Goal: Task Accomplishment & Management: Use online tool/utility

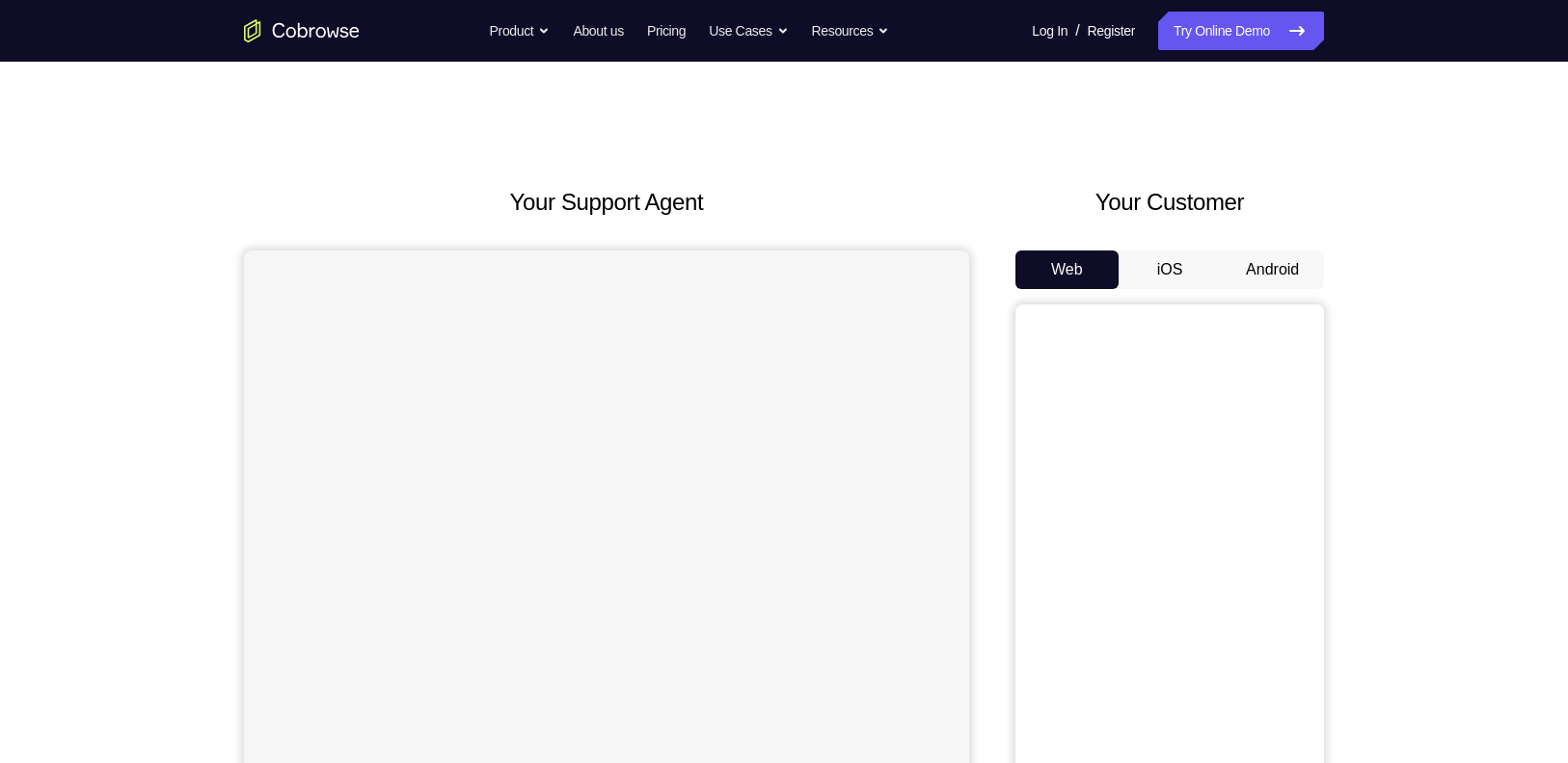
click at [1196, 268] on button "iOS" at bounding box center [1170, 269] width 103 height 38
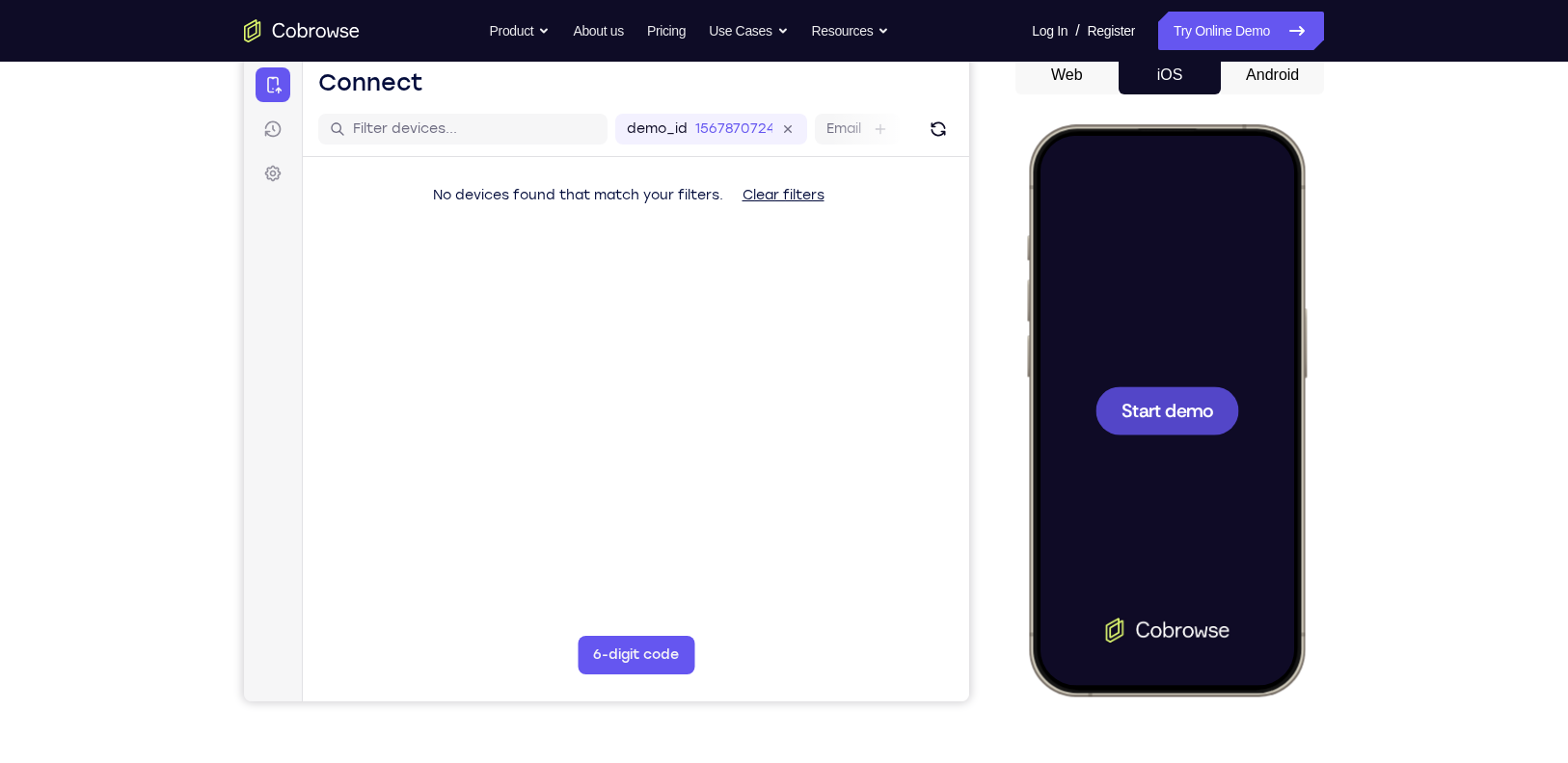
scroll to position [196, 0]
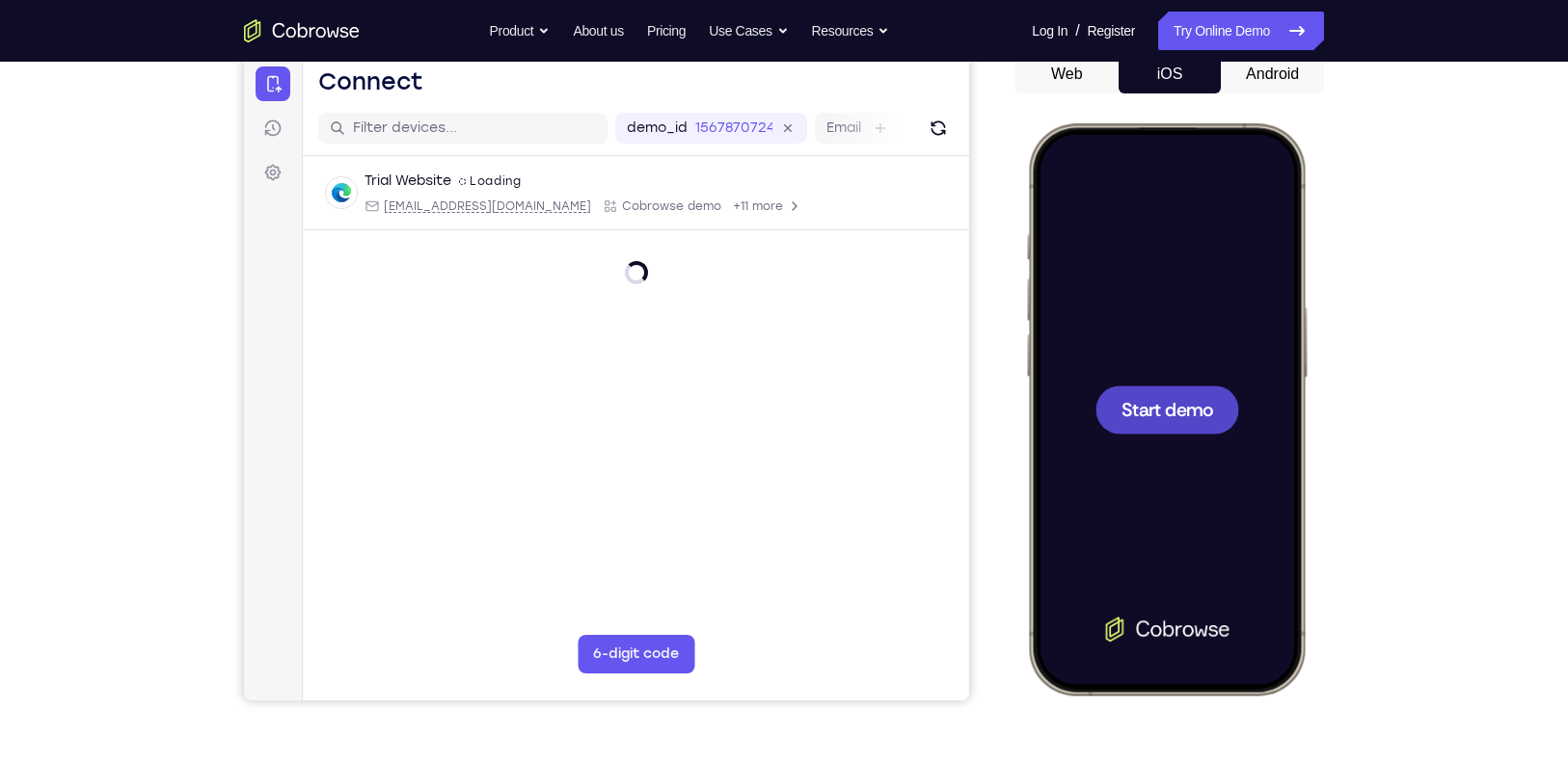
click at [1175, 414] on span "Start demo" at bounding box center [1167, 409] width 91 height 19
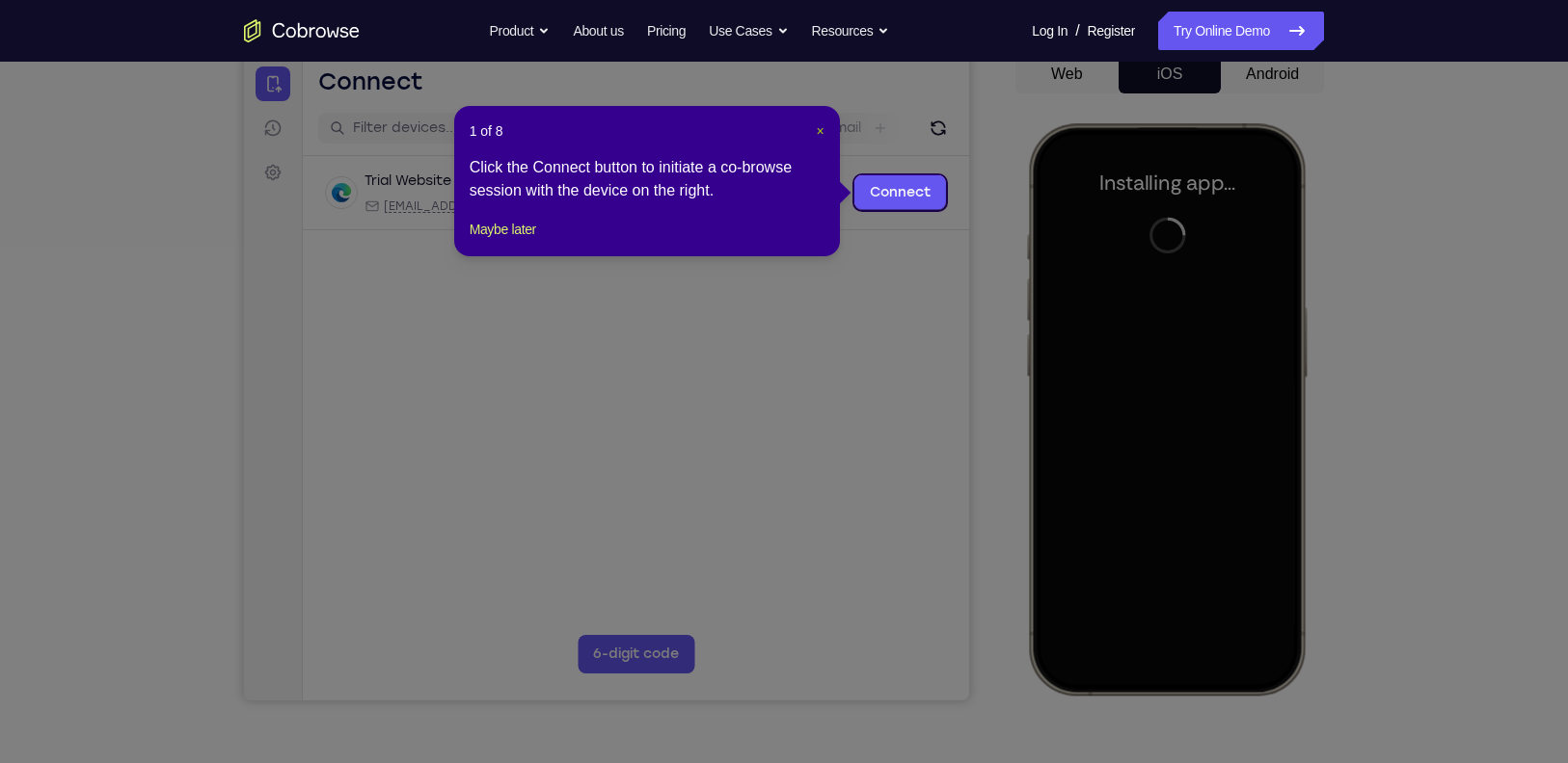
click at [819, 132] on span "×" at bounding box center [819, 131] width 8 height 16
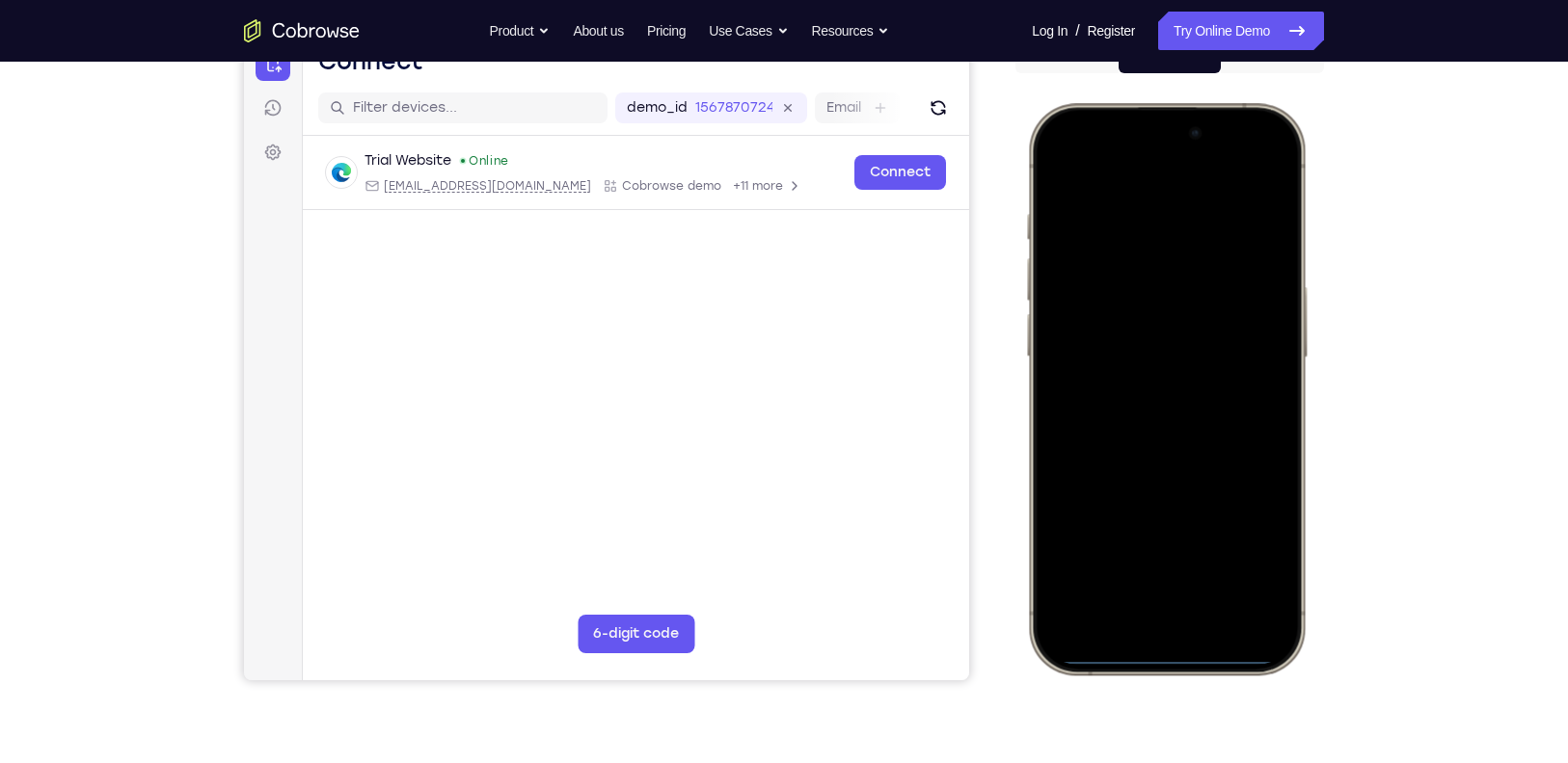
scroll to position [223, 0]
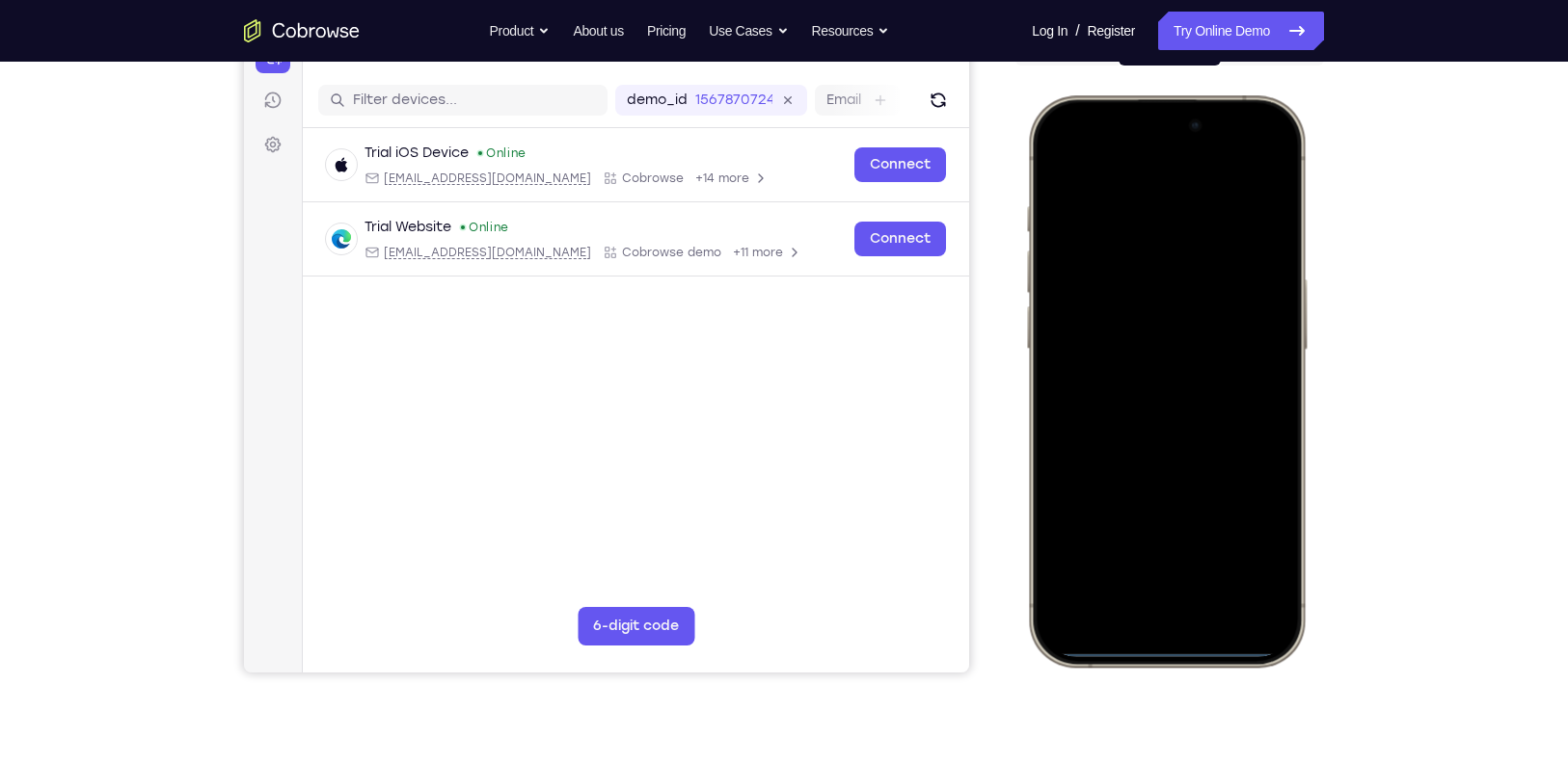
click at [1127, 620] on div at bounding box center [1167, 382] width 254 height 551
click at [1148, 580] on div at bounding box center [1167, 382] width 254 height 551
click at [1082, 296] on div at bounding box center [1167, 382] width 254 height 551
click at [1144, 418] on div at bounding box center [1167, 382] width 254 height 551
click at [1166, 333] on div at bounding box center [1167, 382] width 254 height 551
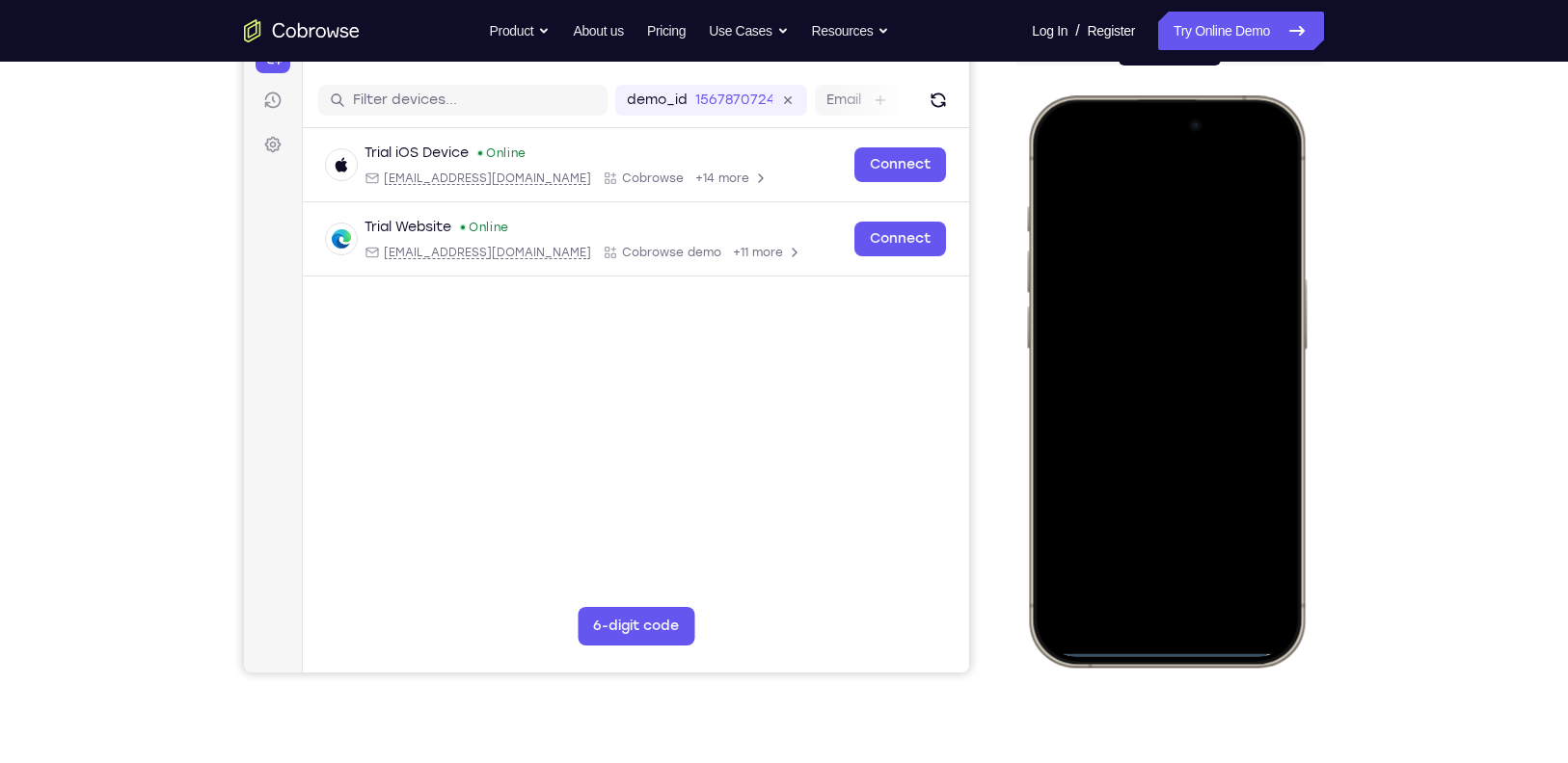
click at [1156, 355] on div at bounding box center [1167, 382] width 254 height 551
click at [1170, 320] on div at bounding box center [1167, 382] width 254 height 551
click at [1288, 525] on div at bounding box center [1167, 382] width 254 height 551
click at [1277, 447] on div at bounding box center [1167, 382] width 254 height 551
click at [1273, 351] on div at bounding box center [1167, 382] width 254 height 551
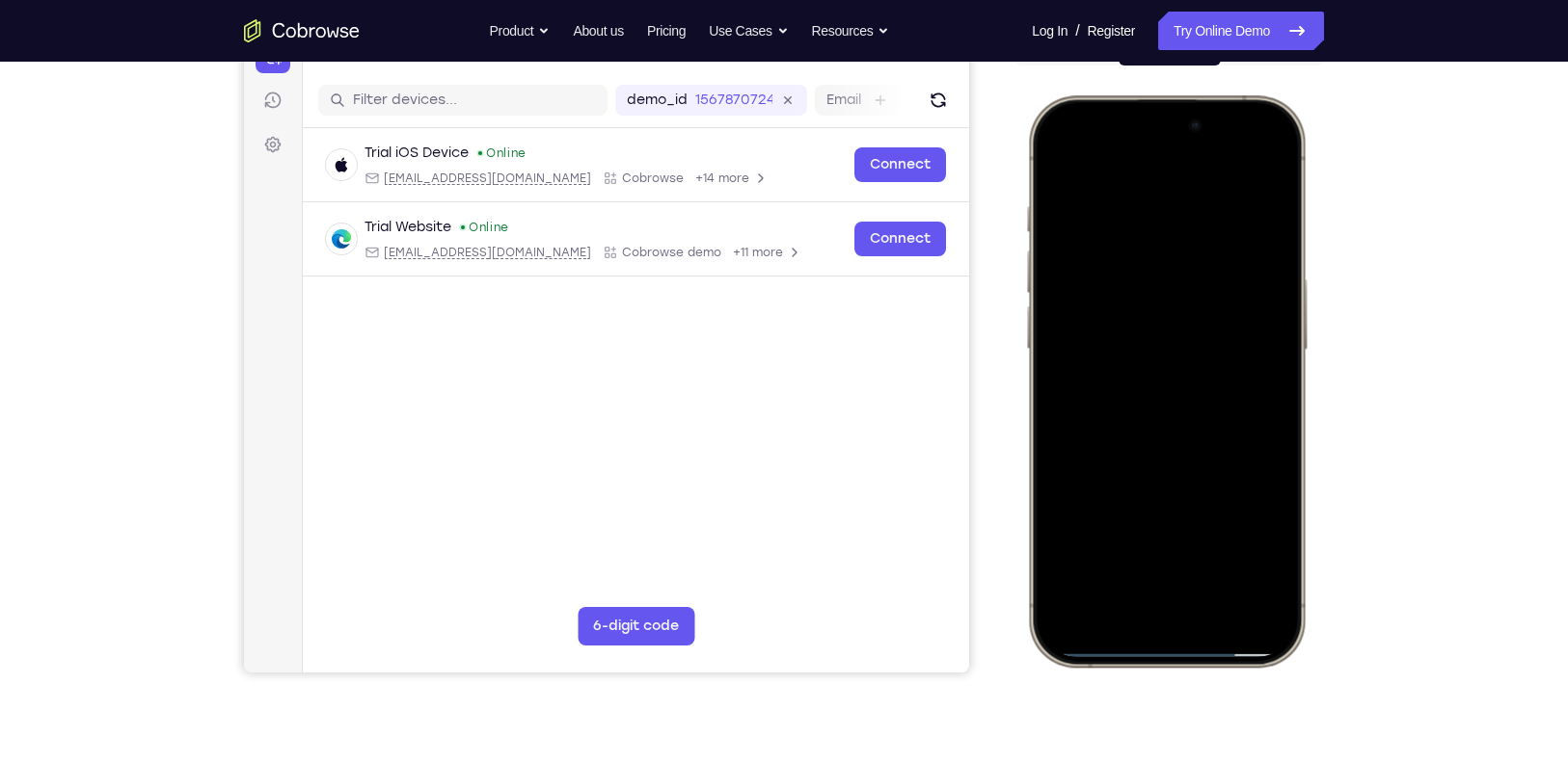
click at [1273, 351] on div at bounding box center [1167, 382] width 254 height 551
click at [1217, 558] on div at bounding box center [1167, 382] width 254 height 551
click at [1276, 253] on div at bounding box center [1167, 382] width 254 height 551
click at [1061, 258] on div at bounding box center [1167, 382] width 254 height 551
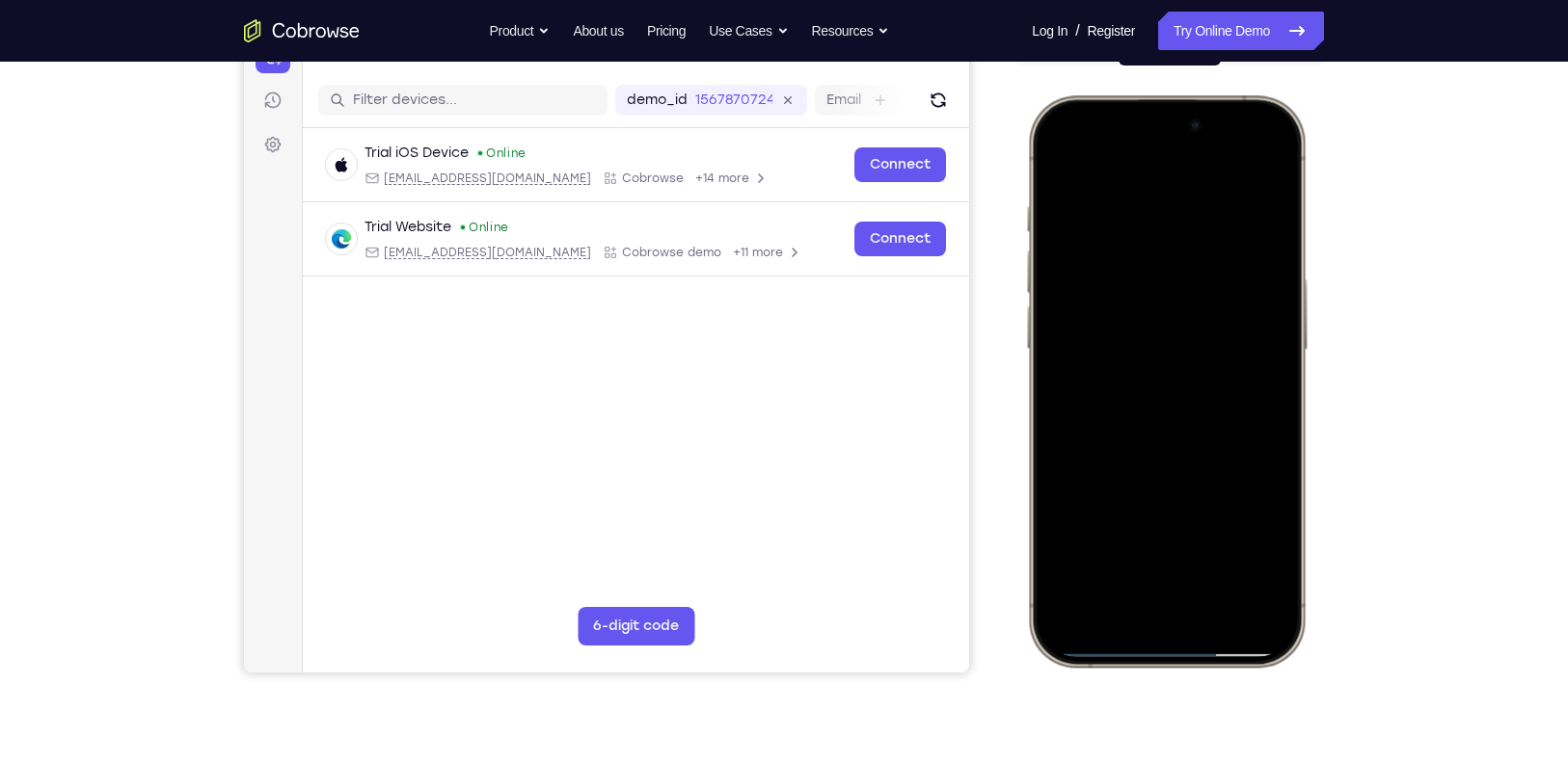
click at [1276, 256] on div at bounding box center [1167, 382] width 254 height 551
click at [1121, 365] on div at bounding box center [1167, 382] width 254 height 551
click at [1187, 430] on div at bounding box center [1167, 382] width 254 height 551
click at [1248, 430] on div at bounding box center [1167, 382] width 254 height 551
click at [1134, 396] on div at bounding box center [1167, 382] width 254 height 551
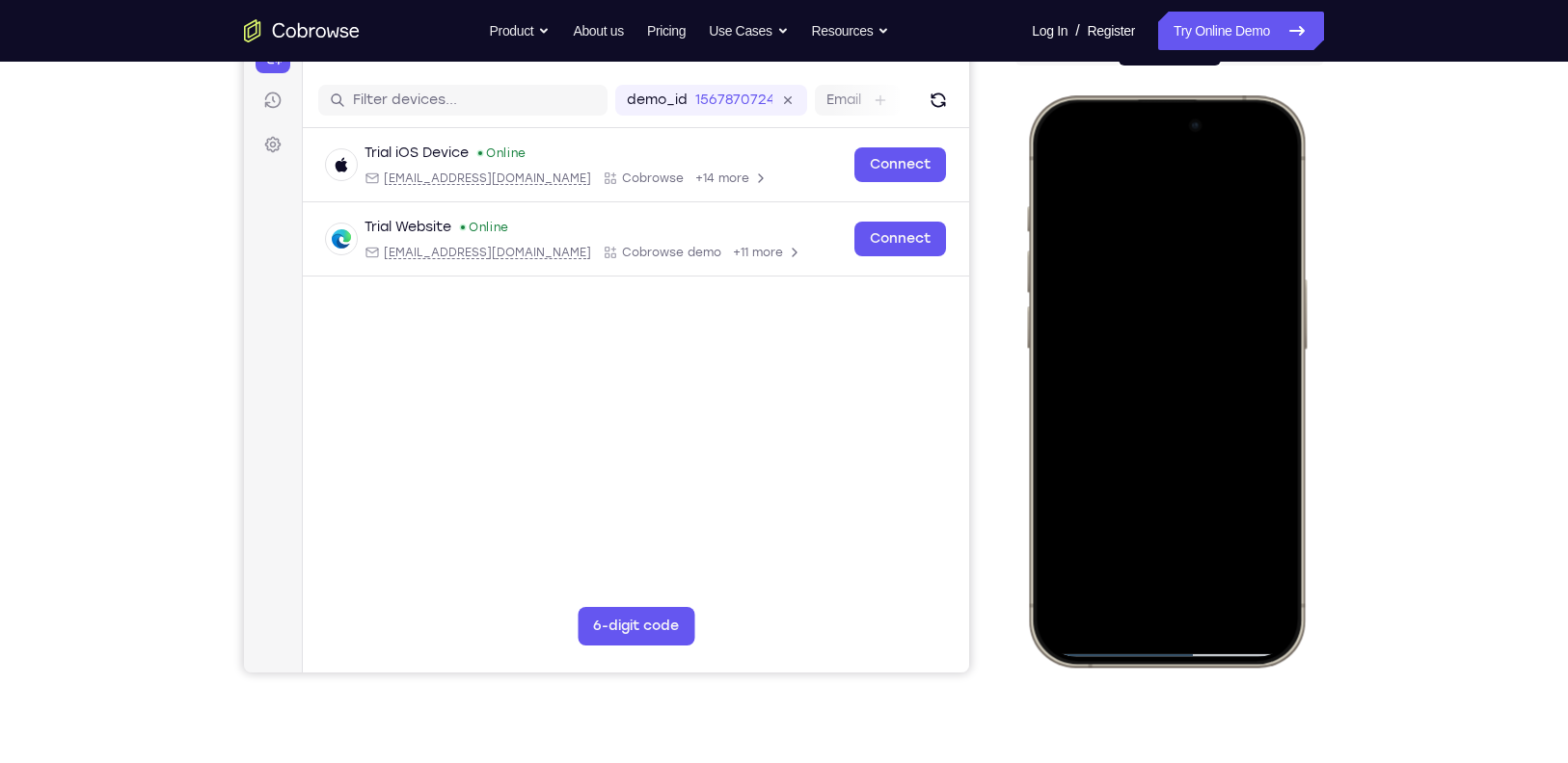
click at [1185, 404] on div at bounding box center [1167, 382] width 254 height 551
click at [1182, 404] on div at bounding box center [1167, 382] width 254 height 551
click at [1258, 547] on div at bounding box center [1167, 382] width 254 height 551
click at [1275, 644] on div at bounding box center [1167, 382] width 254 height 551
click at [1104, 549] on div at bounding box center [1167, 382] width 254 height 551
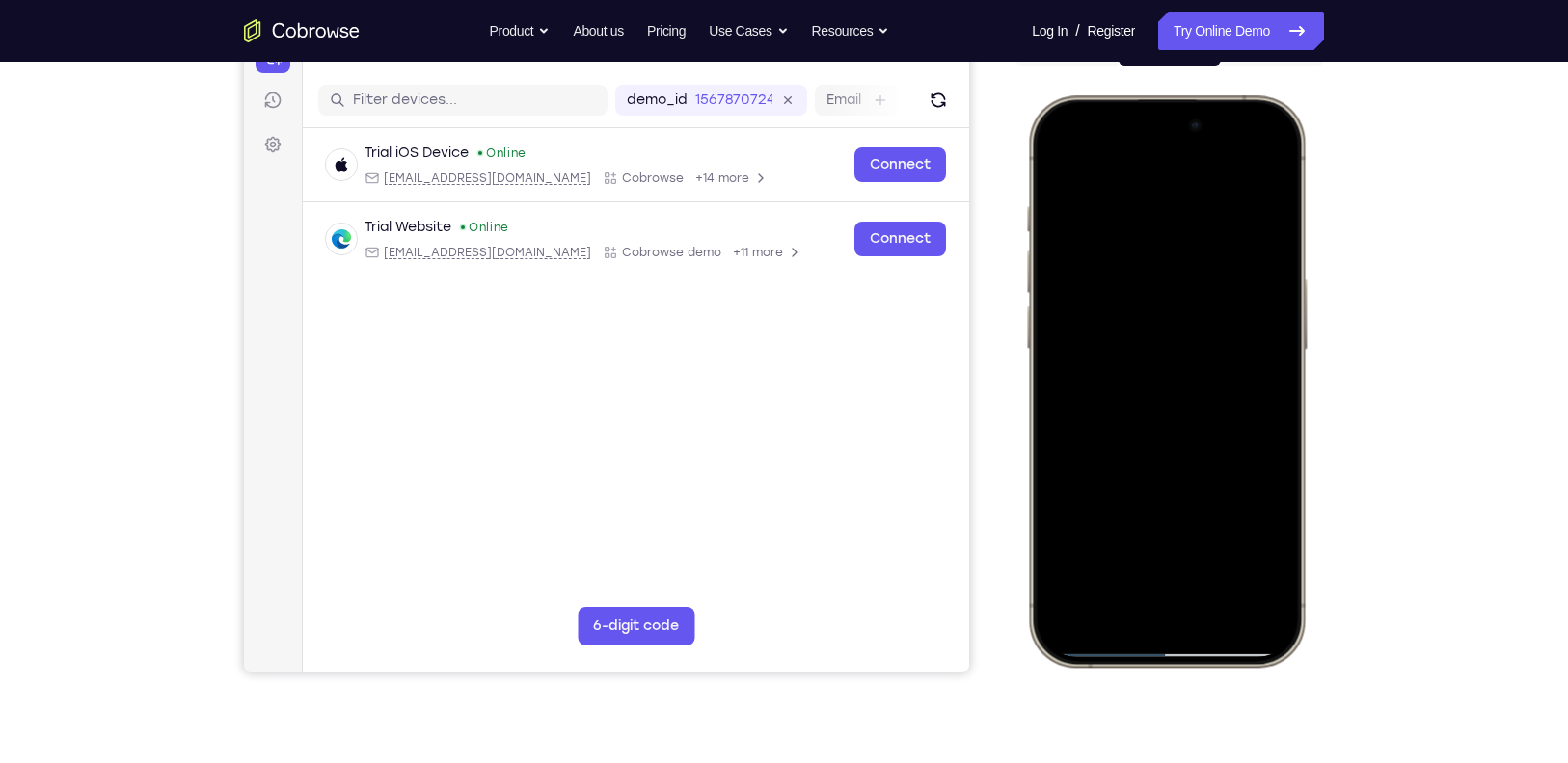
click at [1268, 547] on div at bounding box center [1167, 382] width 254 height 551
click at [1055, 161] on div at bounding box center [1167, 382] width 254 height 551
click at [1061, 151] on div at bounding box center [1167, 382] width 254 height 551
click at [1061, 551] on div at bounding box center [1167, 382] width 254 height 551
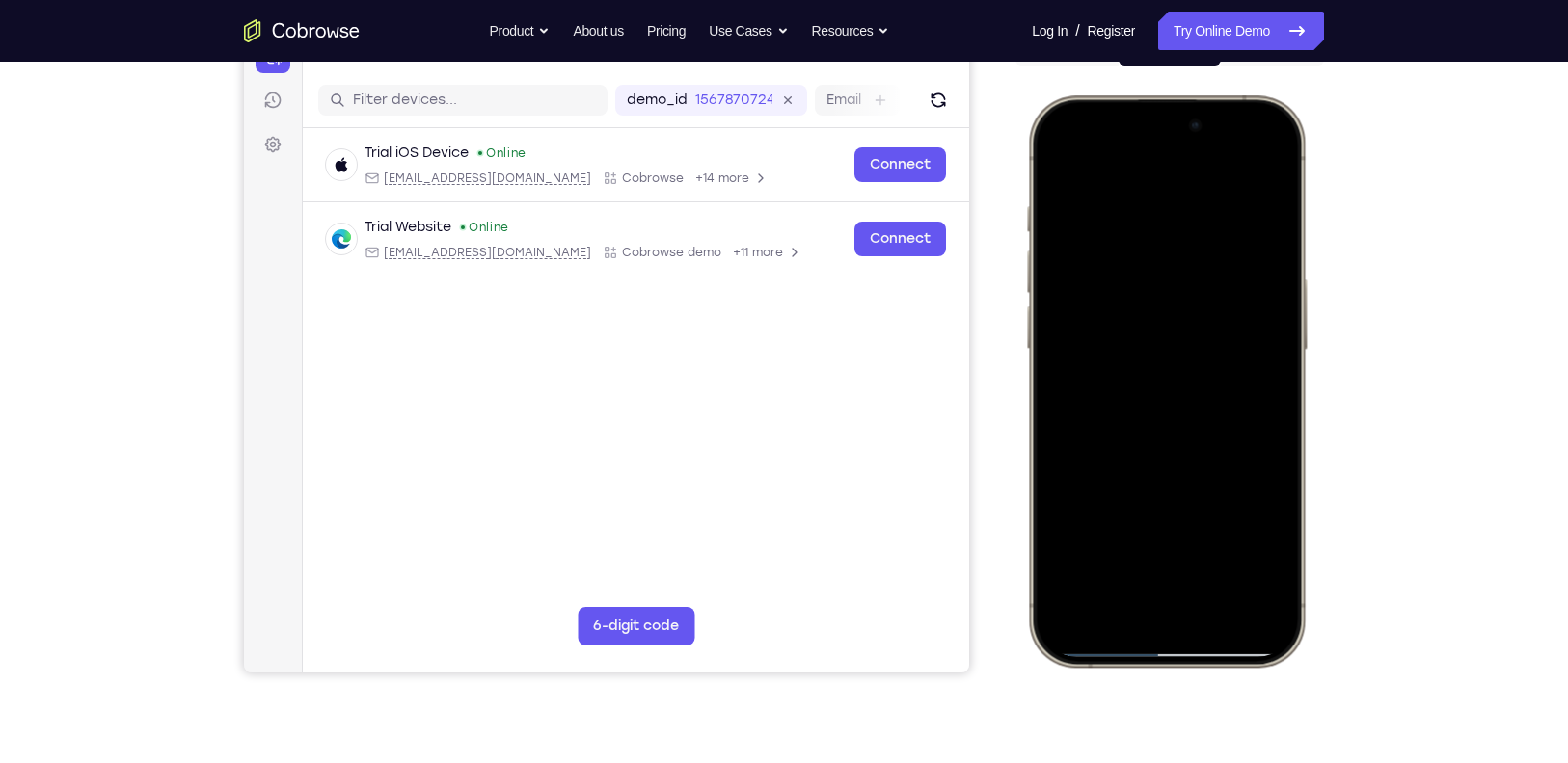
click at [1074, 557] on div at bounding box center [1167, 382] width 254 height 551
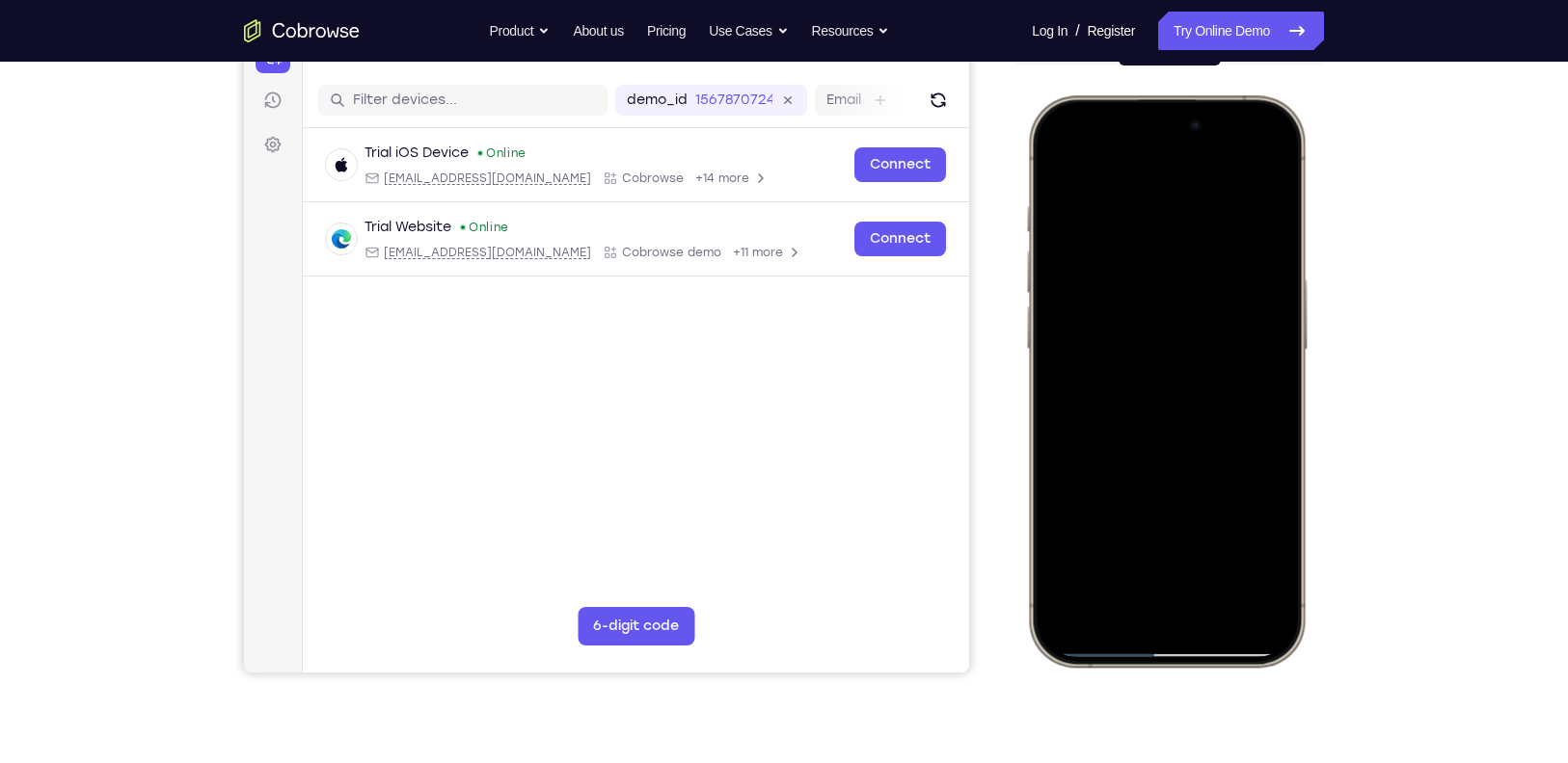
drag, startPoint x: 1178, startPoint y: 249, endPoint x: 1201, endPoint y: 648, distance: 399.7
click at [1201, 648] on div at bounding box center [1167, 382] width 254 height 551
drag, startPoint x: 1157, startPoint y: 159, endPoint x: 1138, endPoint y: 709, distance: 550.3
click at [1138, 674] on html "Online web based iOS Simulators and Android Emulators. Run iPhone, iPad, Mobile…" at bounding box center [1170, 384] width 289 height 578
drag, startPoint x: 1185, startPoint y: 281, endPoint x: 1161, endPoint y: 720, distance: 439.7
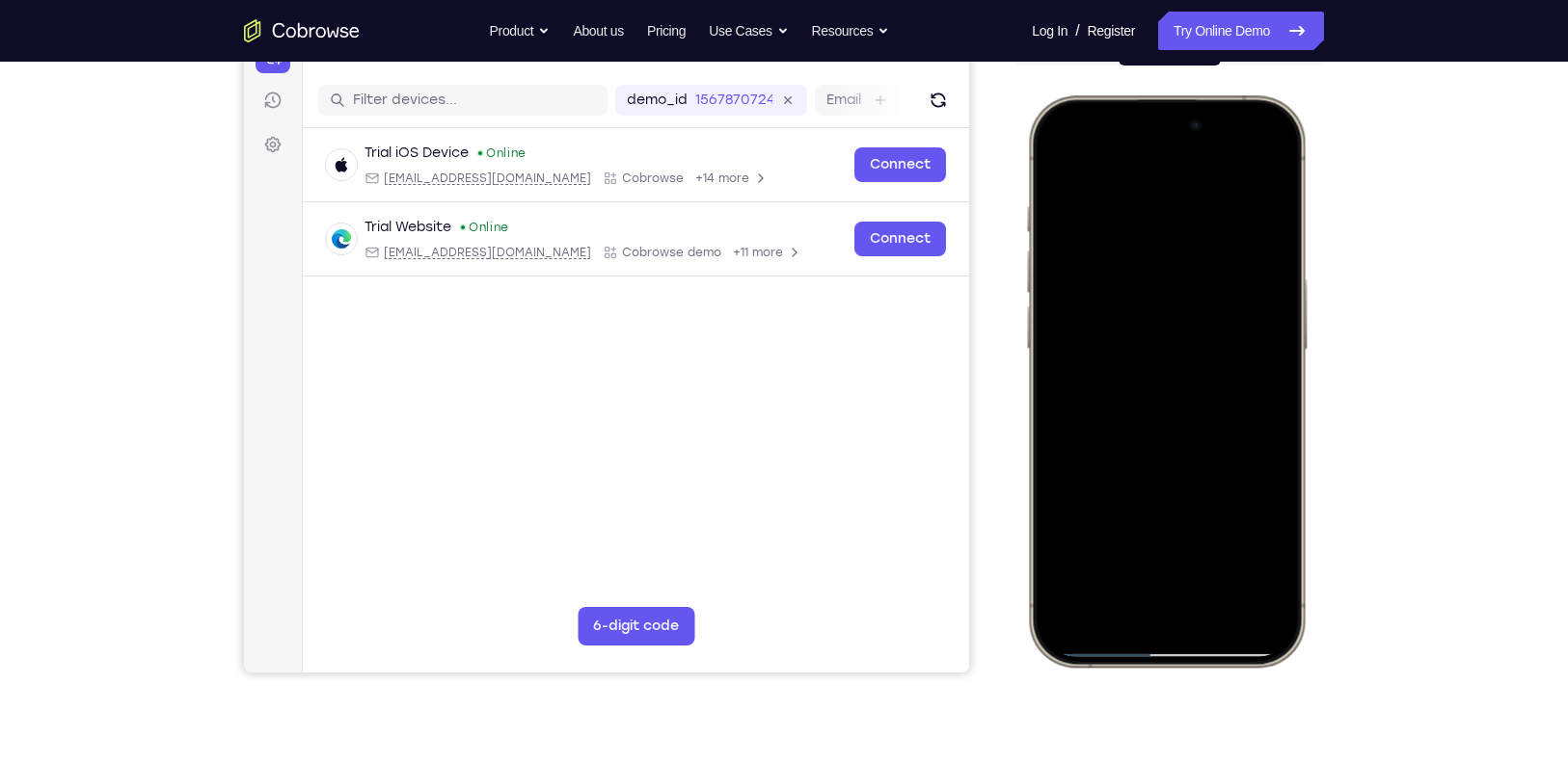
click at [1161, 674] on html "Online web based iOS Simulators and Android Emulators. Run iPhone, iPad, Mobile…" at bounding box center [1170, 384] width 289 height 578
click at [1211, 547] on div at bounding box center [1167, 382] width 254 height 551
click at [1152, 557] on div at bounding box center [1167, 382] width 254 height 551
drag, startPoint x: 1208, startPoint y: 268, endPoint x: 1188, endPoint y: 424, distance: 157.3
click at [1188, 424] on div at bounding box center [1167, 382] width 254 height 551
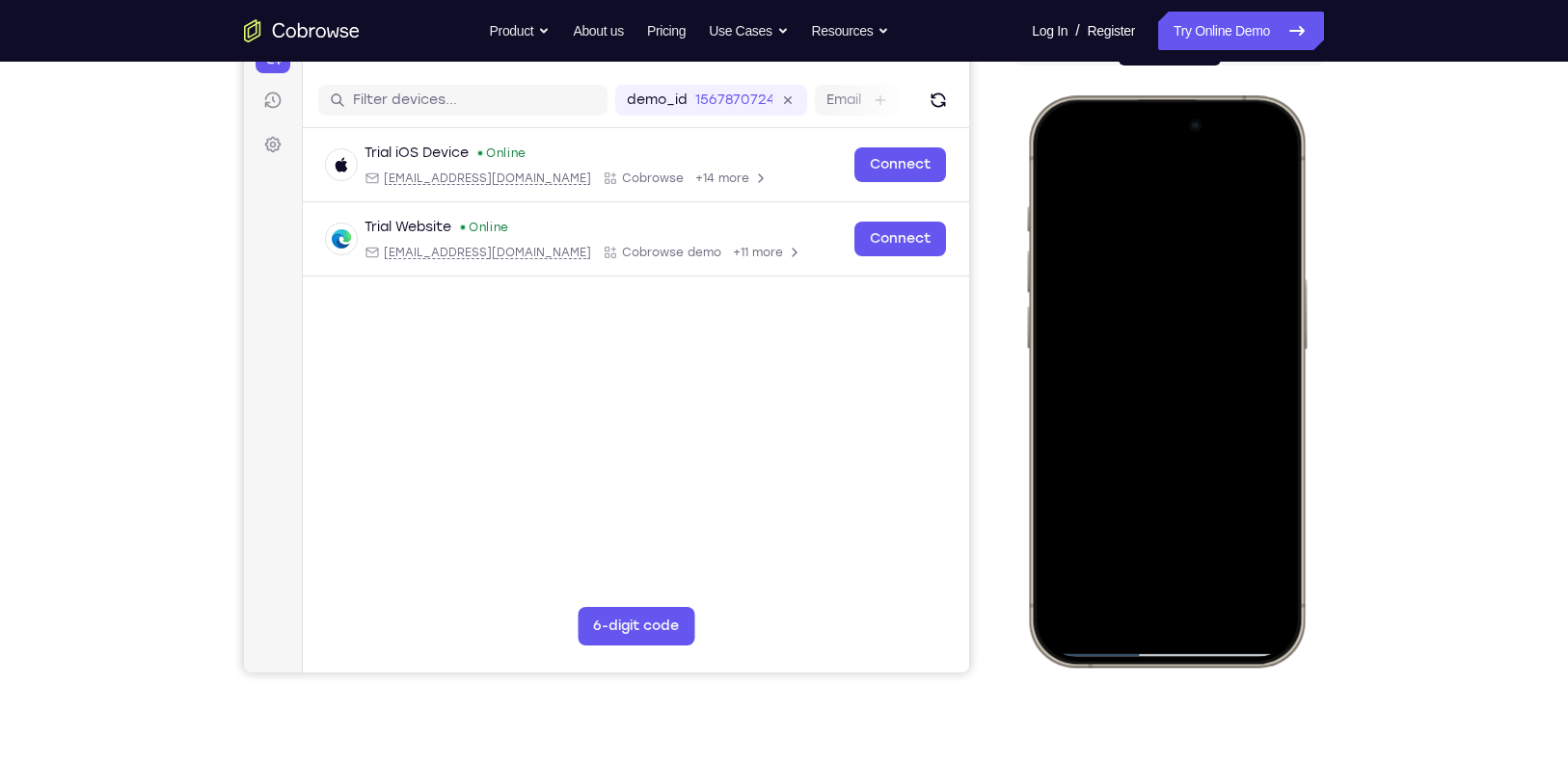
drag, startPoint x: 1191, startPoint y: 329, endPoint x: 1193, endPoint y: 139, distance: 190.0
click at [1193, 139] on div at bounding box center [1167, 382] width 254 height 551
drag, startPoint x: 1089, startPoint y: 450, endPoint x: 1073, endPoint y: 288, distance: 162.8
click at [1073, 288] on div at bounding box center [1167, 382] width 254 height 551
drag, startPoint x: 1136, startPoint y: 409, endPoint x: 1142, endPoint y: 342, distance: 67.3
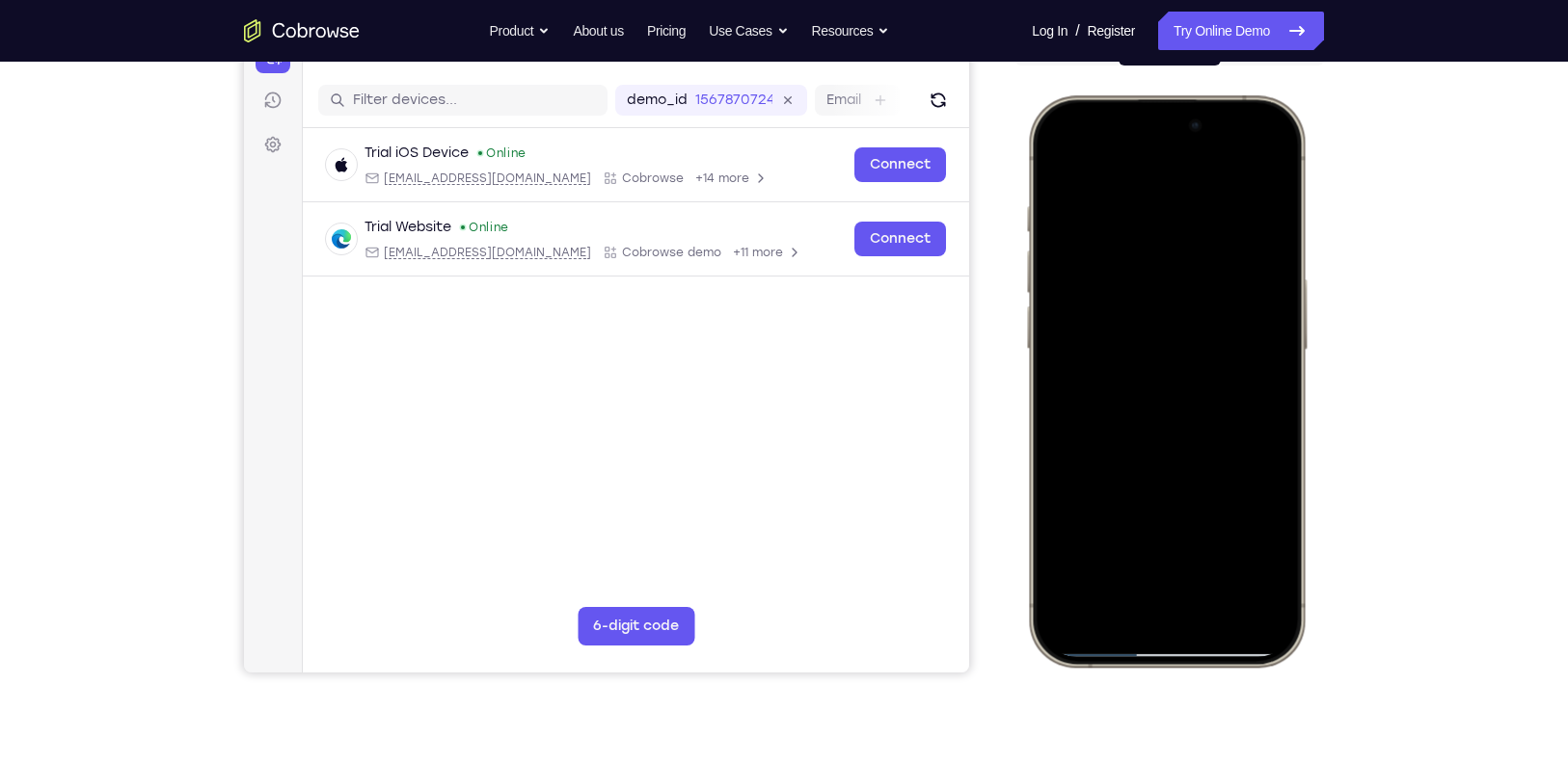
click at [1142, 342] on div at bounding box center [1167, 382] width 254 height 551
click at [1131, 149] on div at bounding box center [1167, 382] width 254 height 551
click at [1077, 441] on div at bounding box center [1167, 382] width 254 height 551
click at [1054, 162] on div at bounding box center [1167, 382] width 254 height 551
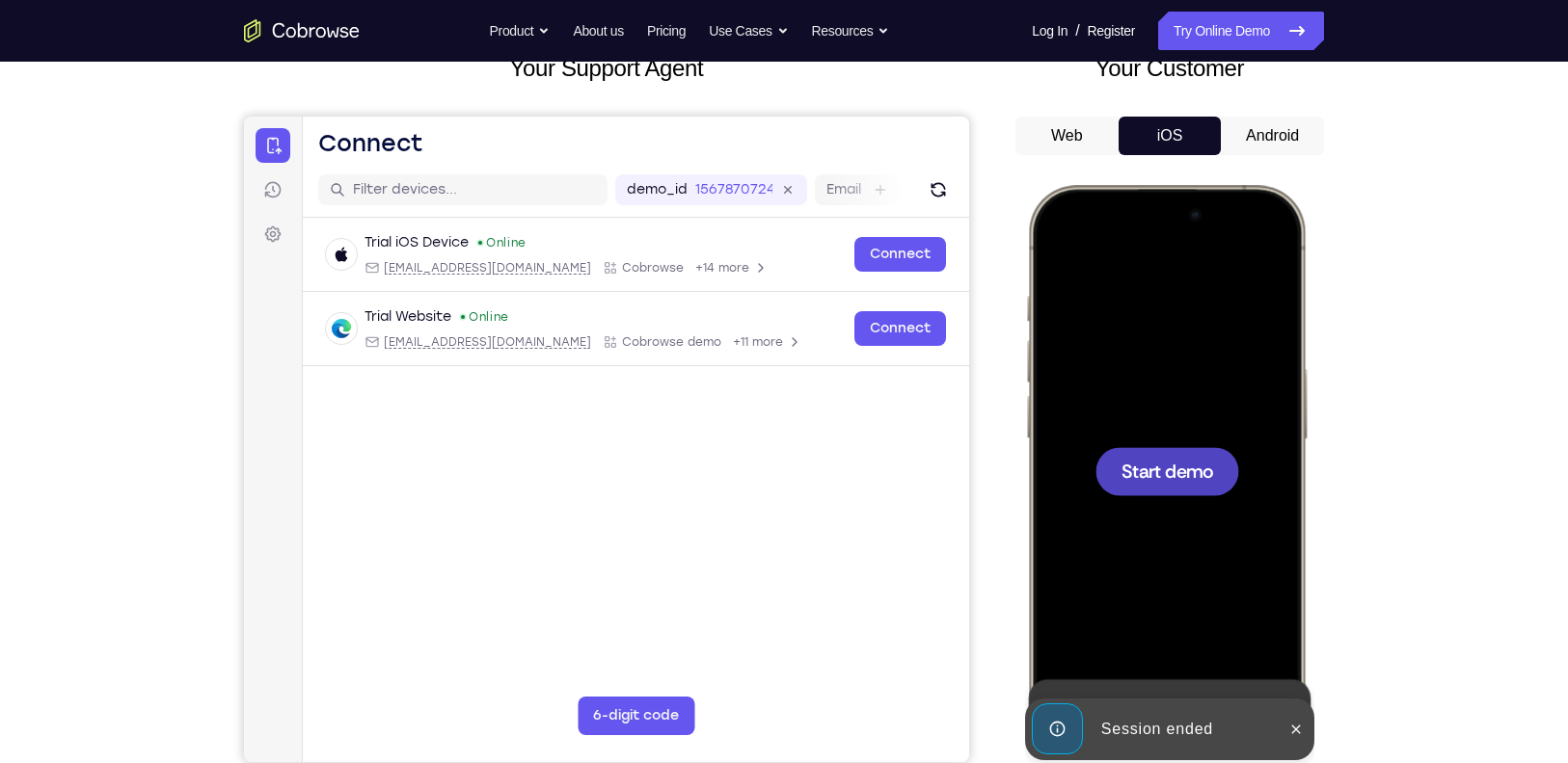
scroll to position [0, 0]
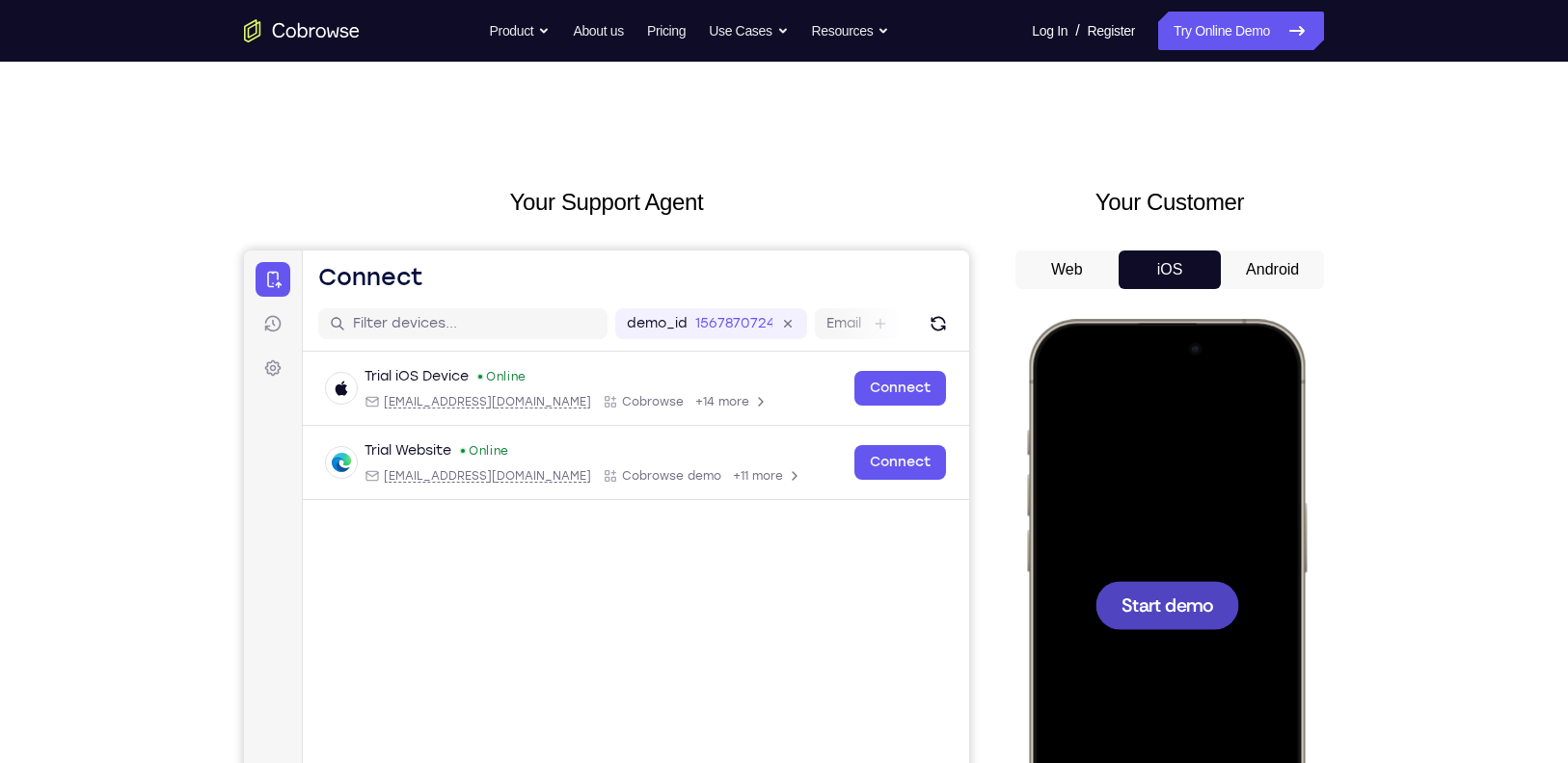
click at [1164, 610] on span "Start demo" at bounding box center [1167, 605] width 91 height 19
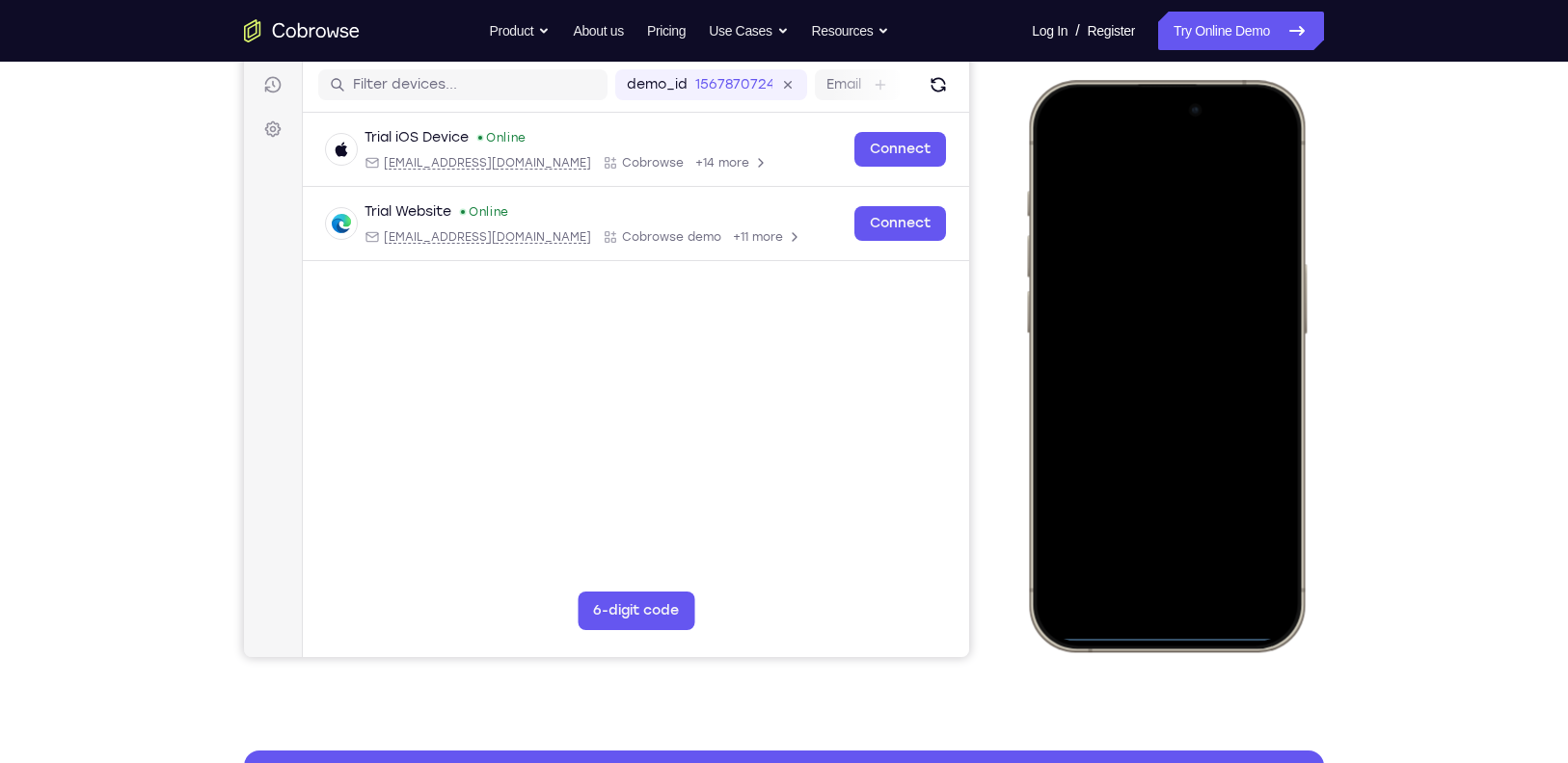
scroll to position [242, 0]
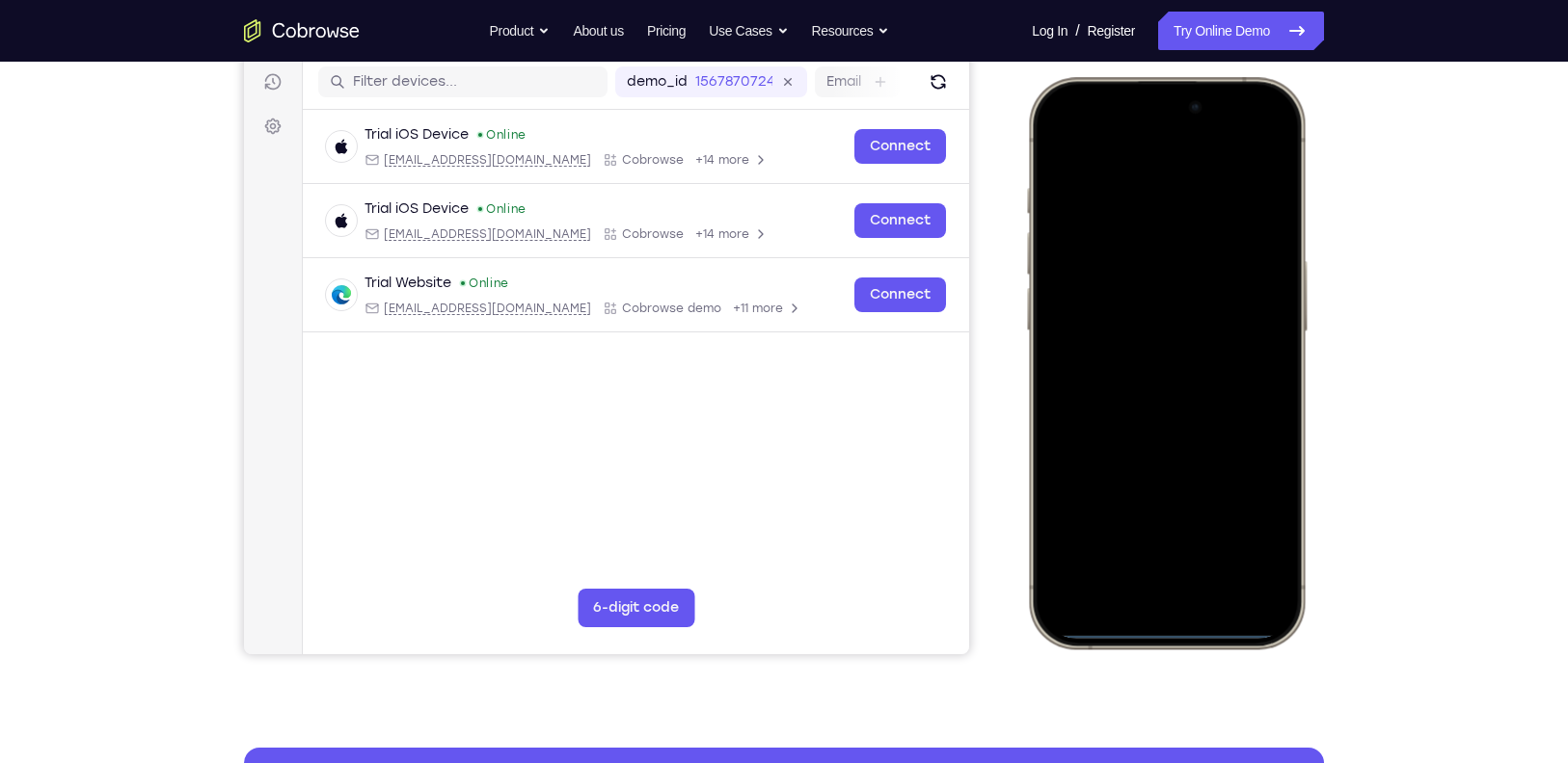
click at [1122, 594] on div at bounding box center [1167, 363] width 254 height 551
click at [1209, 572] on div at bounding box center [1167, 363] width 254 height 551
click at [1106, 171] on div at bounding box center [1167, 363] width 254 height 551
click at [1139, 398] on div at bounding box center [1167, 363] width 254 height 551
click at [1143, 287] on div at bounding box center [1167, 363] width 254 height 551
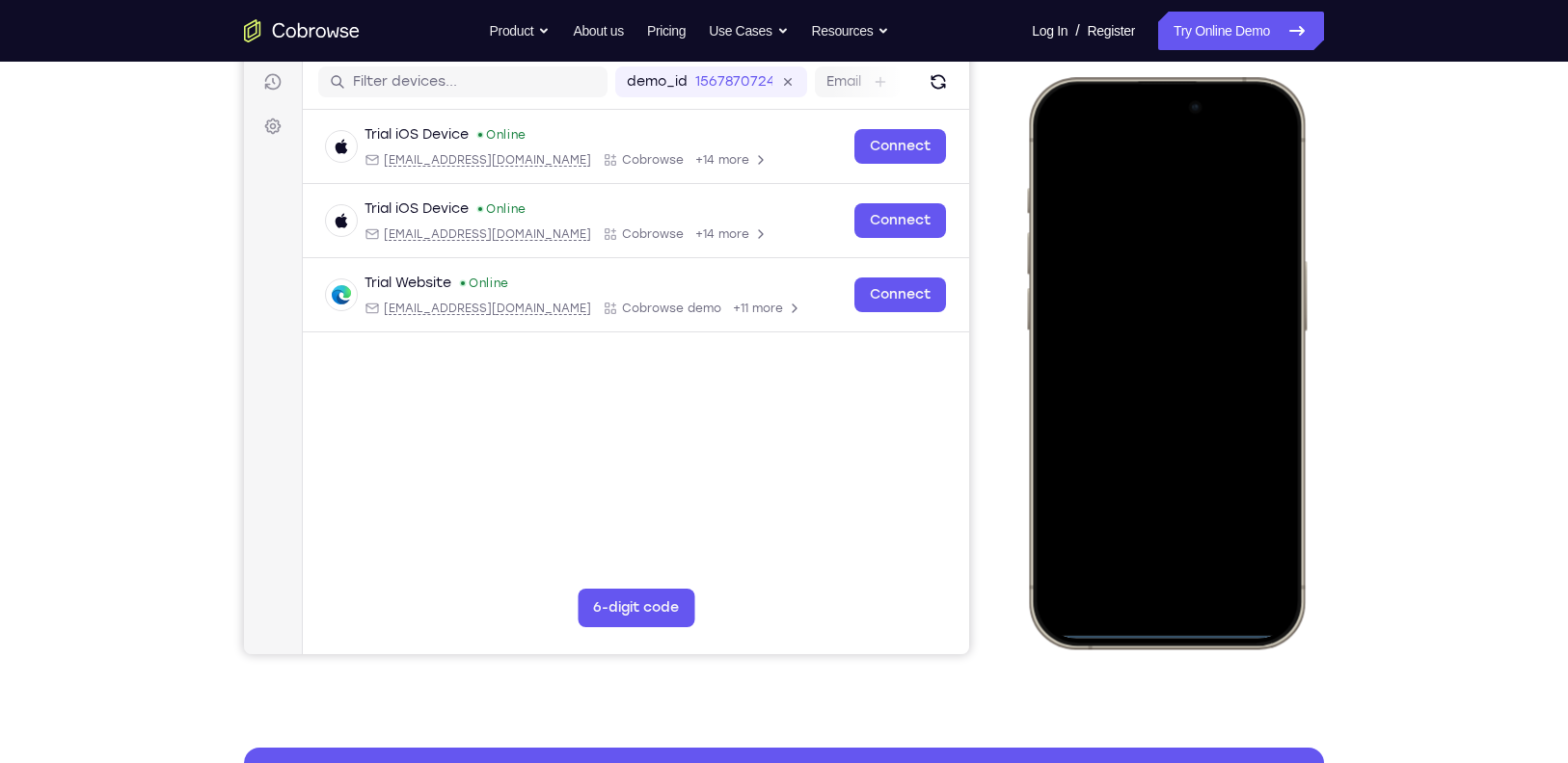
click at [1137, 320] on div at bounding box center [1167, 363] width 254 height 551
click at [1187, 372] on div at bounding box center [1167, 363] width 254 height 551
click at [1207, 454] on div at bounding box center [1167, 363] width 254 height 551
click at [1216, 530] on div at bounding box center [1167, 363] width 254 height 551
click at [1123, 312] on div at bounding box center [1167, 363] width 254 height 551
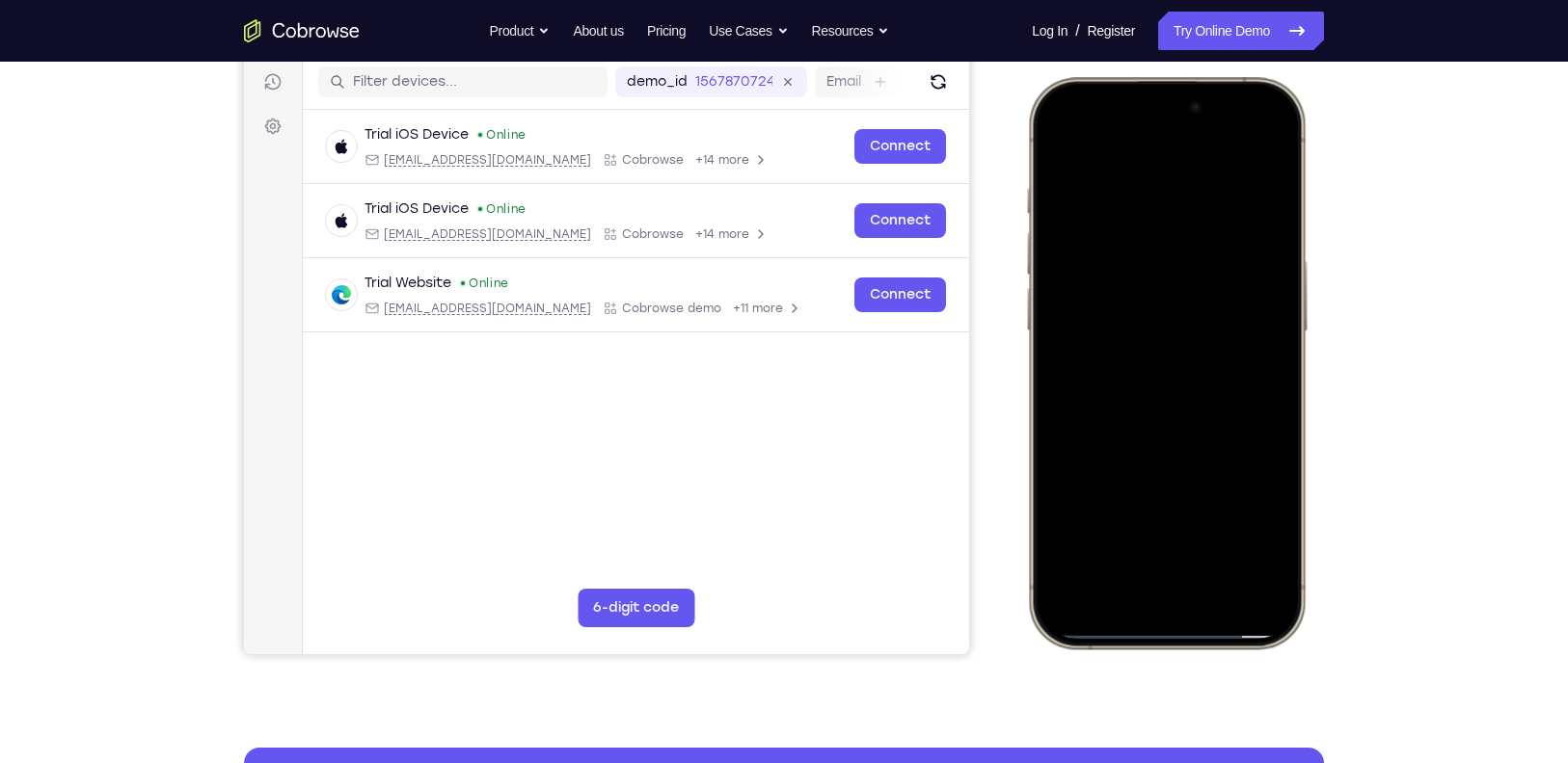
click at [1091, 164] on div at bounding box center [1167, 363] width 254 height 551
click at [1066, 134] on div at bounding box center [1167, 363] width 254 height 551
click at [1258, 576] on div at bounding box center [1167, 363] width 254 height 551
click at [1266, 532] on div at bounding box center [1167, 363] width 254 height 551
click at [1080, 530] on div at bounding box center [1167, 363] width 254 height 551
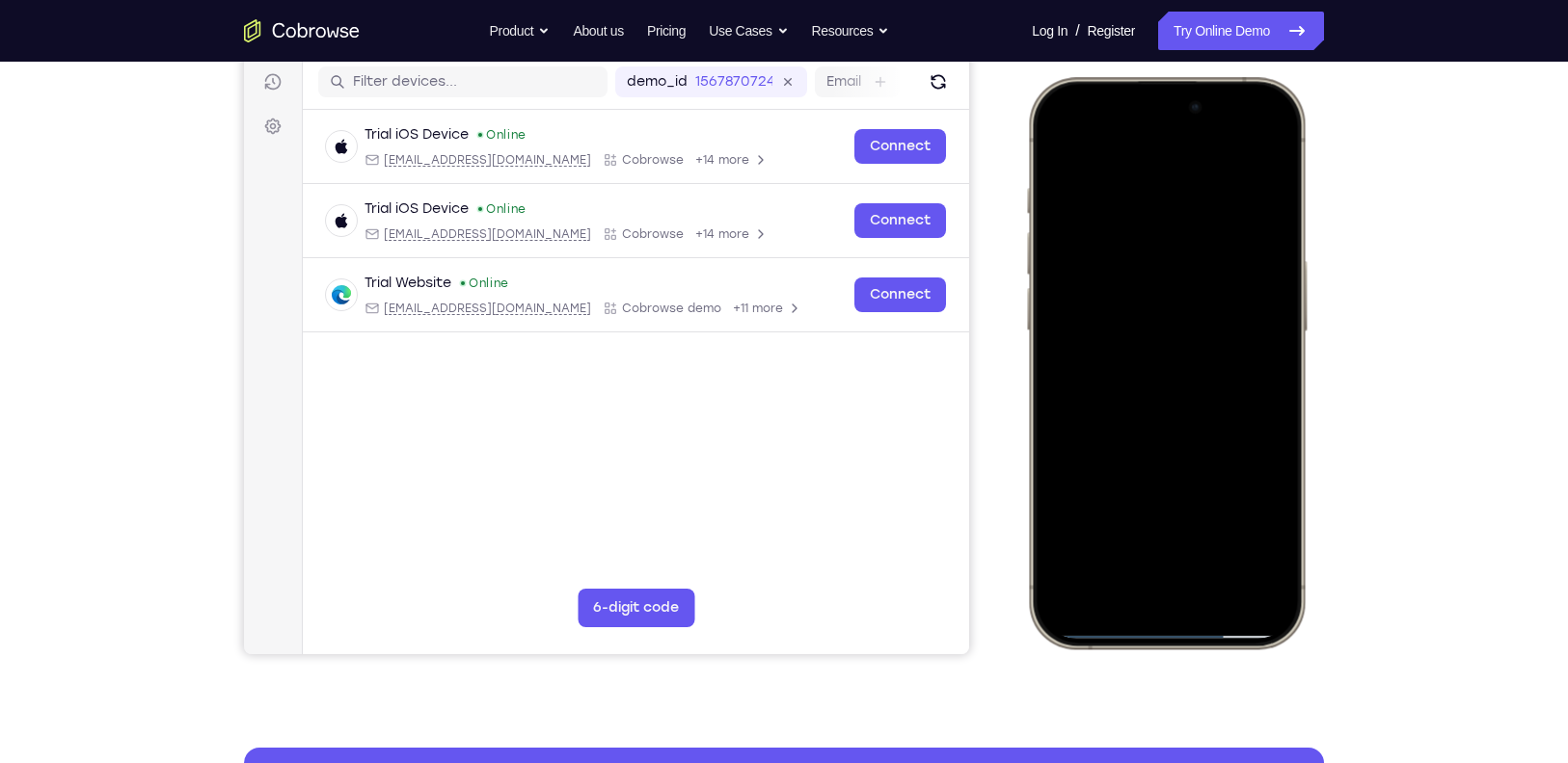
click at [1080, 530] on div at bounding box center [1167, 363] width 254 height 551
click at [1286, 506] on div at bounding box center [1167, 363] width 254 height 551
click at [1123, 531] on div at bounding box center [1167, 363] width 254 height 551
click at [1135, 141] on div at bounding box center [1167, 363] width 254 height 551
click at [1104, 198] on div at bounding box center [1167, 363] width 254 height 551
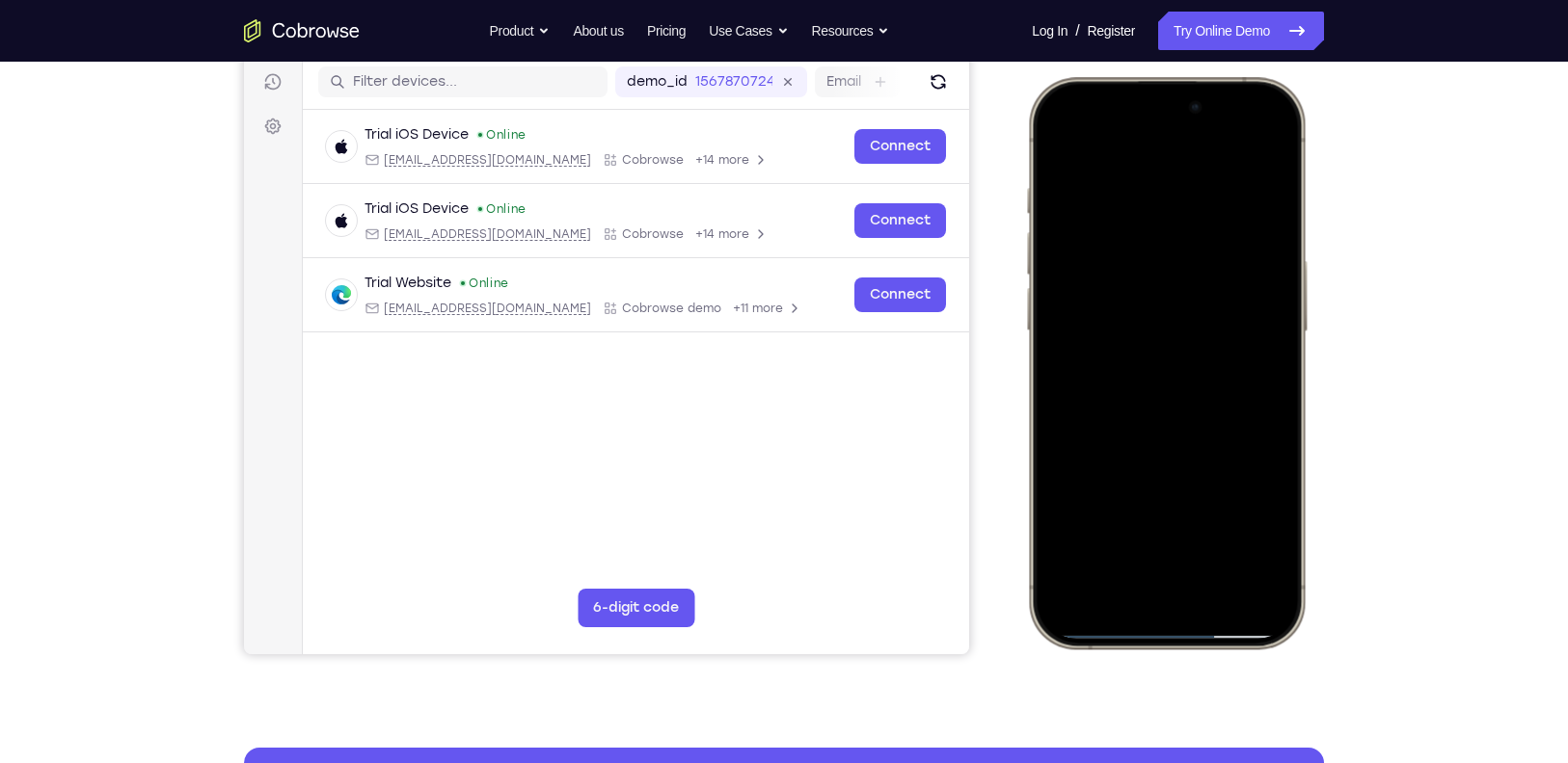
click at [1055, 193] on div at bounding box center [1167, 363] width 254 height 551
click at [1055, 141] on div at bounding box center [1167, 363] width 254 height 551
click at [1268, 195] on div at bounding box center [1167, 363] width 254 height 551
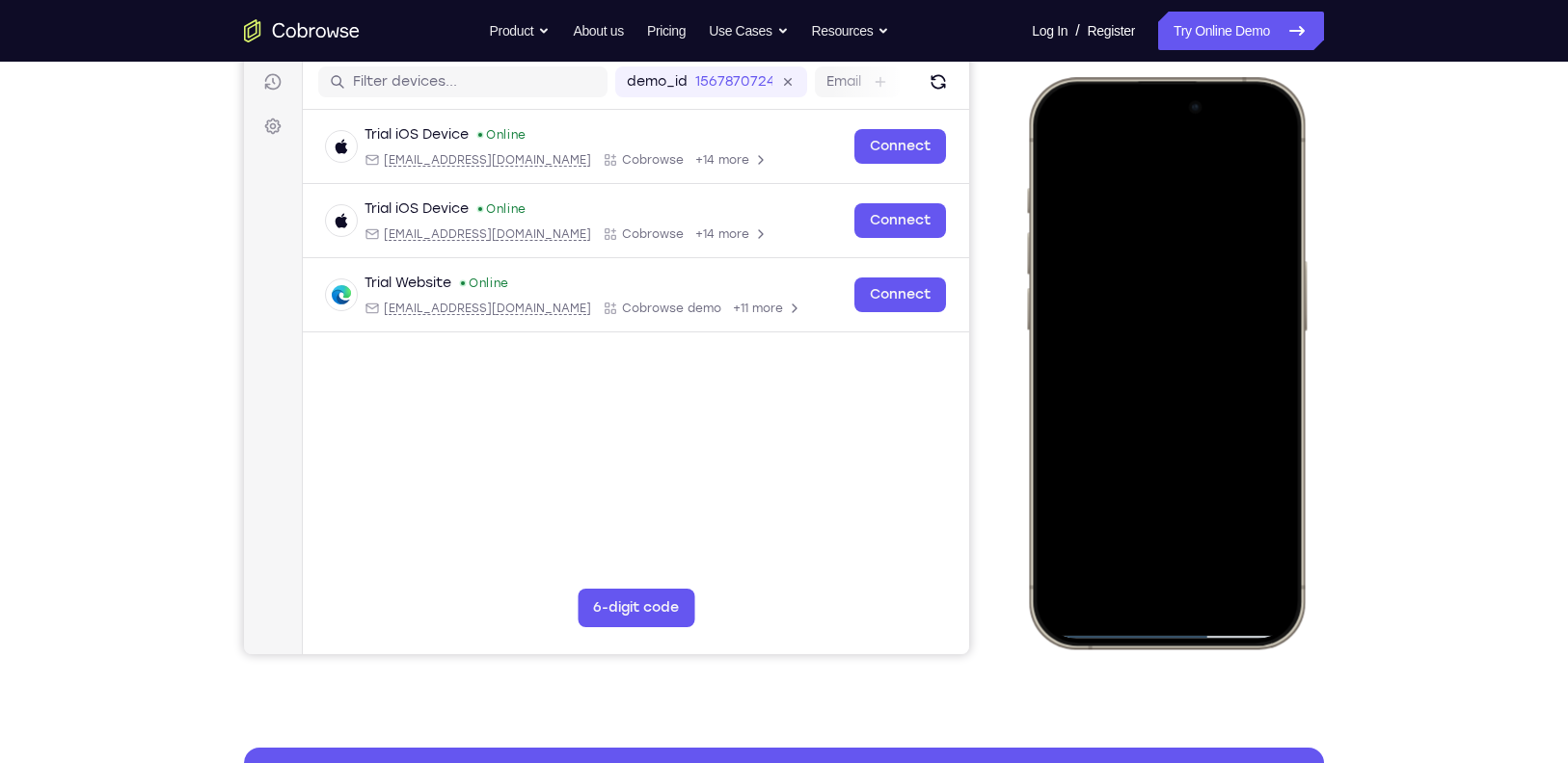
click at [1170, 134] on div at bounding box center [1167, 363] width 254 height 551
click at [1097, 182] on div at bounding box center [1167, 363] width 254 height 551
click at [1056, 140] on div at bounding box center [1167, 363] width 254 height 551
click at [1130, 215] on div at bounding box center [1167, 363] width 254 height 551
click at [1172, 389] on div at bounding box center [1167, 363] width 254 height 551
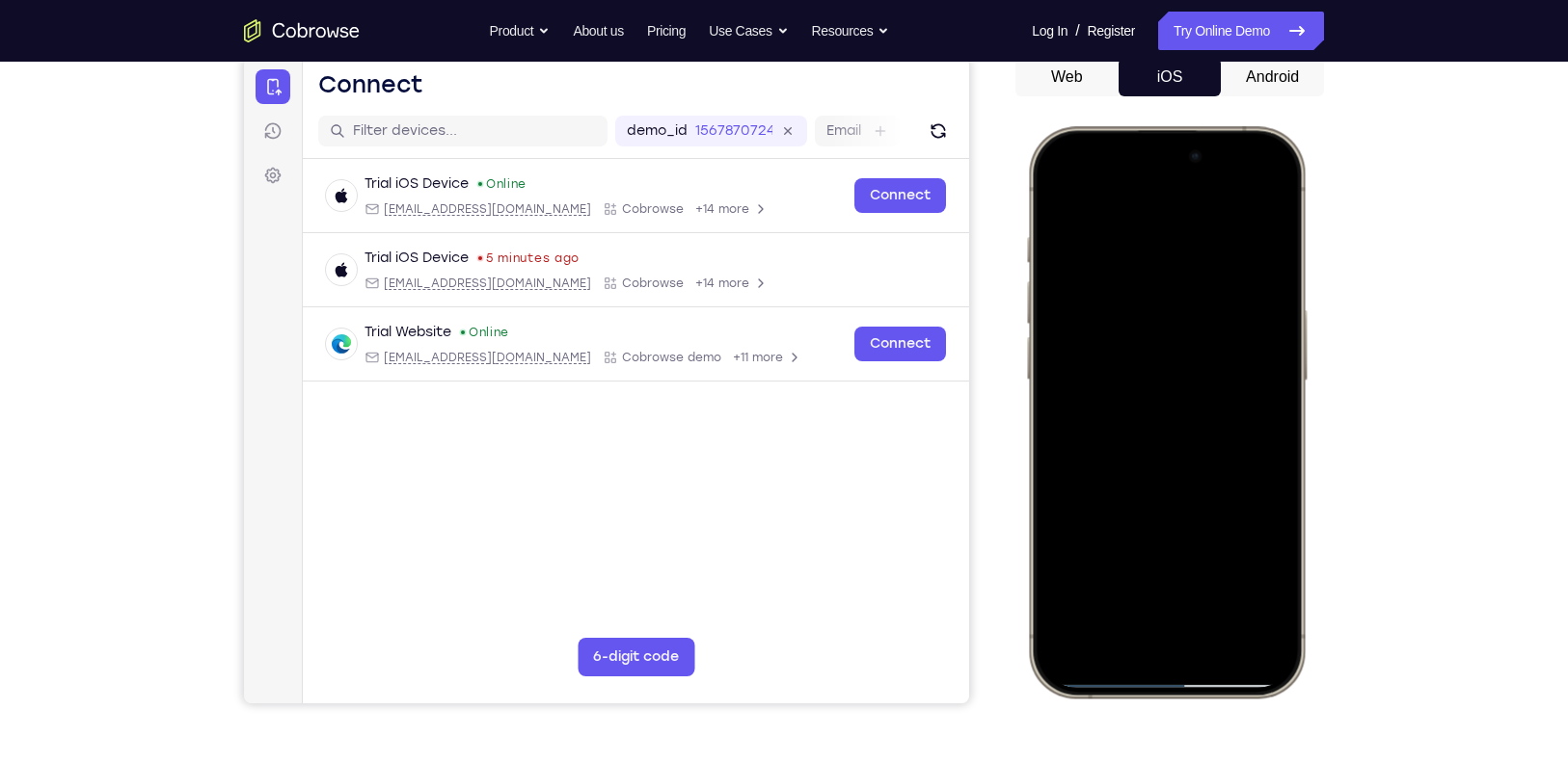
scroll to position [192, 0]
click at [1108, 249] on div at bounding box center [1167, 413] width 254 height 551
click at [1061, 192] on div at bounding box center [1167, 413] width 254 height 551
click at [1116, 334] on div at bounding box center [1167, 413] width 254 height 551
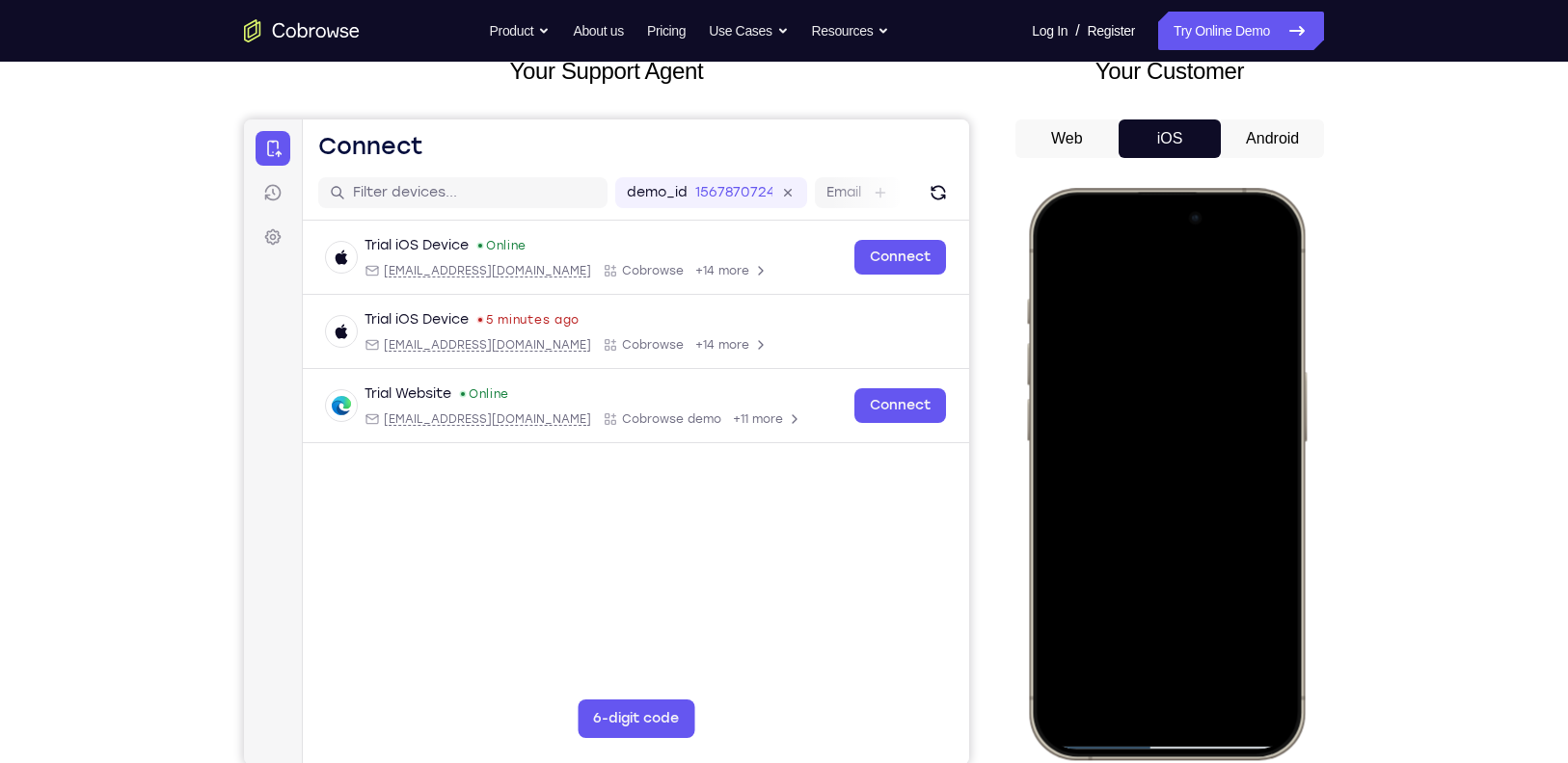
scroll to position [131, 0]
click at [1202, 327] on div at bounding box center [1167, 474] width 254 height 551
click at [1058, 250] on div at bounding box center [1167, 474] width 254 height 551
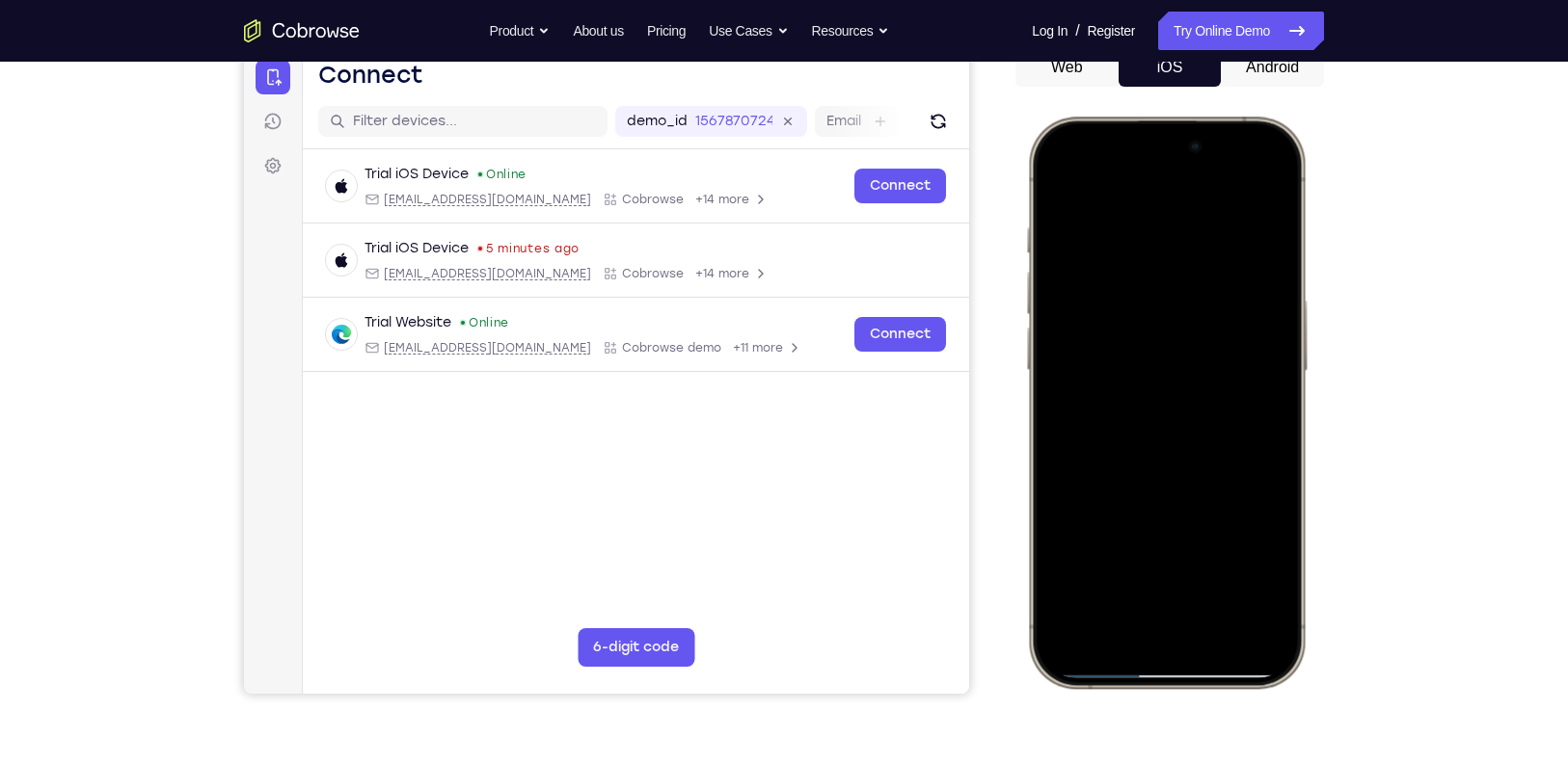
scroll to position [204, 0]
click at [1126, 334] on div at bounding box center [1167, 401] width 254 height 551
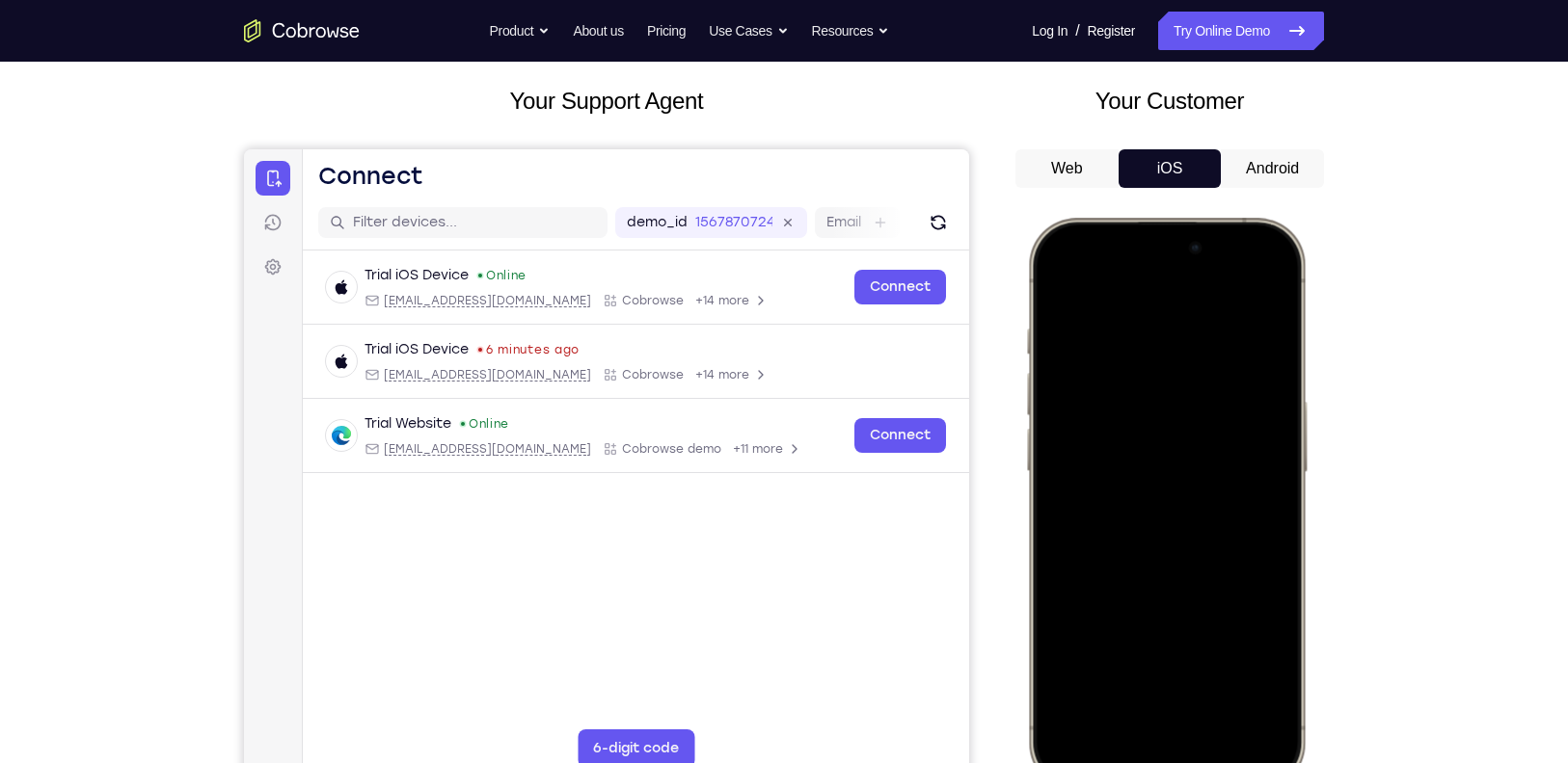
scroll to position [100, 0]
click at [1199, 355] on div at bounding box center [1167, 504] width 254 height 551
click at [1057, 285] on div at bounding box center [1167, 504] width 254 height 551
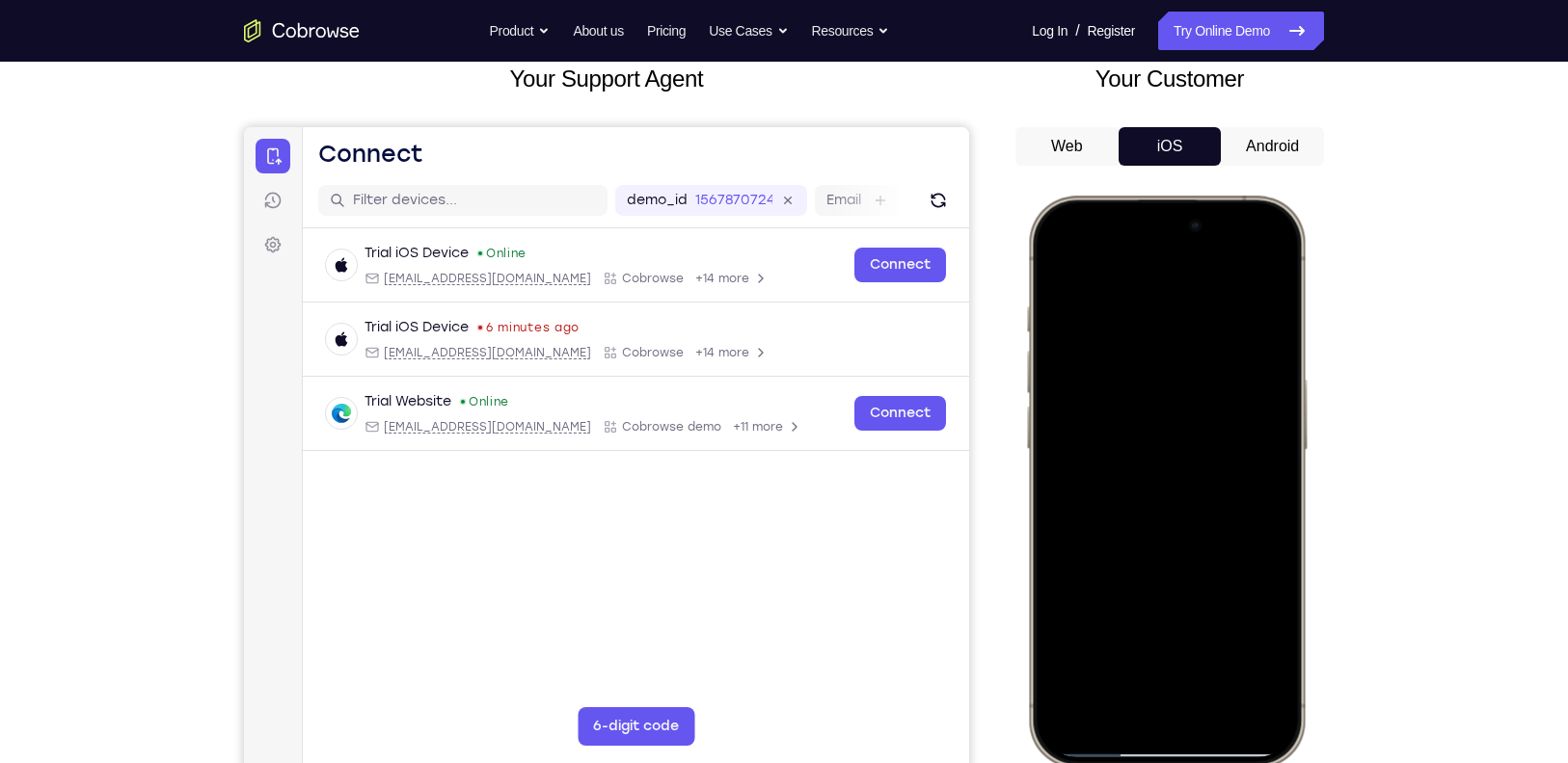
scroll to position [64, 0]
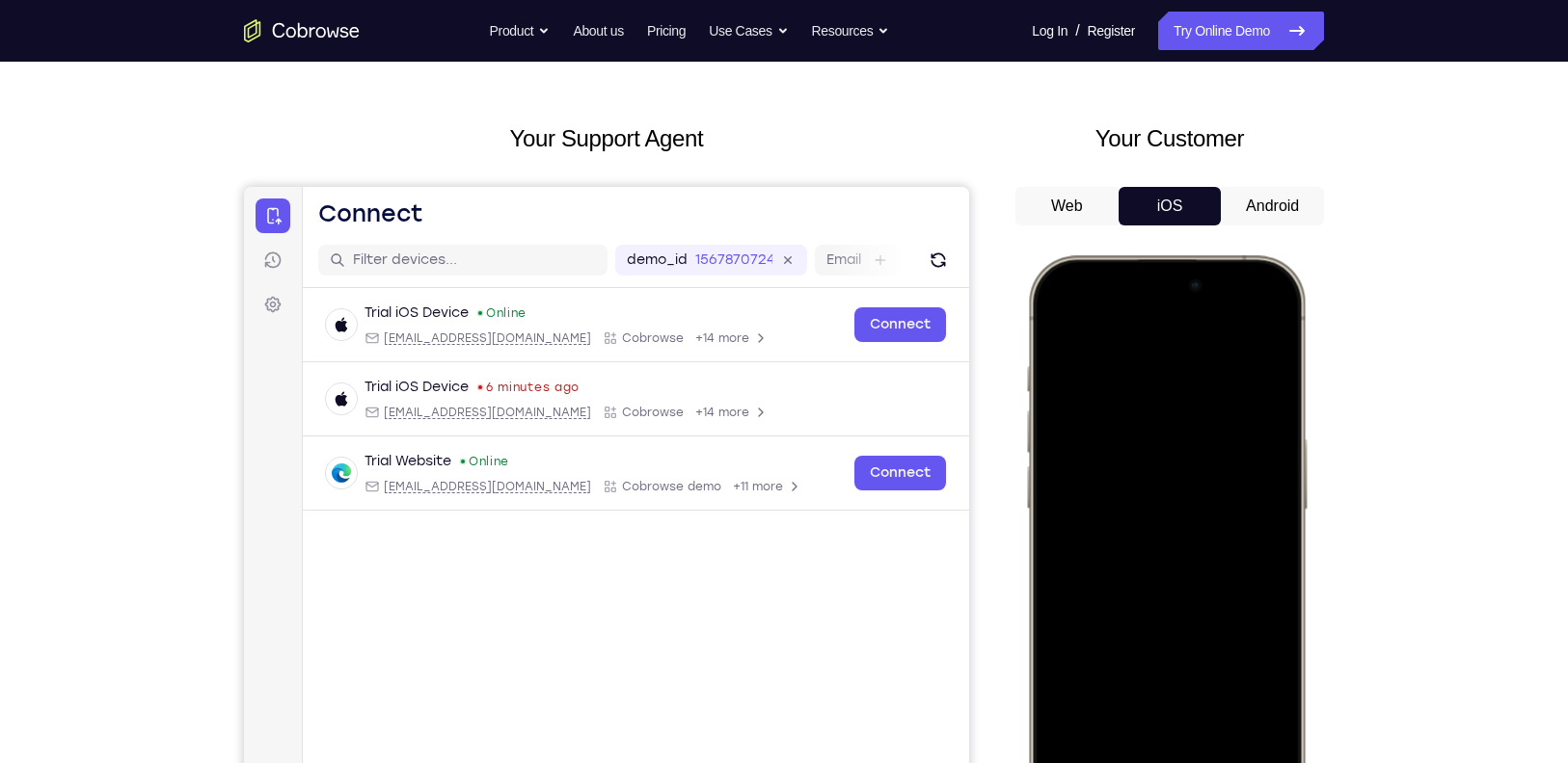
click at [1200, 350] on div at bounding box center [1167, 542] width 254 height 551
click at [1123, 414] on div at bounding box center [1167, 542] width 254 height 551
click at [1157, 397] on div at bounding box center [1167, 542] width 254 height 551
click at [1063, 316] on div at bounding box center [1167, 542] width 254 height 551
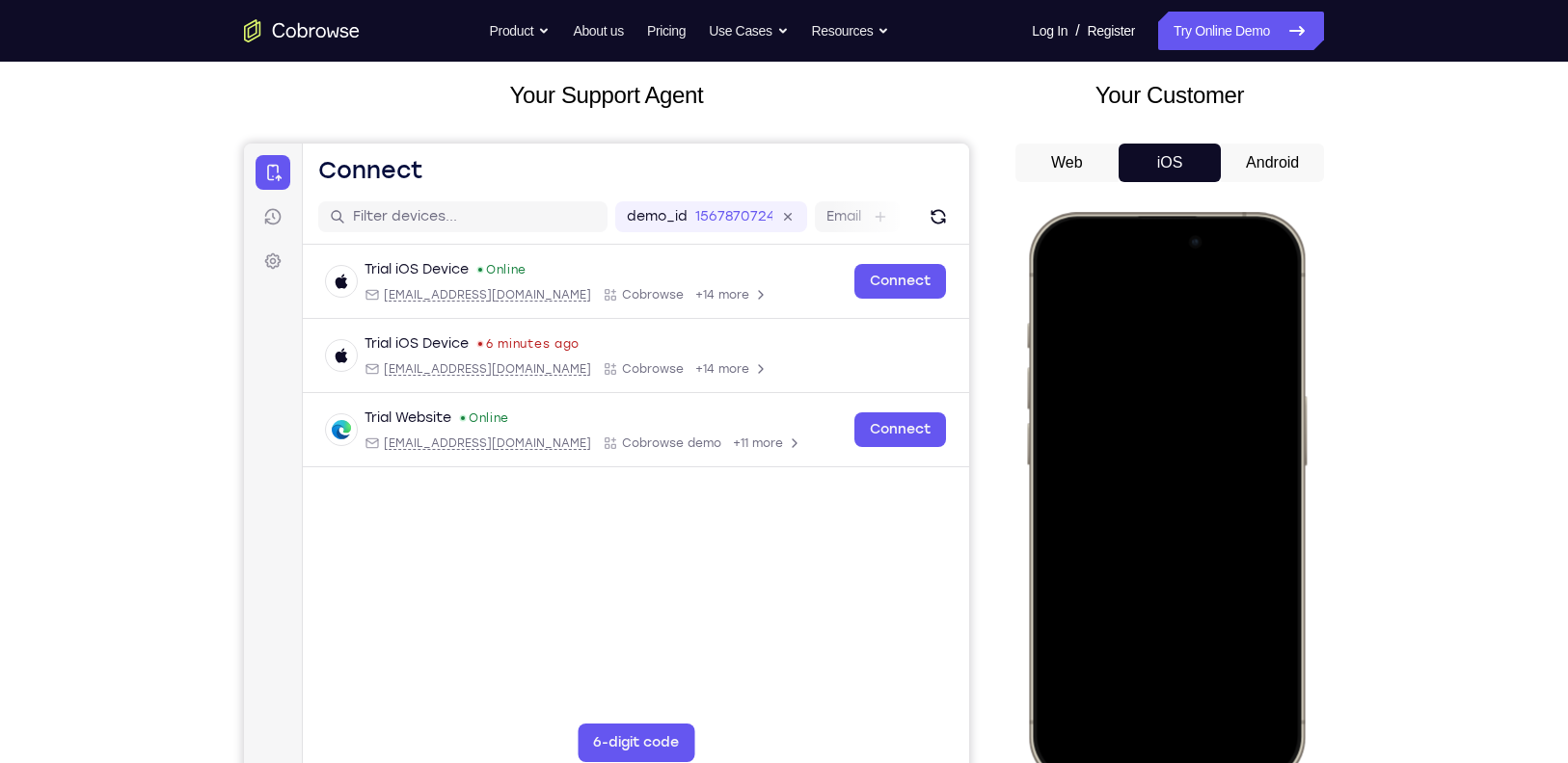
scroll to position [108, 0]
click at [1168, 303] on div at bounding box center [1167, 497] width 254 height 551
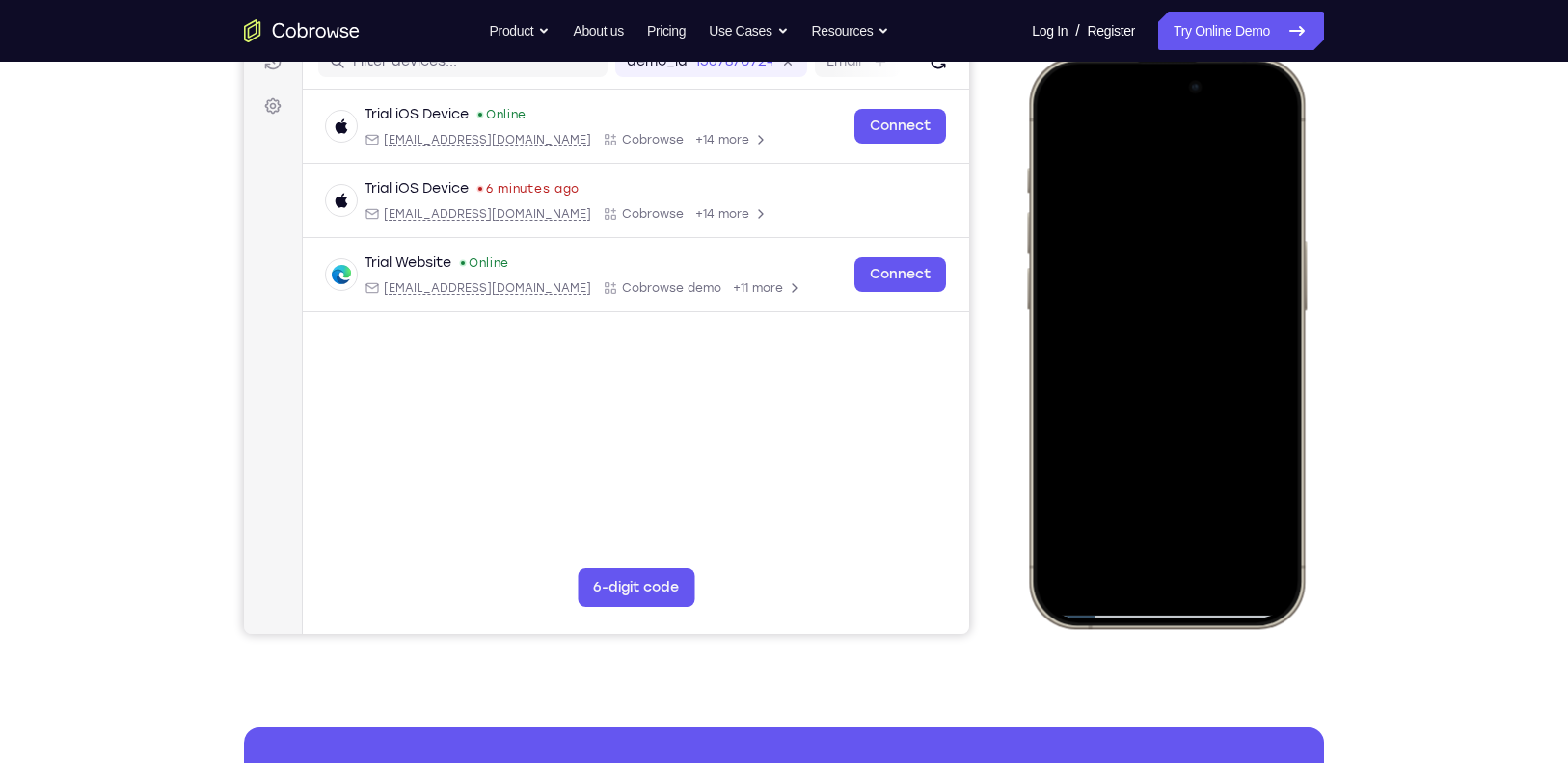
scroll to position [274, 0]
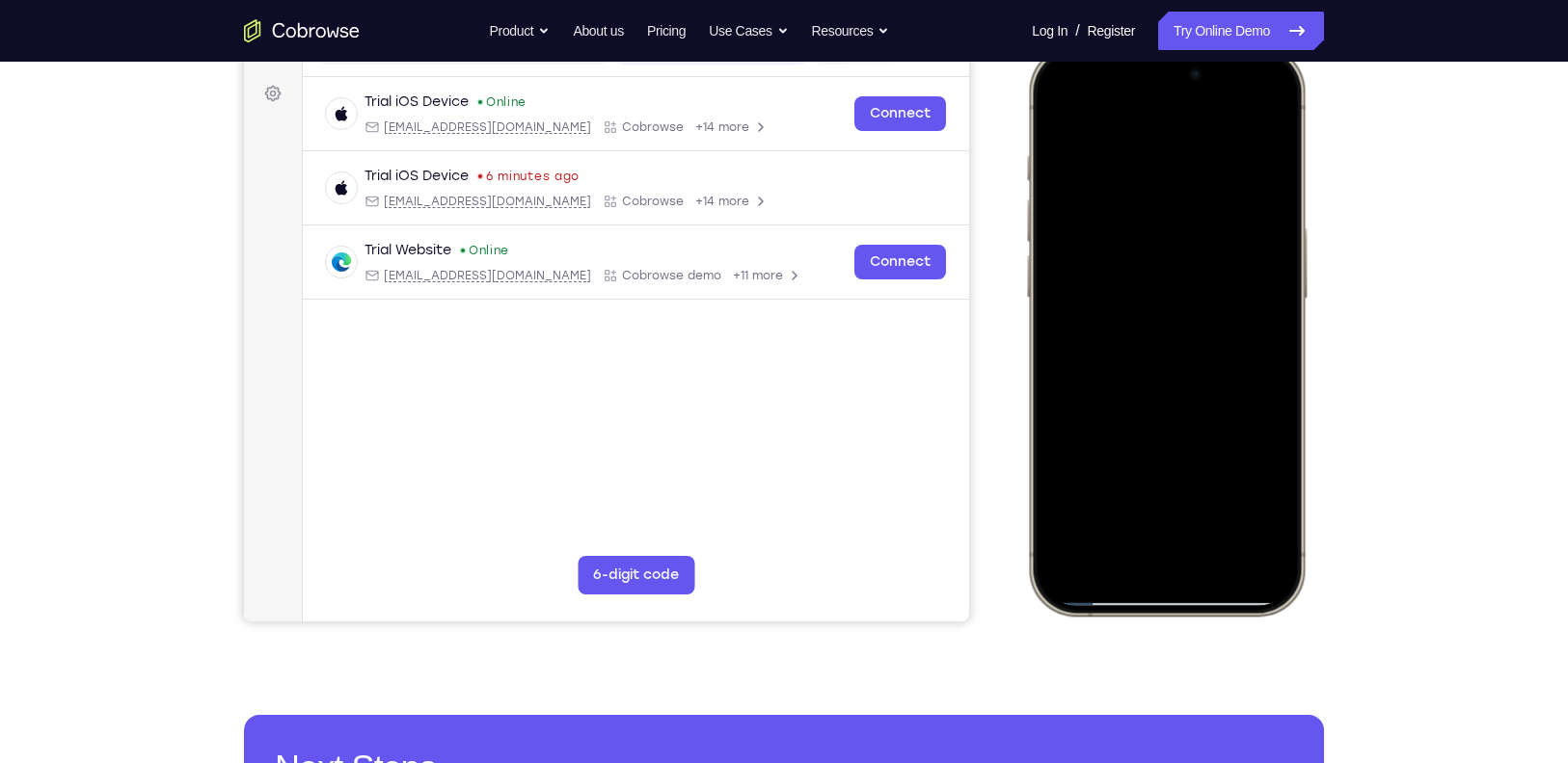
drag, startPoint x: 1198, startPoint y: 452, endPoint x: 1190, endPoint y: 327, distance: 125.3
click at [1190, 327] on div at bounding box center [1167, 330] width 254 height 551
drag, startPoint x: 1190, startPoint y: 457, endPoint x: 1190, endPoint y: 380, distance: 77.0
click at [1190, 380] on div at bounding box center [1167, 330] width 254 height 551
drag, startPoint x: 1197, startPoint y: 448, endPoint x: 1196, endPoint y: 378, distance: 70.0
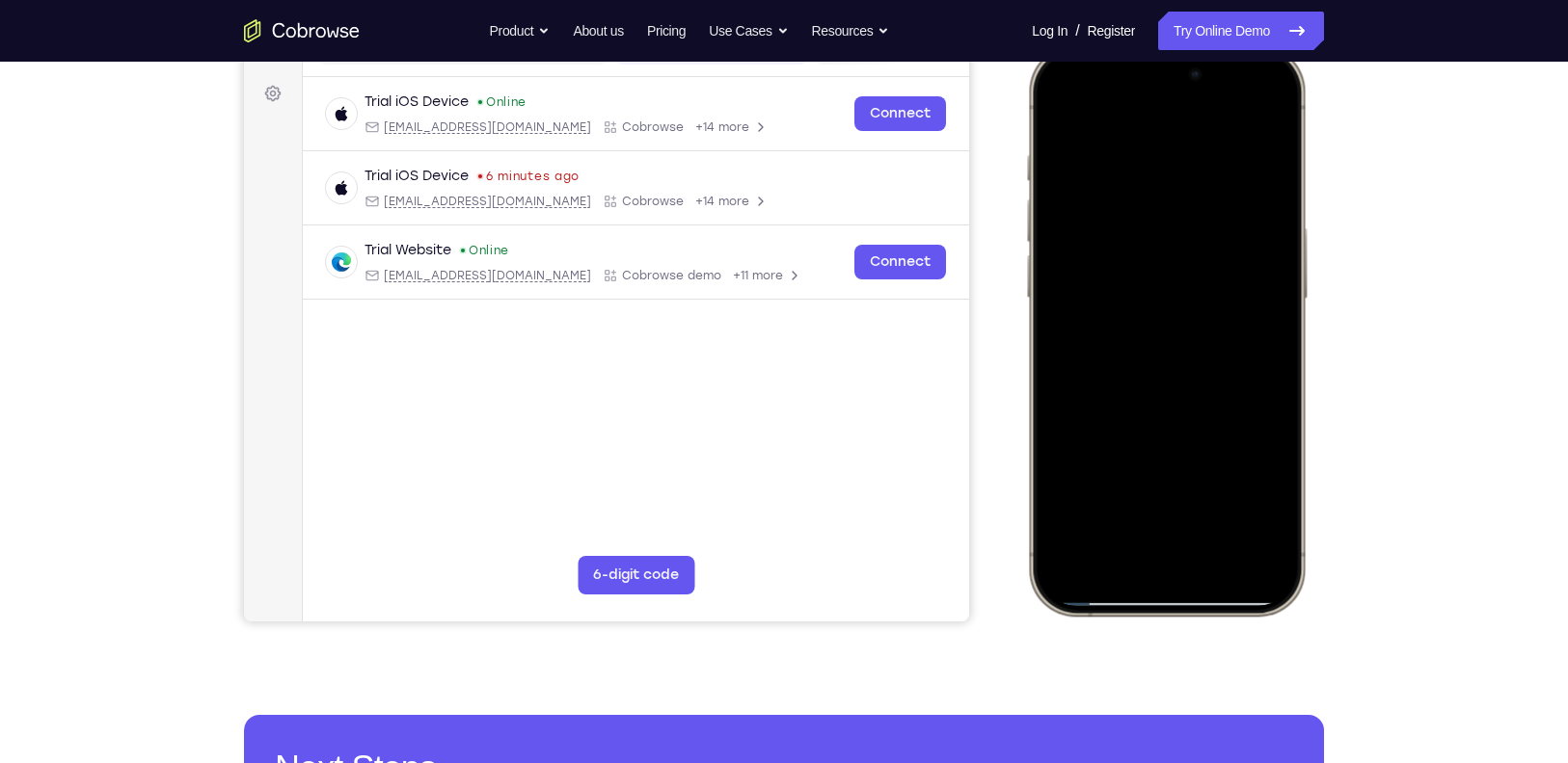
click at [1196, 378] on div at bounding box center [1167, 330] width 254 height 551
drag, startPoint x: 1195, startPoint y: 459, endPoint x: 1199, endPoint y: 423, distance: 36.2
click at [1199, 423] on div at bounding box center [1167, 330] width 254 height 551
drag, startPoint x: 1099, startPoint y: 372, endPoint x: 1144, endPoint y: 374, distance: 45.0
click at [1144, 374] on div at bounding box center [1167, 330] width 254 height 551
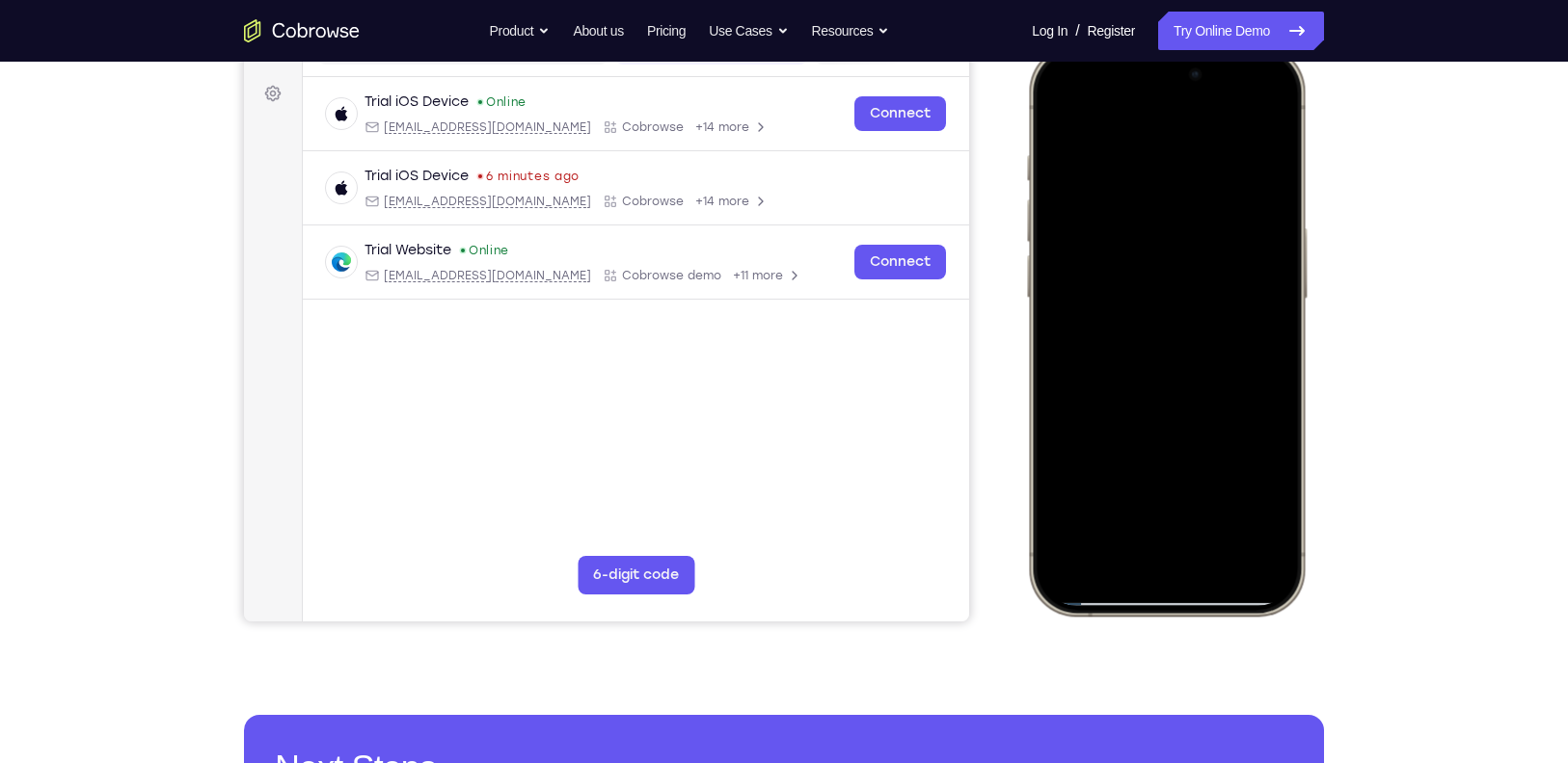
click at [1233, 460] on div at bounding box center [1167, 330] width 254 height 551
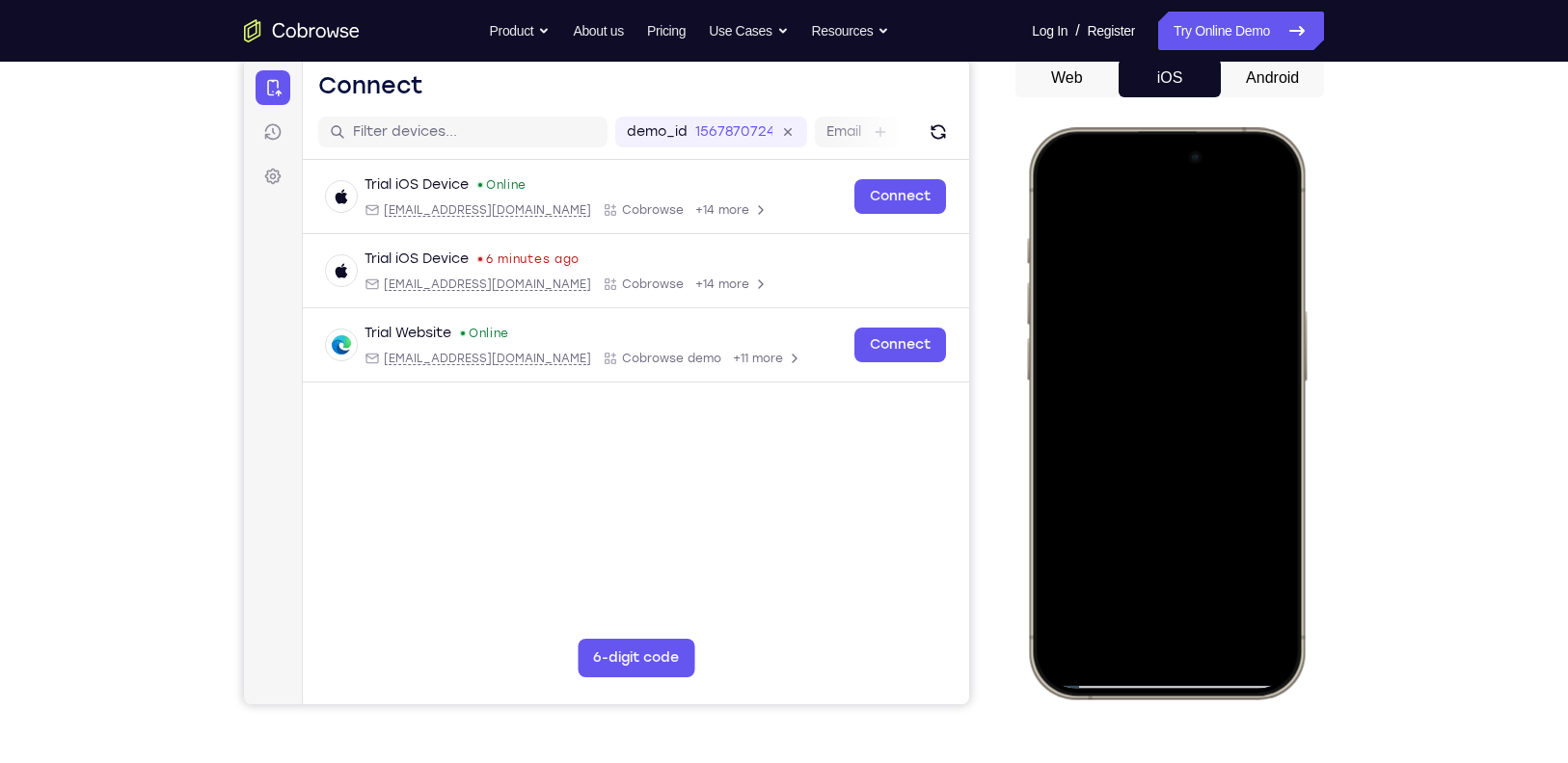
scroll to position [190, 0]
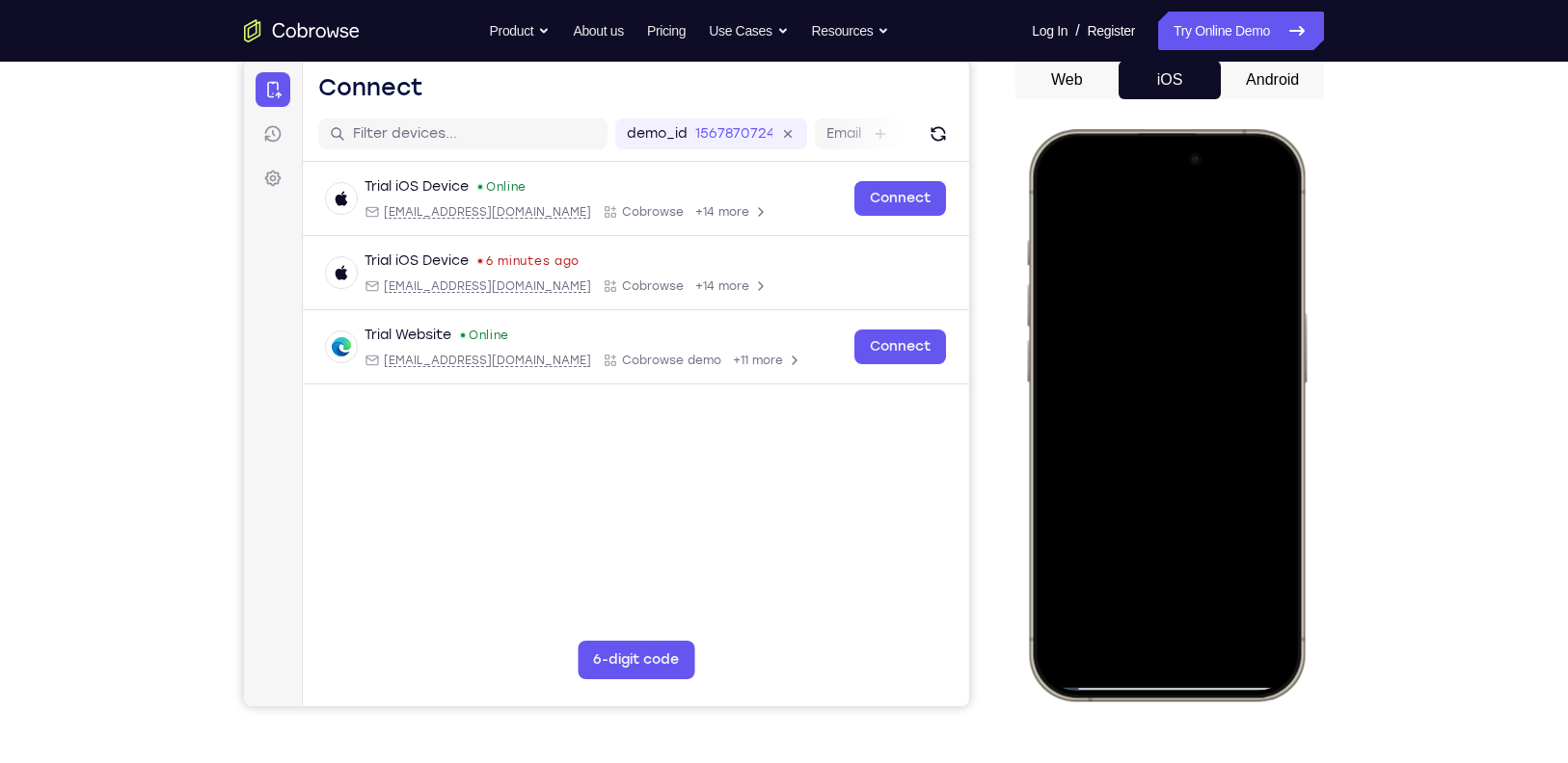
click at [1176, 389] on div at bounding box center [1167, 415] width 254 height 551
click at [1125, 459] on div at bounding box center [1167, 415] width 254 height 551
click at [1299, 407] on div at bounding box center [1167, 415] width 283 height 572
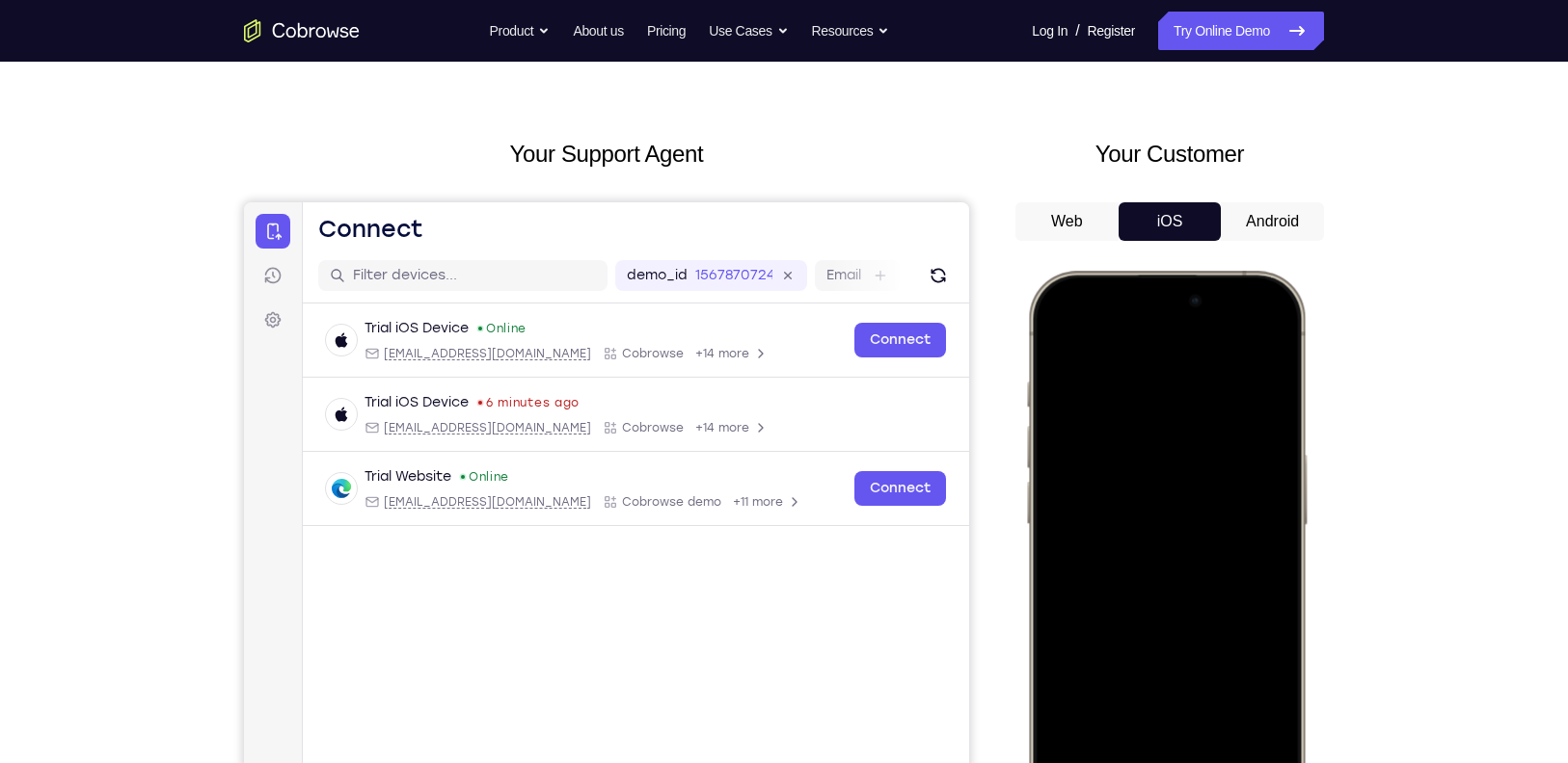
scroll to position [47, 0]
click at [1079, 387] on div at bounding box center [1167, 558] width 254 height 551
click at [1159, 404] on div at bounding box center [1167, 558] width 254 height 551
click at [1056, 331] on div at bounding box center [1167, 558] width 254 height 551
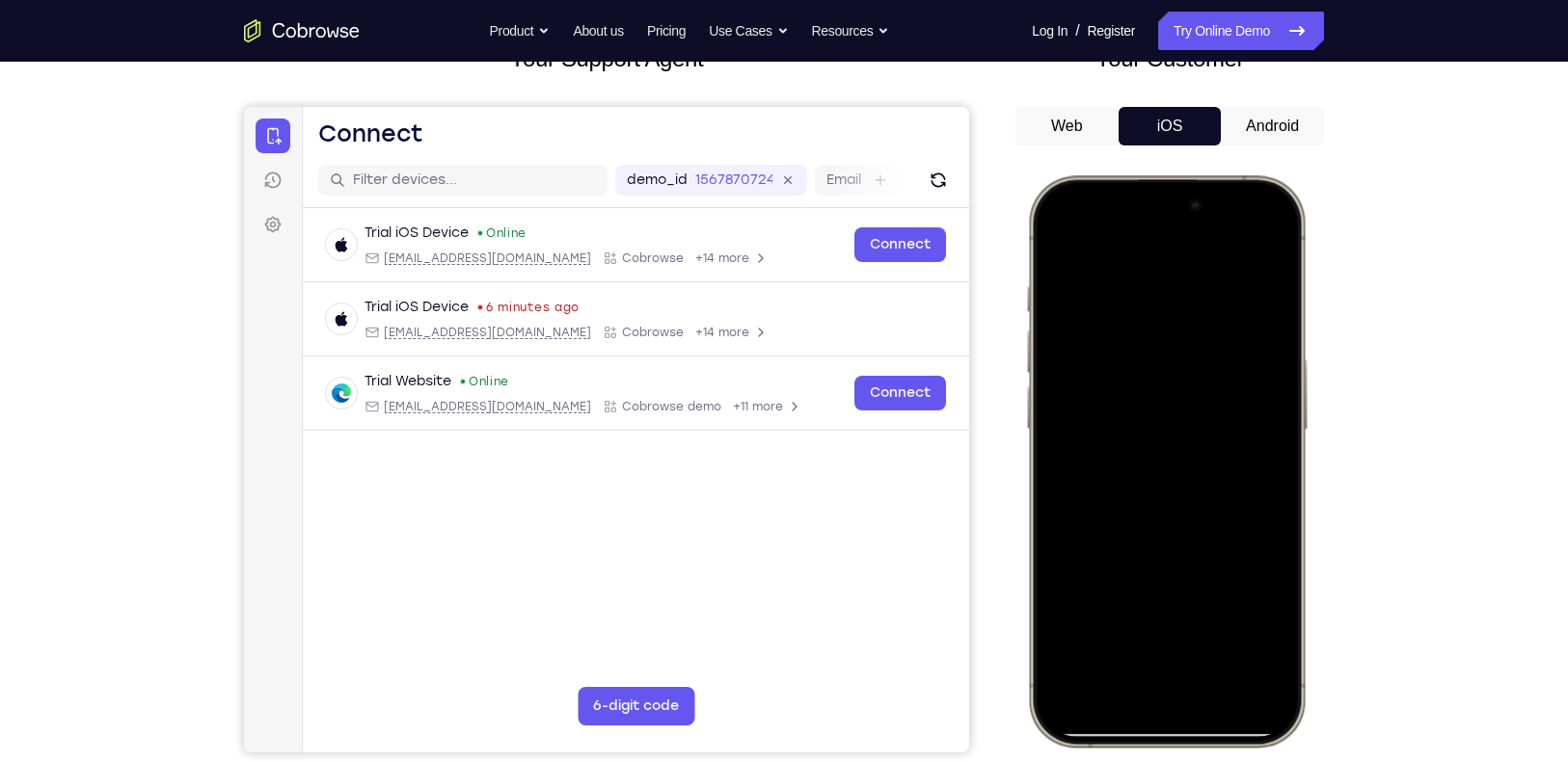
scroll to position [151, 0]
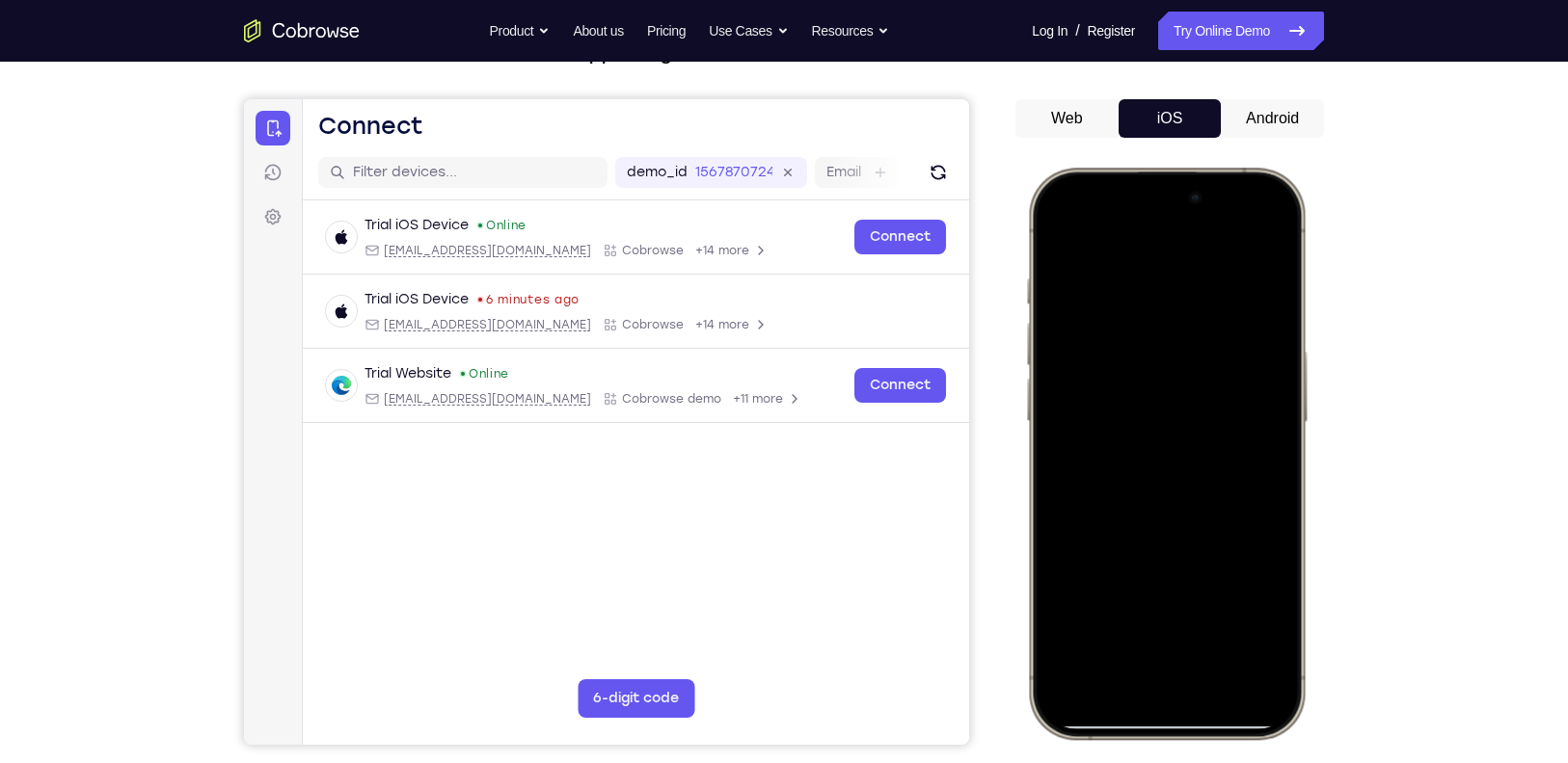
click at [1076, 418] on div at bounding box center [1167, 453] width 254 height 551
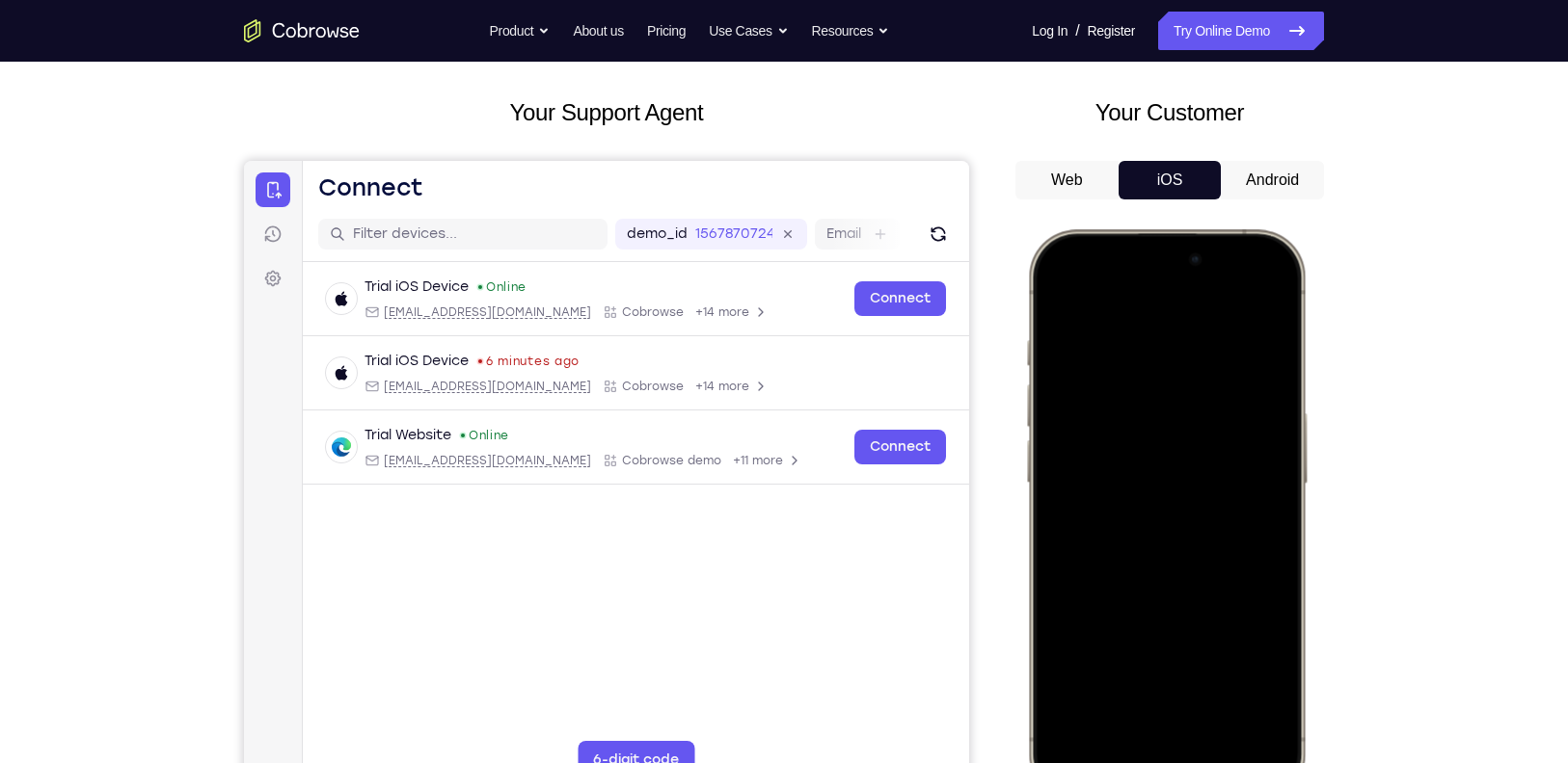
click at [1104, 440] on div at bounding box center [1167, 515] width 254 height 551
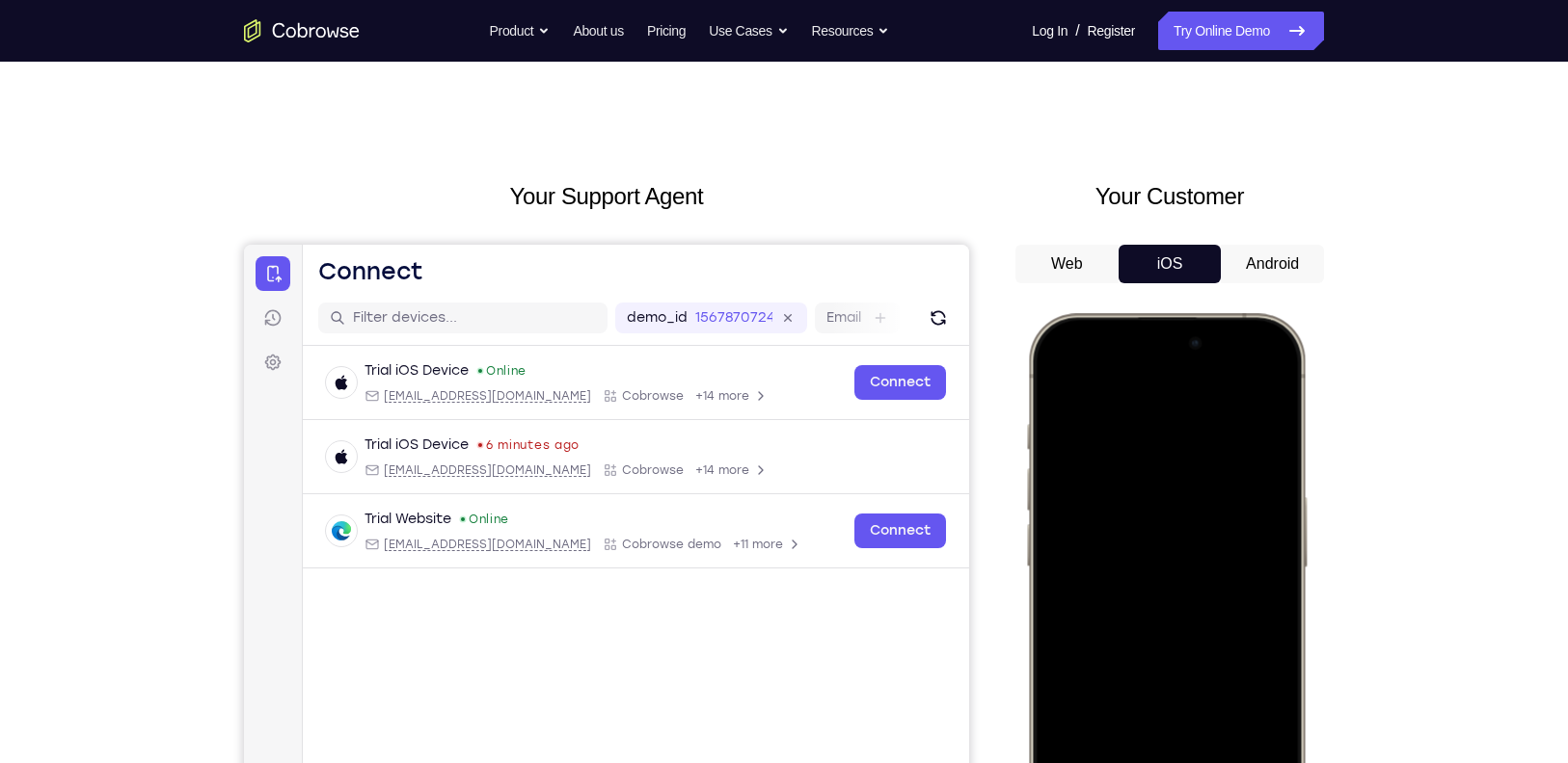
scroll to position [0, 0]
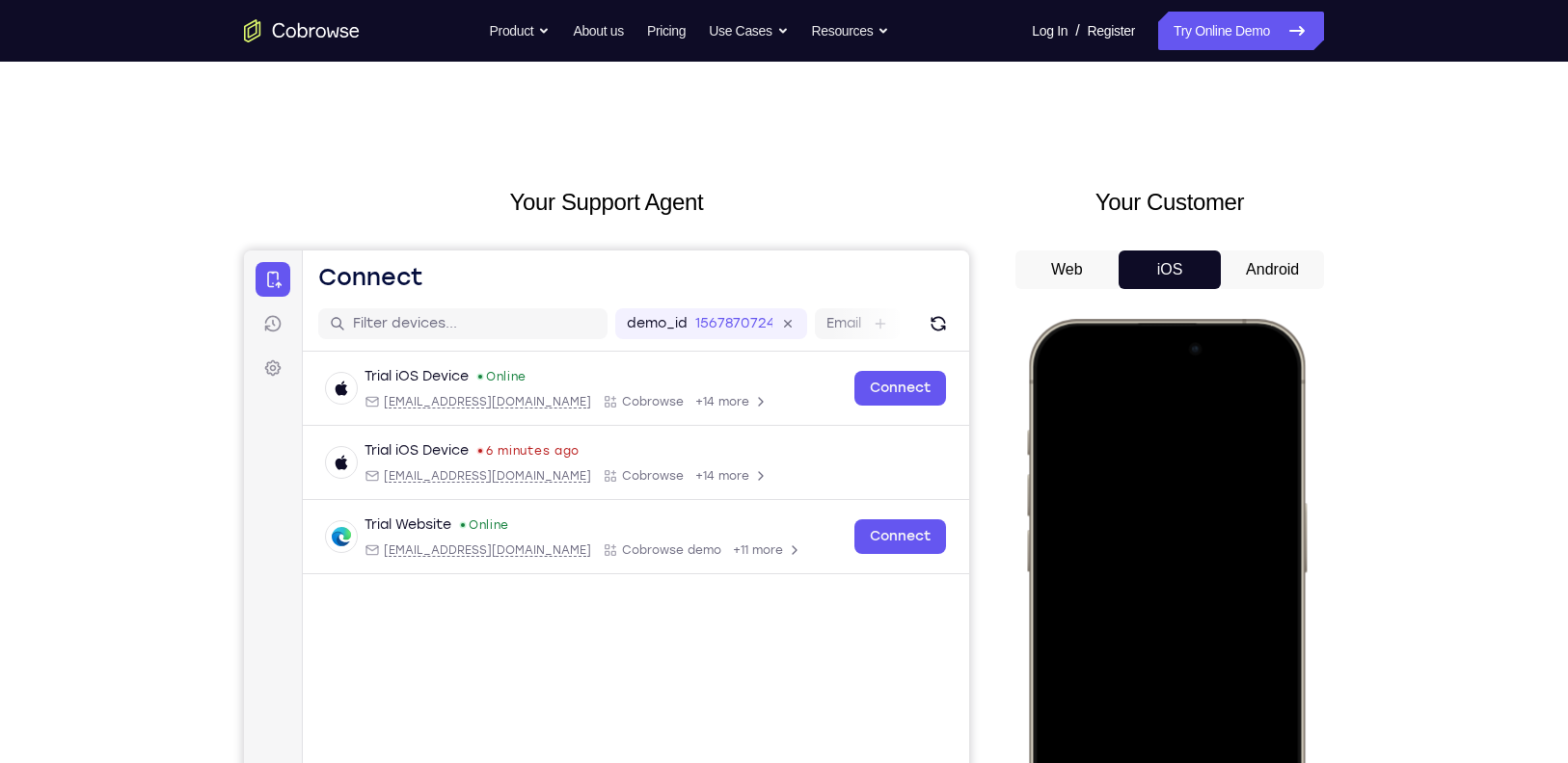
click at [1060, 377] on div at bounding box center [1167, 605] width 254 height 551
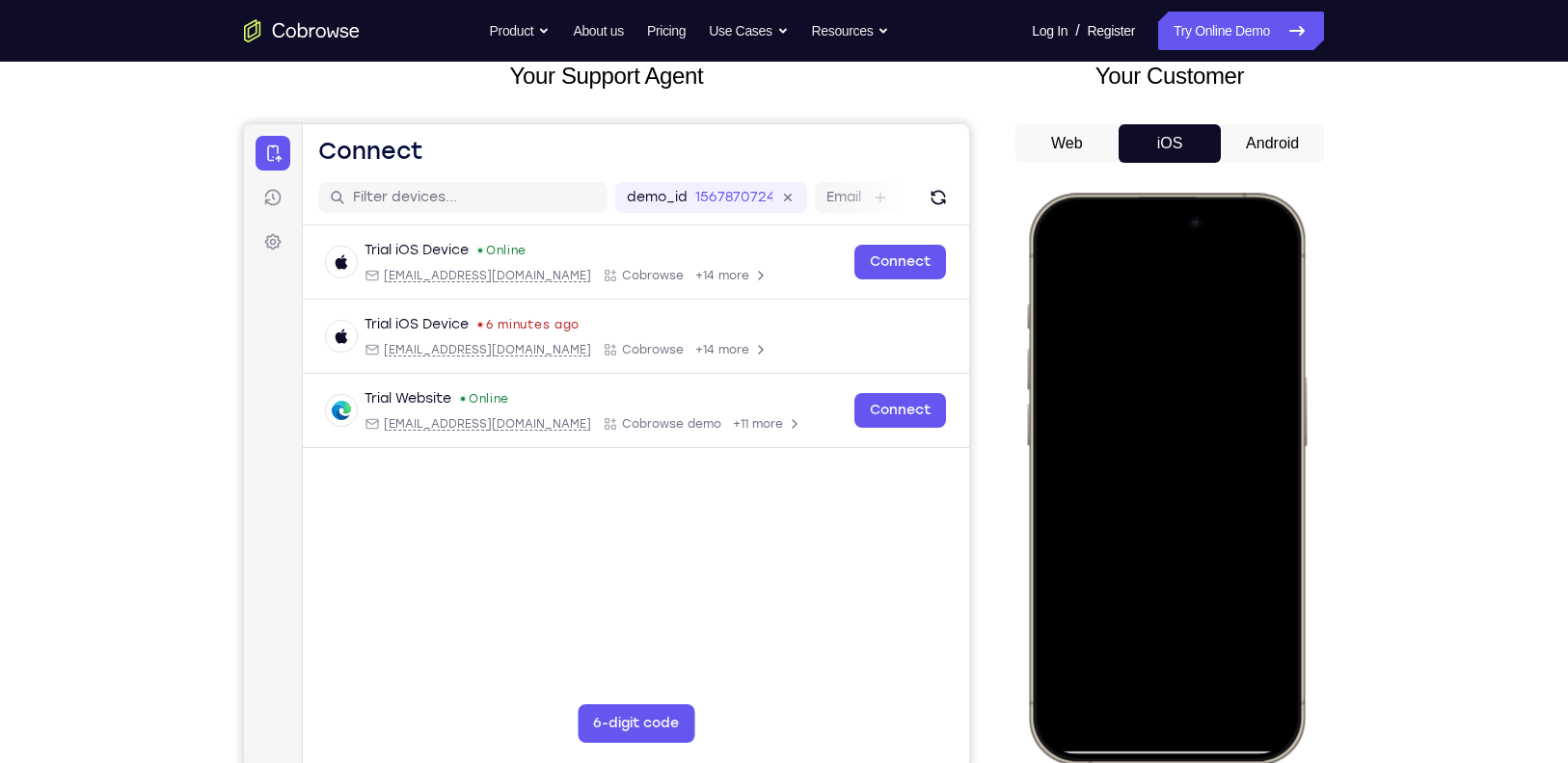
scroll to position [280, 0]
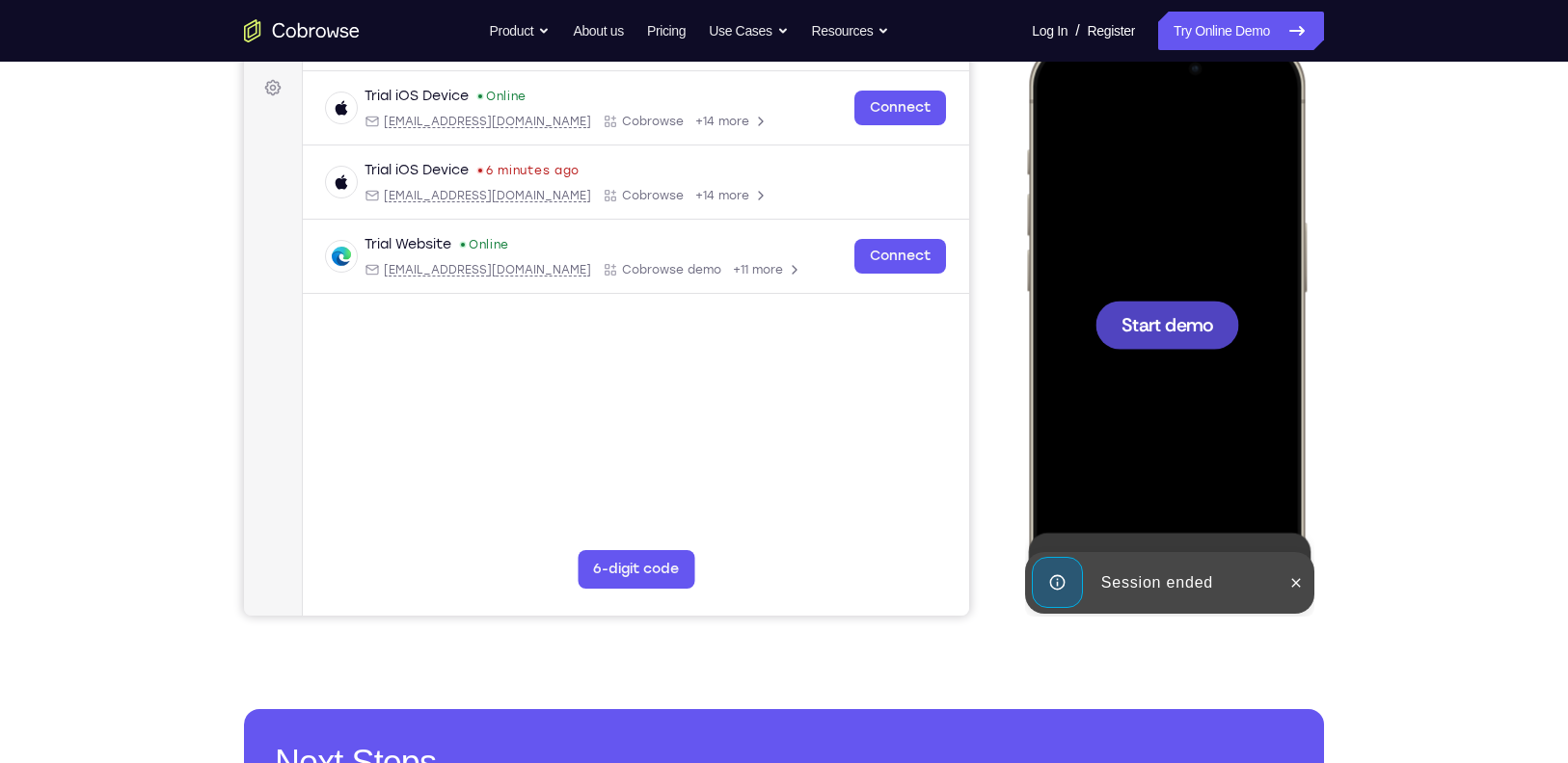
click at [1156, 328] on span "Start demo" at bounding box center [1167, 324] width 91 height 19
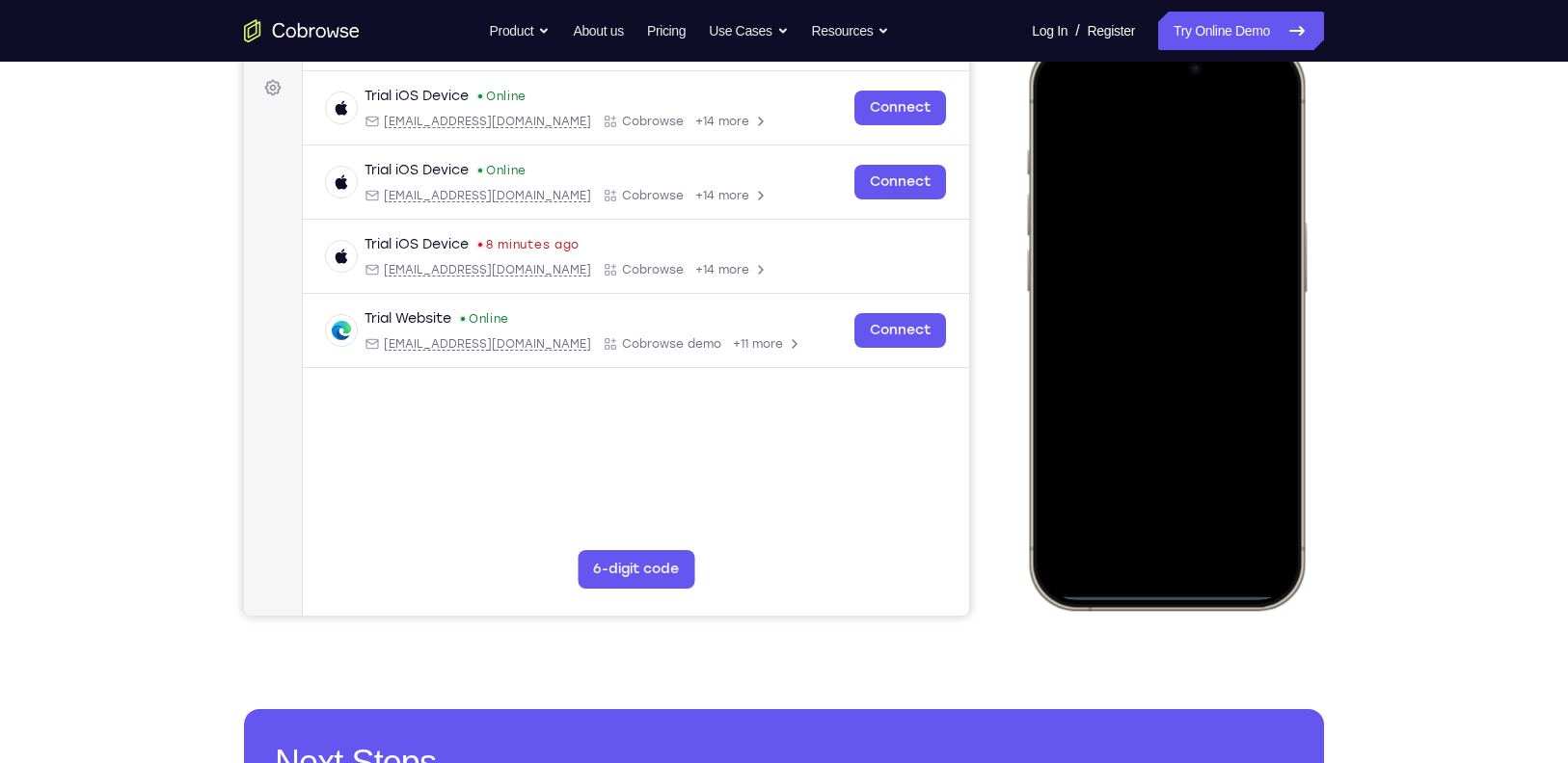
click at [1490, 287] on div "Your Support Agent Your Customer Web iOS Android Next Steps We’d be happy to gi…" at bounding box center [784, 416] width 1568 height 1271
click at [1163, 593] on div at bounding box center [1167, 324] width 254 height 551
click at [1090, 415] on div at bounding box center [1167, 324] width 254 height 551
drag, startPoint x: 1193, startPoint y: 598, endPoint x: 1125, endPoint y: 187, distance: 416.6
click at [1125, 187] on div at bounding box center [1167, 324] width 254 height 551
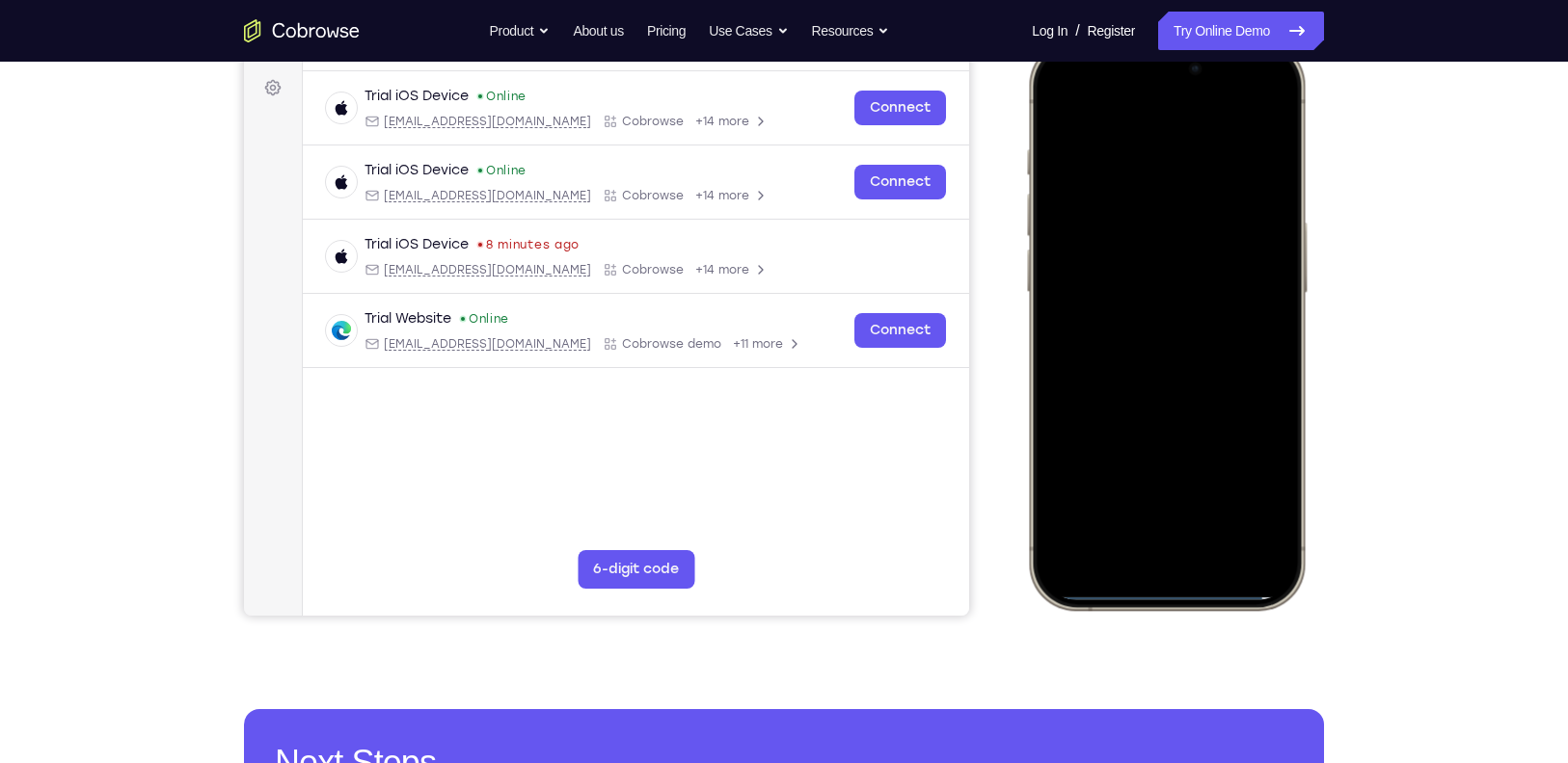
drag, startPoint x: 1171, startPoint y: 592, endPoint x: 1202, endPoint y: 142, distance: 451.1
click at [1202, 142] on div at bounding box center [1167, 324] width 254 height 551
drag, startPoint x: 1131, startPoint y: 598, endPoint x: 1177, endPoint y: 267, distance: 334.2
click at [1177, 267] on div at bounding box center [1167, 324] width 254 height 551
click at [1252, 372] on div at bounding box center [1167, 324] width 254 height 551
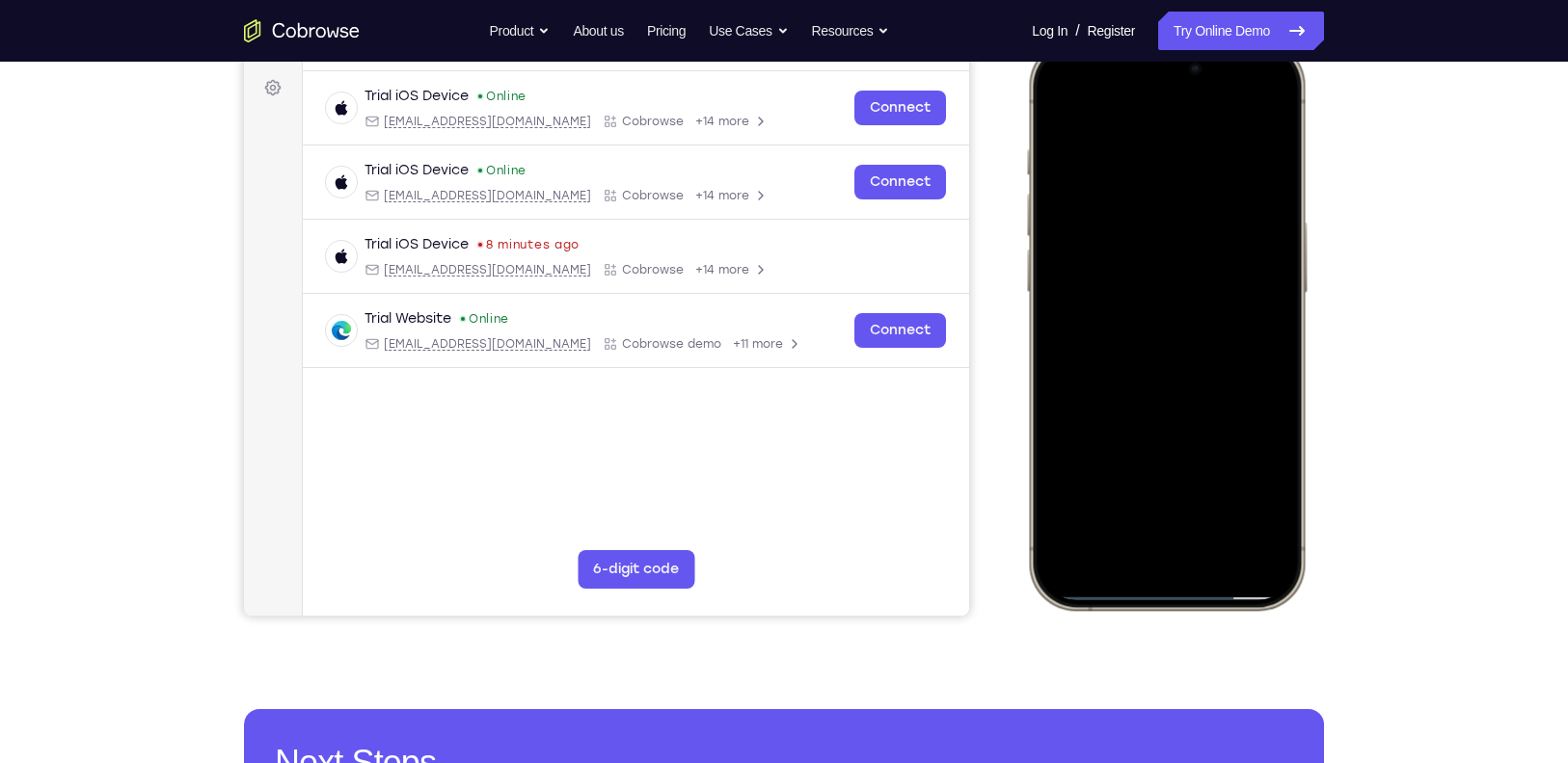
drag, startPoint x: 1134, startPoint y: 596, endPoint x: 1102, endPoint y: -60, distance: 656.8
click at [1102, 38] on html "Online web based iOS Simulators and Android Emulators. Run iPhone, iPad, Mobile…" at bounding box center [1170, 327] width 289 height 578
click at [1175, 591] on div at bounding box center [1167, 324] width 254 height 551
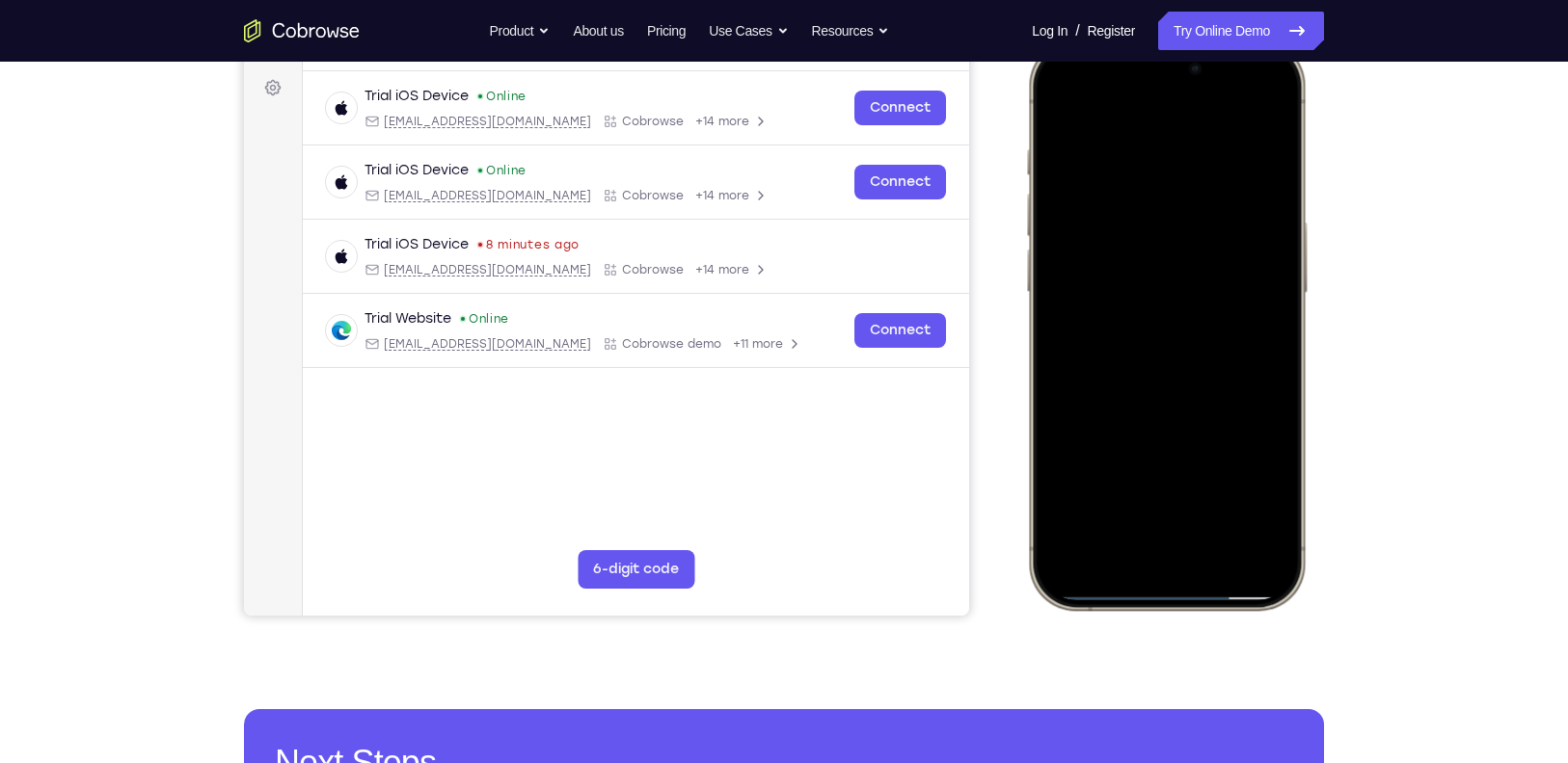
click at [1175, 591] on div at bounding box center [1167, 324] width 254 height 551
drag, startPoint x: 1175, startPoint y: 591, endPoint x: 1060, endPoint y: 173, distance: 433.5
click at [1060, 173] on div at bounding box center [1167, 324] width 254 height 551
drag, startPoint x: 1155, startPoint y: 590, endPoint x: 1122, endPoint y: 278, distance: 313.7
click at [1122, 278] on div at bounding box center [1167, 324] width 254 height 551
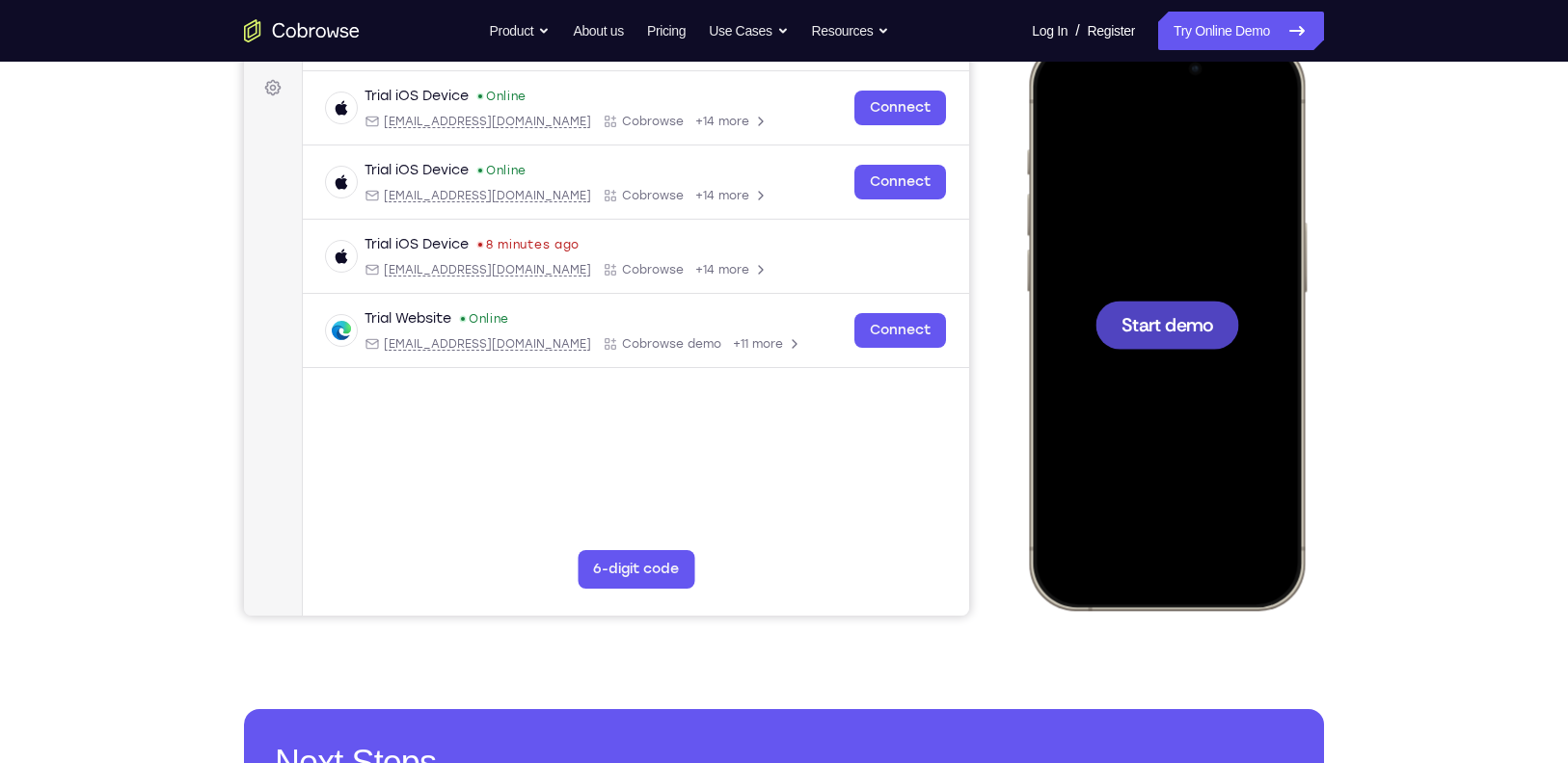
drag, startPoint x: 1128, startPoint y: 335, endPoint x: 2026, endPoint y: 47, distance: 943.1
click at [1128, 333] on span "Start demo" at bounding box center [1167, 324] width 91 height 19
click at [1136, 556] on div at bounding box center [1167, 324] width 254 height 551
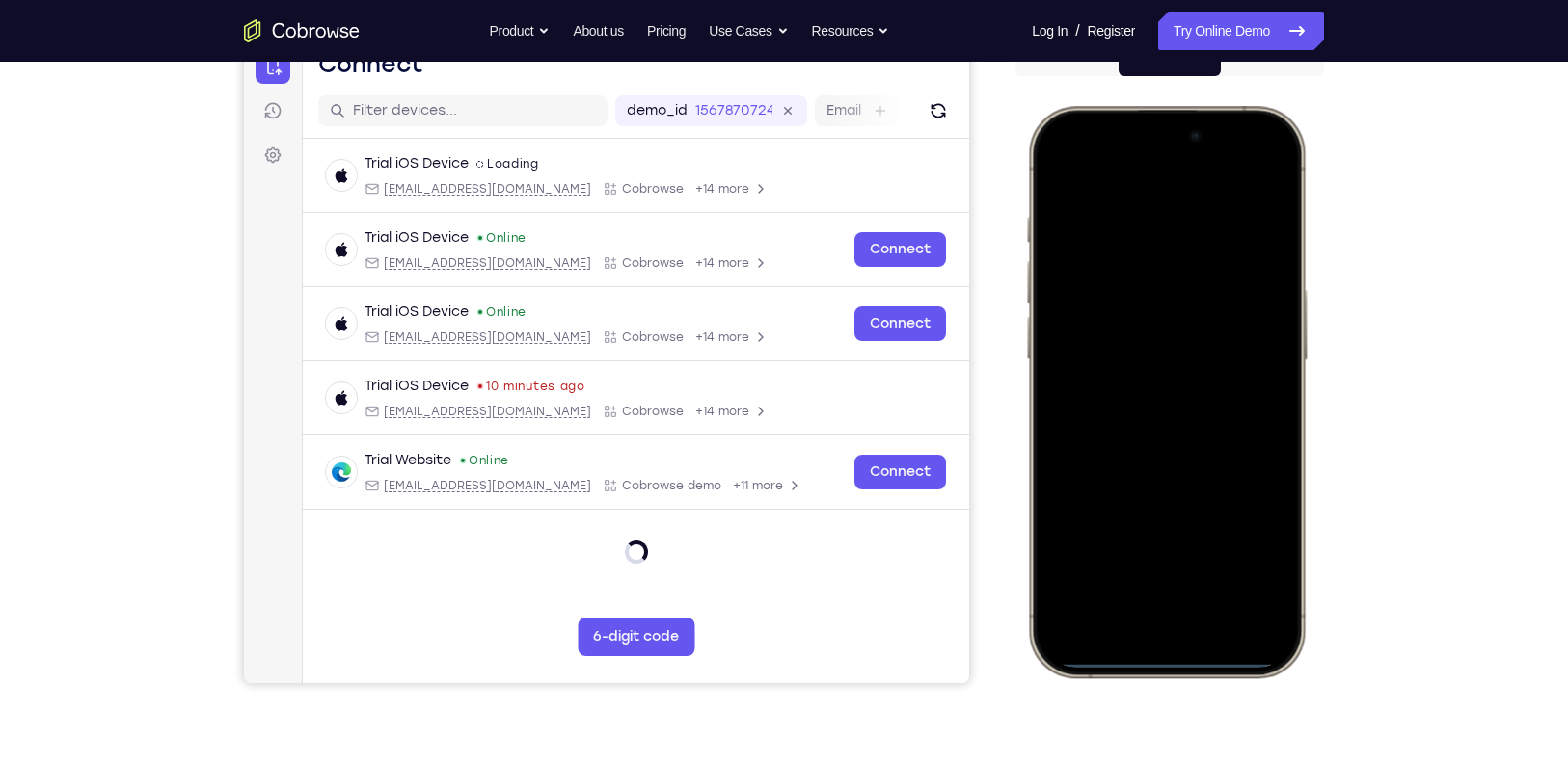
scroll to position [211, 0]
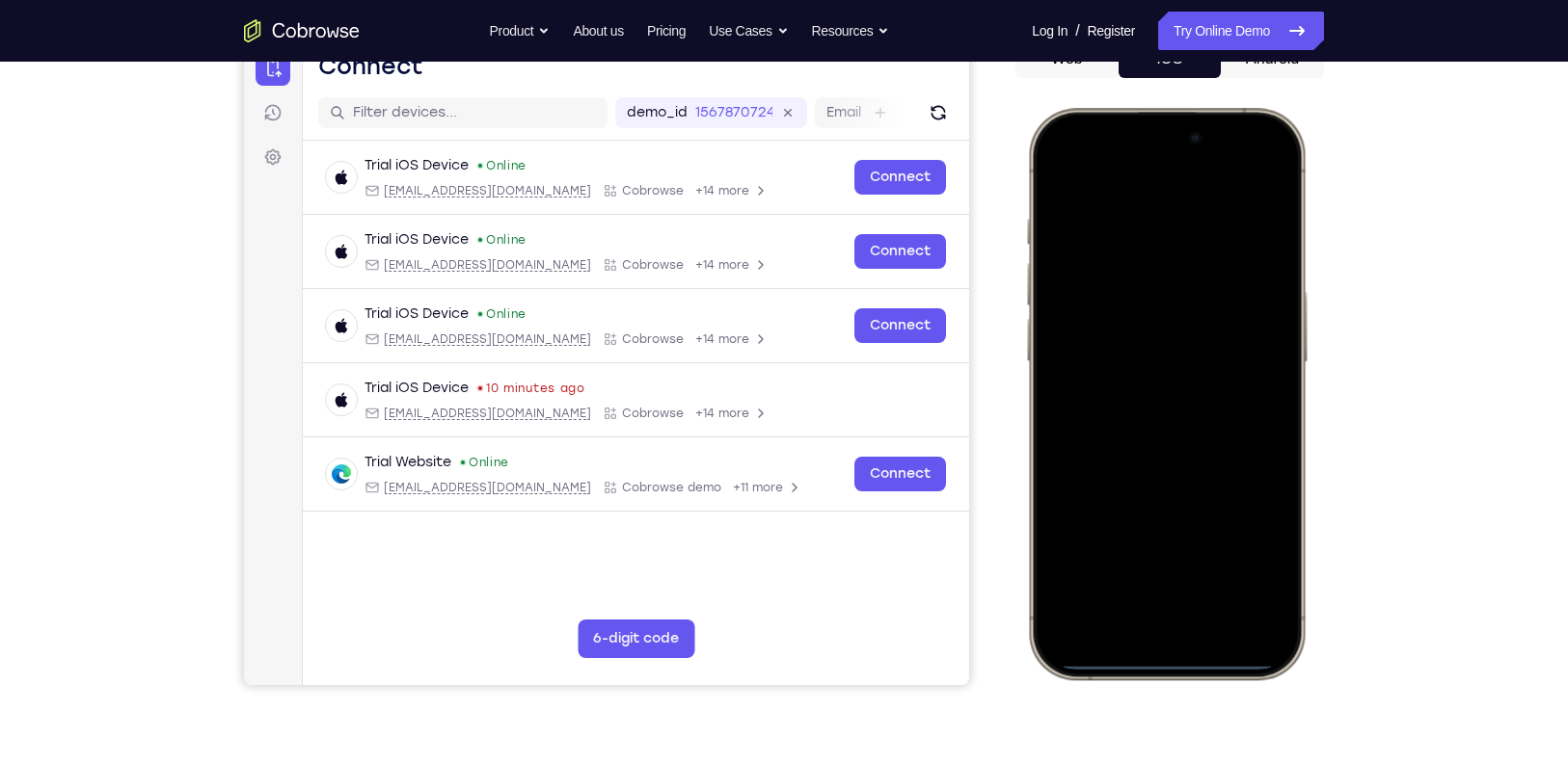
click at [1151, 600] on div at bounding box center [1167, 394] width 254 height 551
click at [1148, 416] on div at bounding box center [1167, 394] width 254 height 551
click at [1120, 350] on div at bounding box center [1167, 394] width 254 height 551
click at [1117, 365] on div at bounding box center [1167, 394] width 254 height 551
click at [1164, 334] on div at bounding box center [1167, 394] width 254 height 551
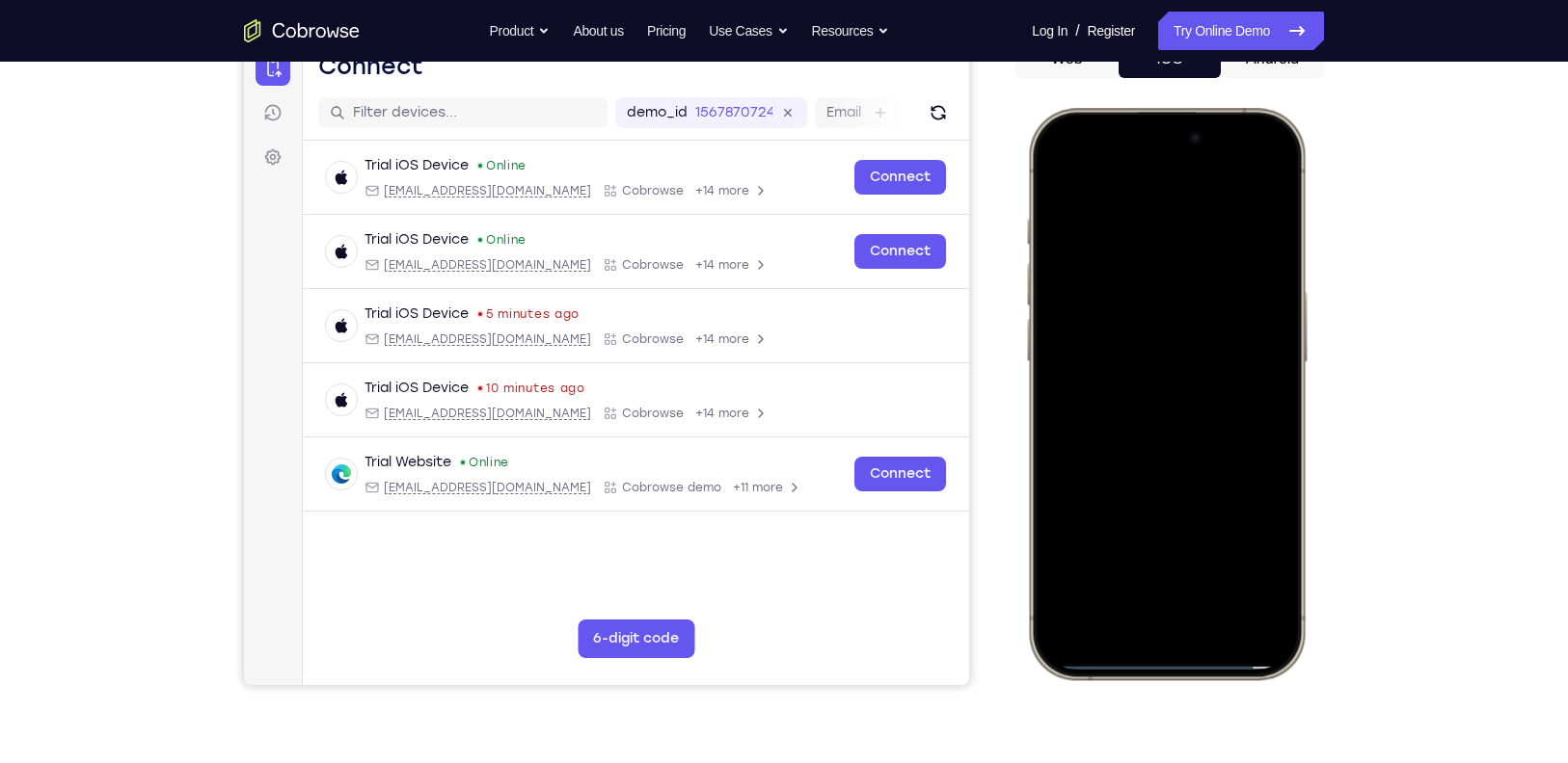
click at [1119, 564] on div at bounding box center [1167, 394] width 254 height 551
click at [1106, 168] on div at bounding box center [1167, 394] width 254 height 551
click at [1176, 221] on div at bounding box center [1167, 394] width 254 height 551
click at [1172, 396] on div at bounding box center [1167, 394] width 254 height 551
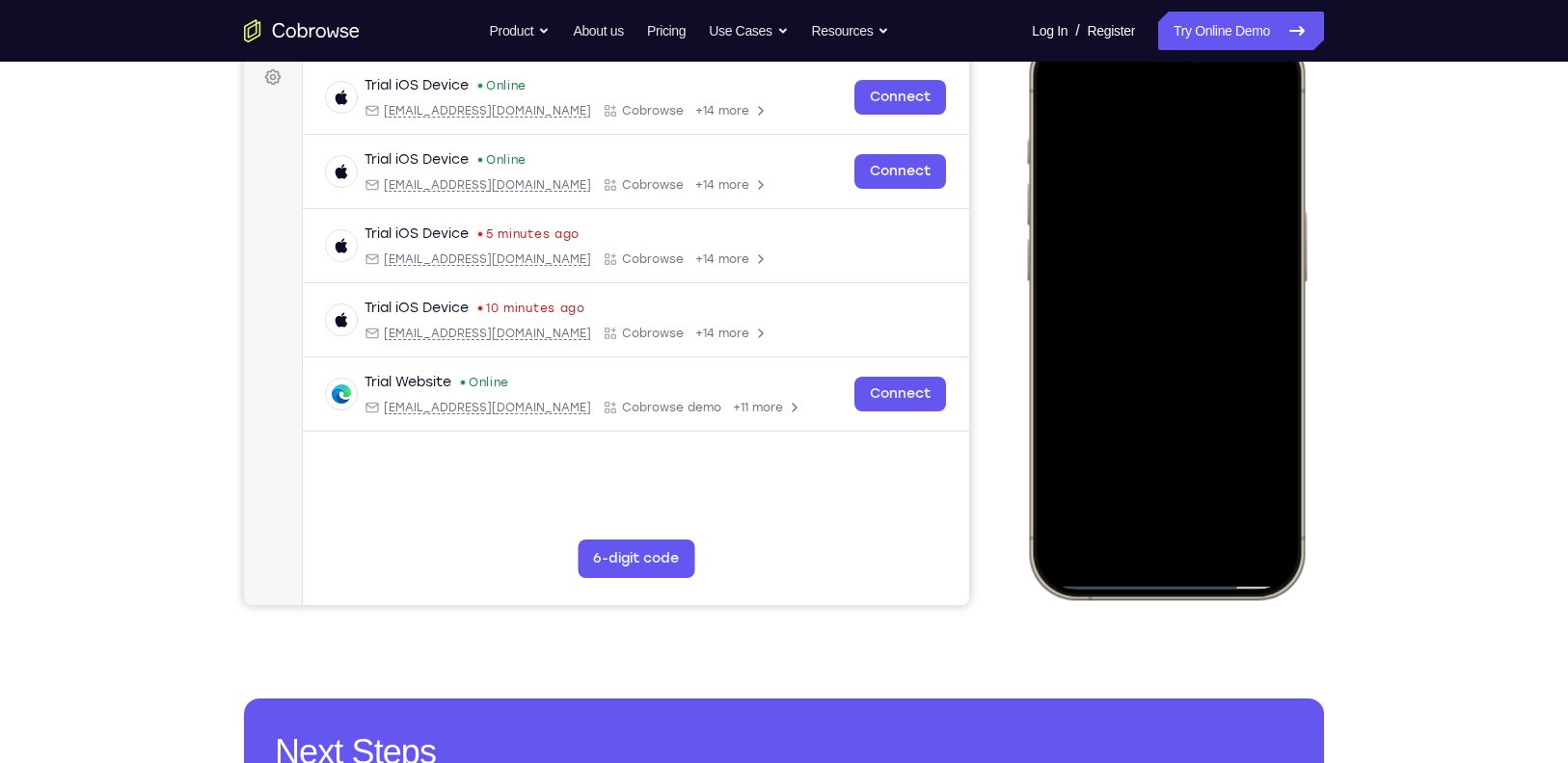
scroll to position [293, 0]
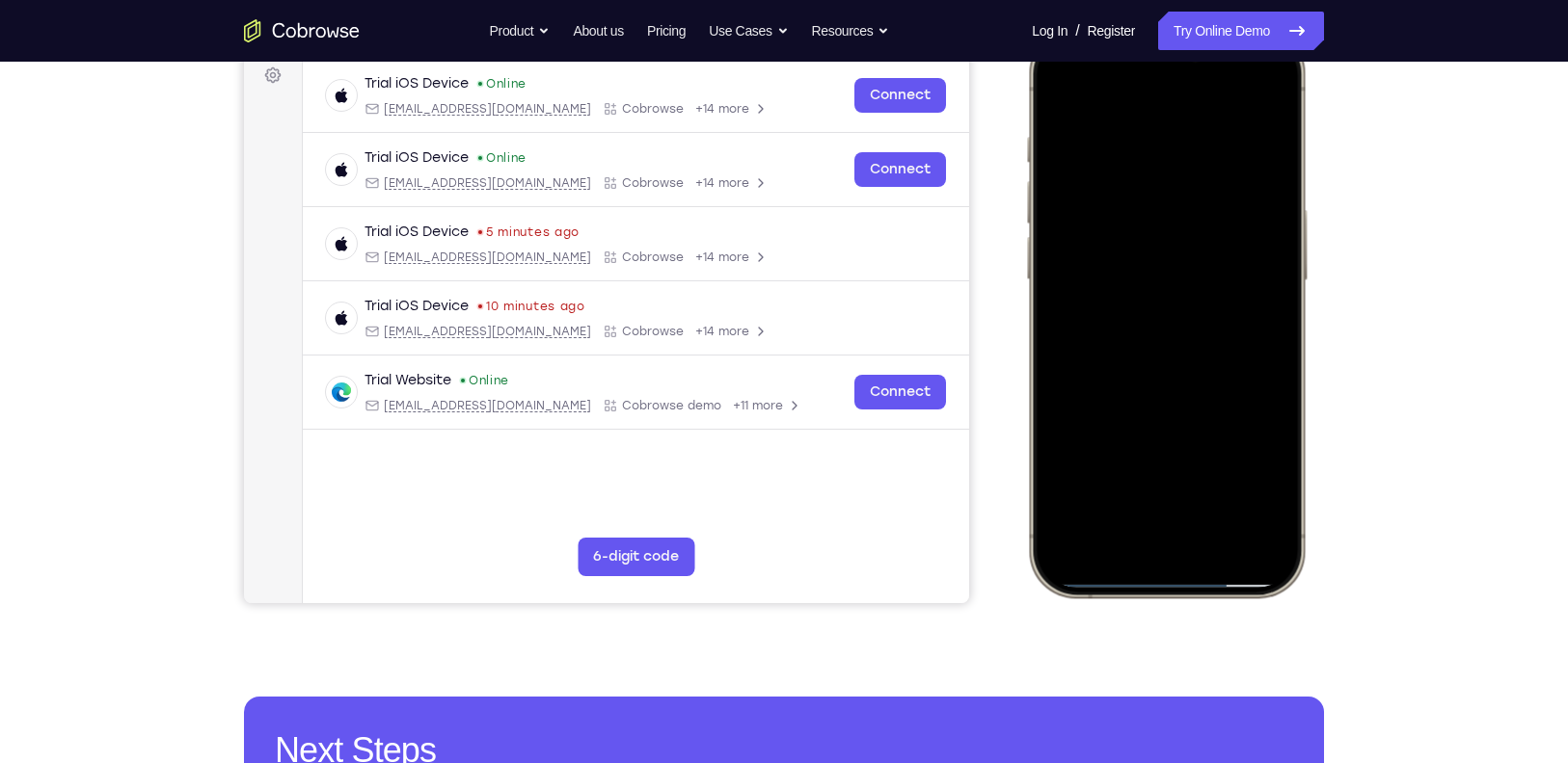
click at [1118, 384] on div at bounding box center [1167, 312] width 254 height 551
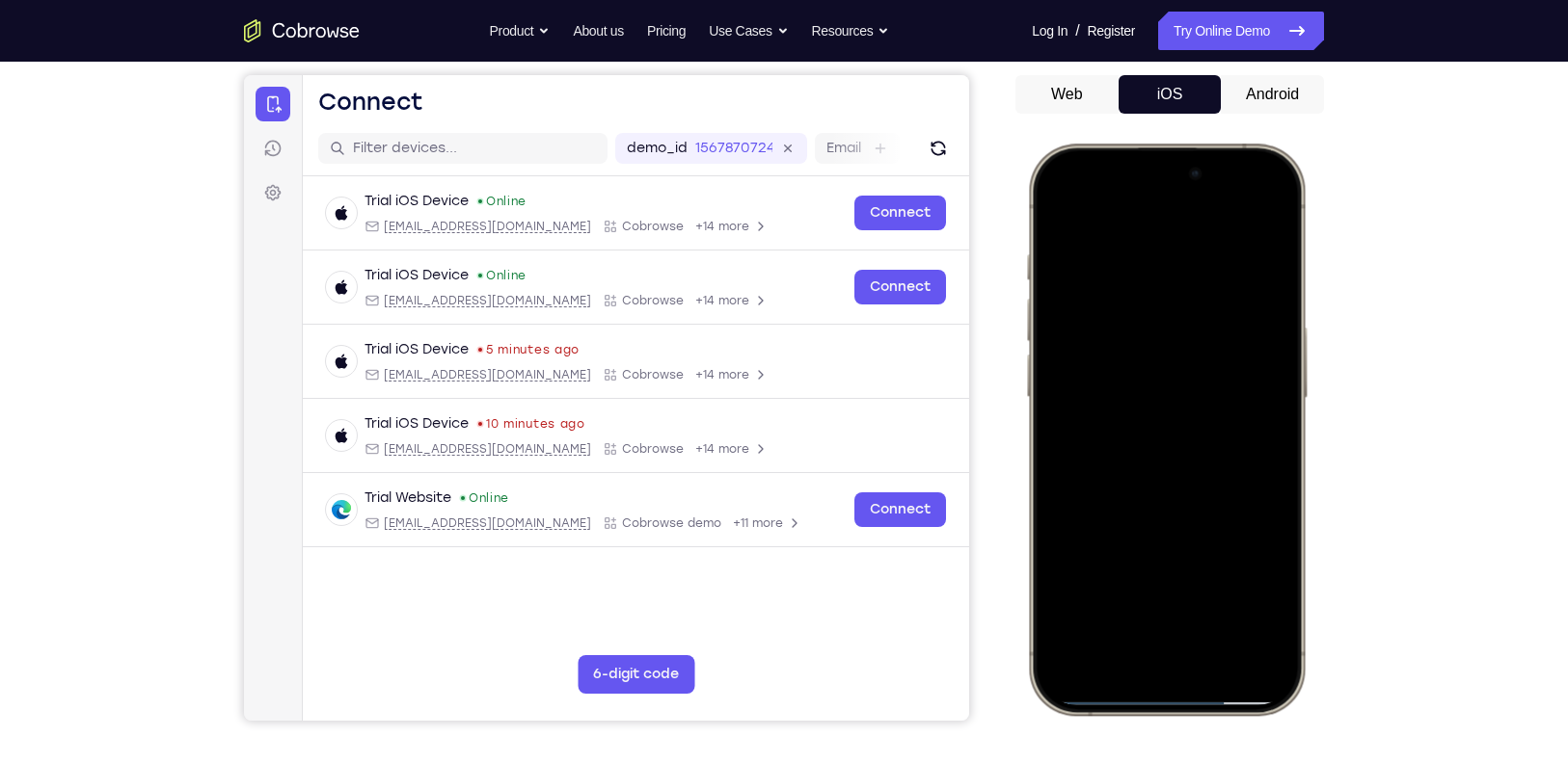
scroll to position [174, 0]
click at [1084, 319] on div at bounding box center [1167, 431] width 254 height 551
click at [1143, 281] on div at bounding box center [1167, 431] width 254 height 551
click at [1060, 199] on div at bounding box center [1167, 431] width 254 height 551
click at [1100, 382] on div at bounding box center [1167, 431] width 254 height 551
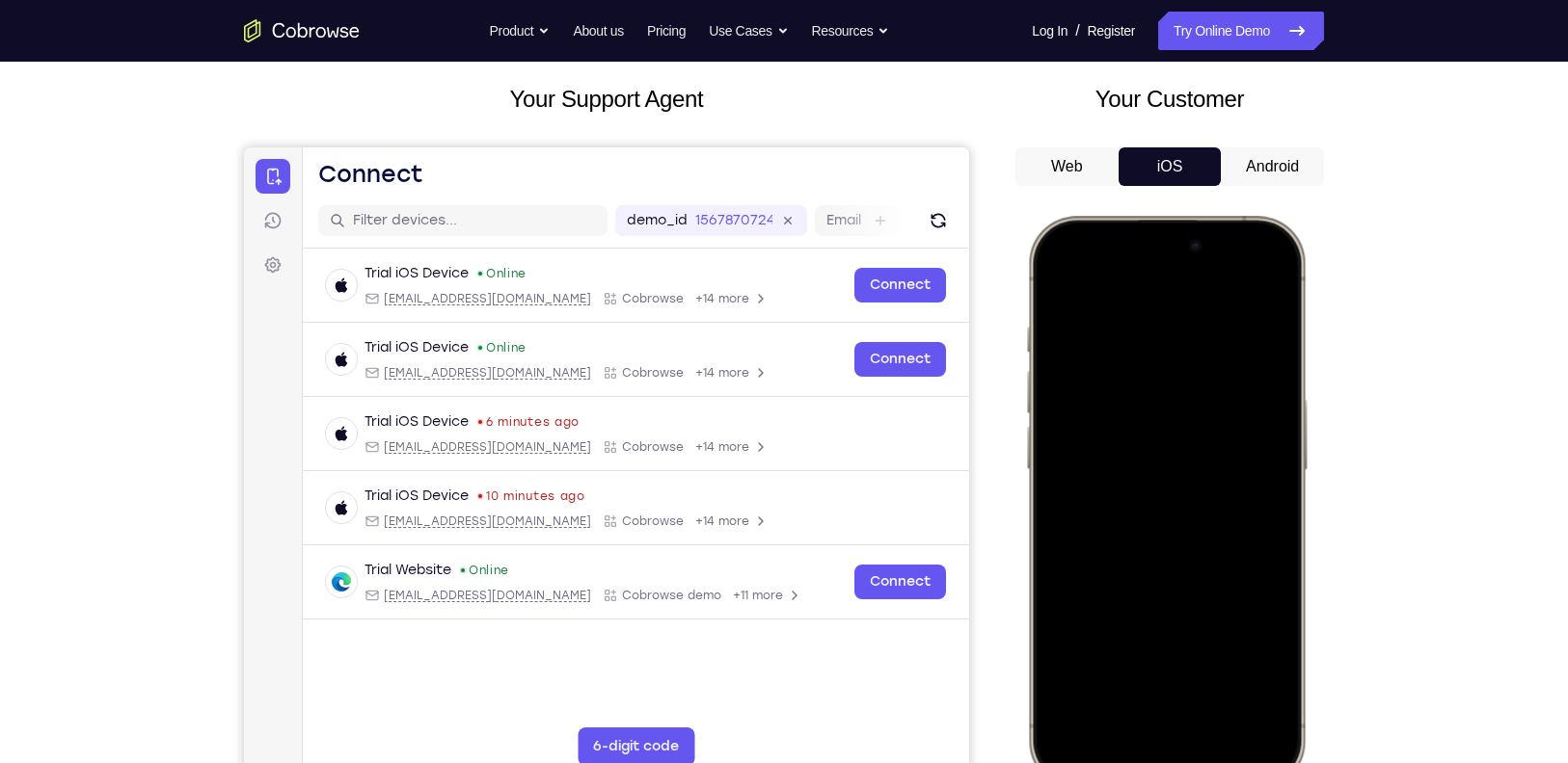
scroll to position [104, 0]
click at [1194, 347] on div at bounding box center [1167, 500] width 254 height 551
click at [1063, 277] on div at bounding box center [1167, 500] width 254 height 551
click at [1120, 395] on div at bounding box center [1167, 500] width 254 height 551
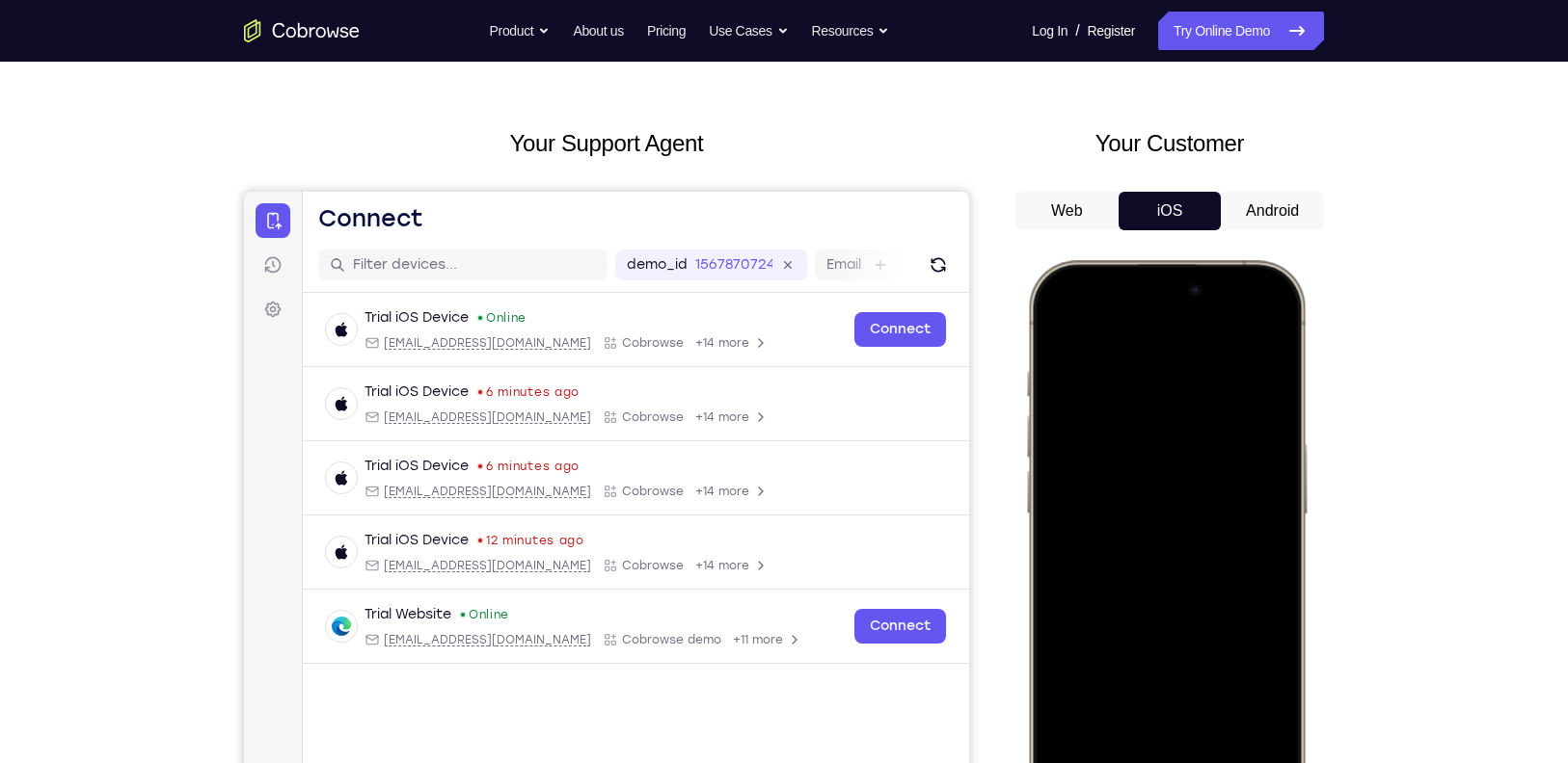
scroll to position [58, 0]
click at [1134, 389] on div at bounding box center [1167, 547] width 254 height 551
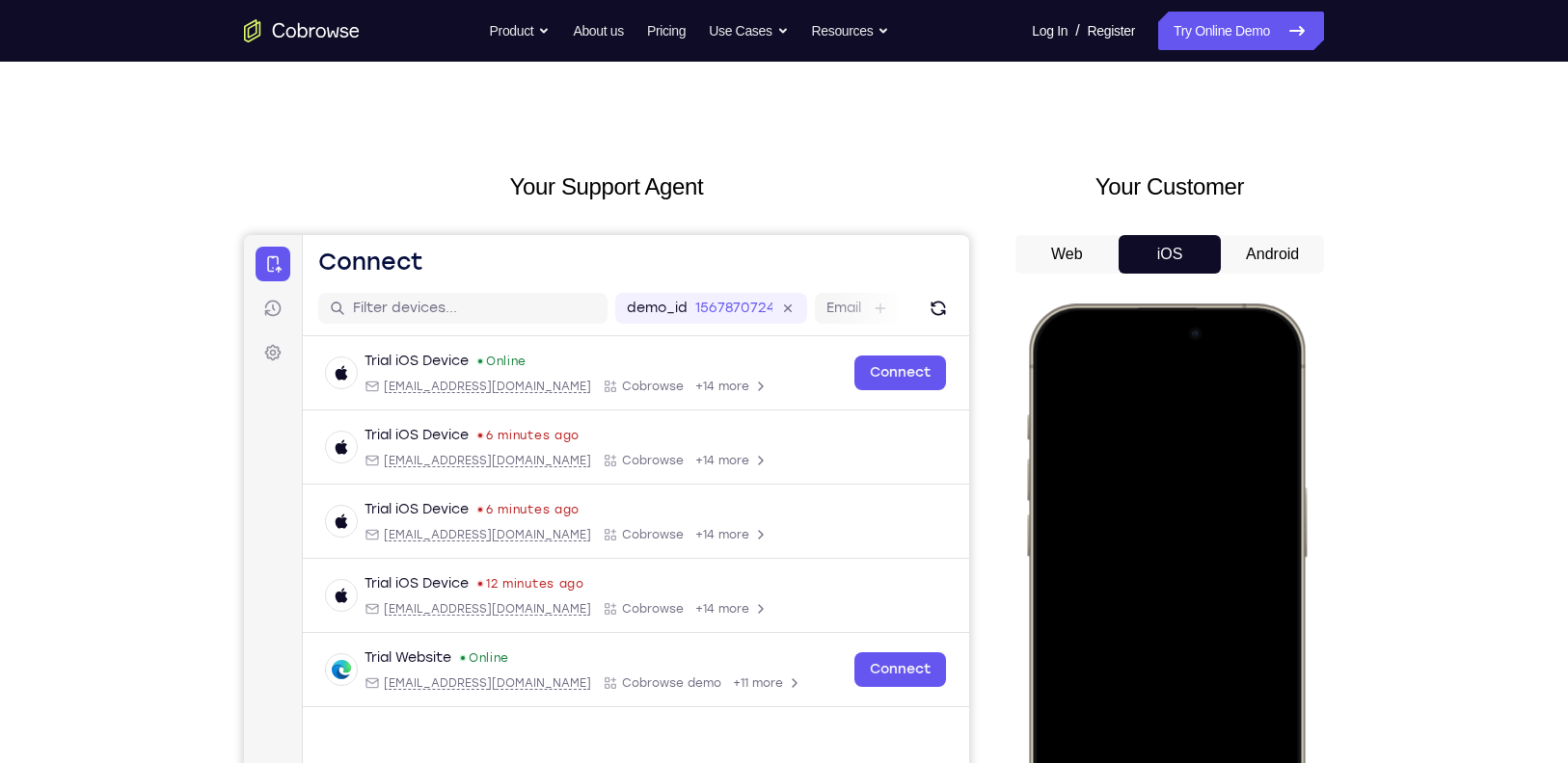
scroll to position [11, 0]
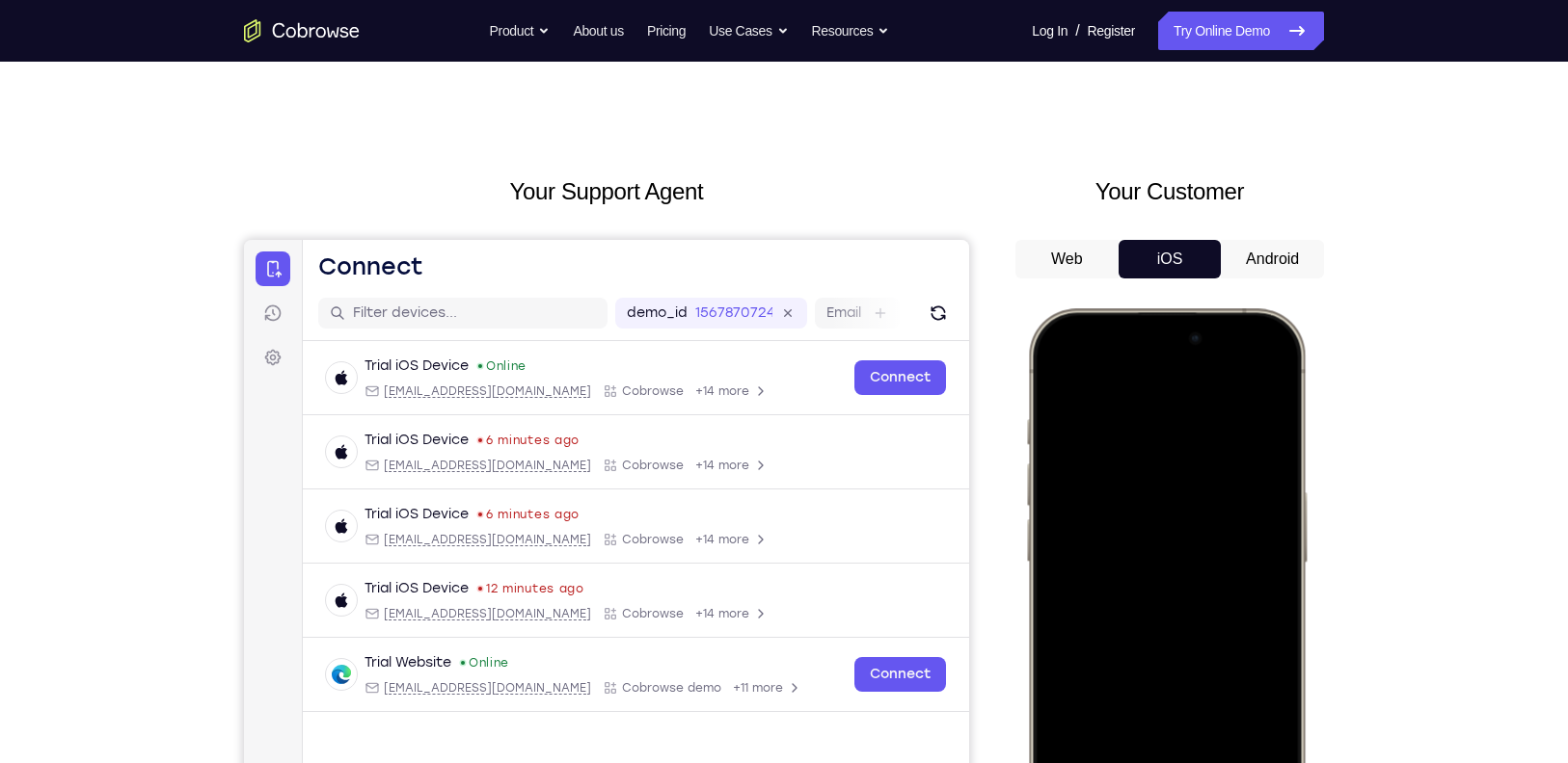
click at [1057, 367] on div at bounding box center [1167, 594] width 254 height 551
click at [1162, 393] on div at bounding box center [1167, 594] width 254 height 551
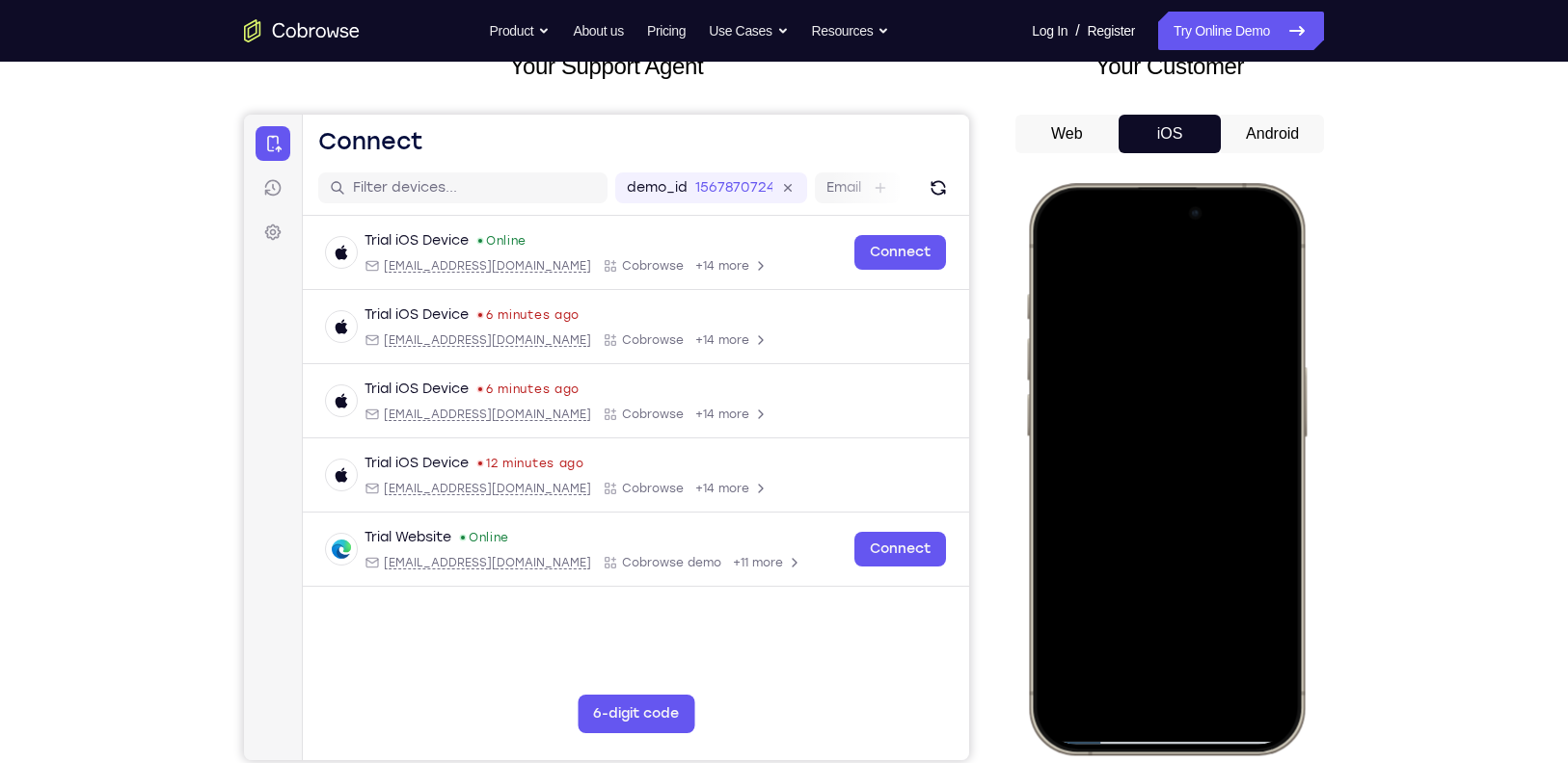
scroll to position [137, 0]
drag, startPoint x: 1197, startPoint y: 461, endPoint x: 1199, endPoint y: 353, distance: 108.0
click at [1199, 353] on div at bounding box center [1167, 468] width 254 height 551
drag, startPoint x: 1177, startPoint y: 505, endPoint x: 1188, endPoint y: 420, distance: 85.7
click at [1188, 420] on div at bounding box center [1167, 468] width 254 height 551
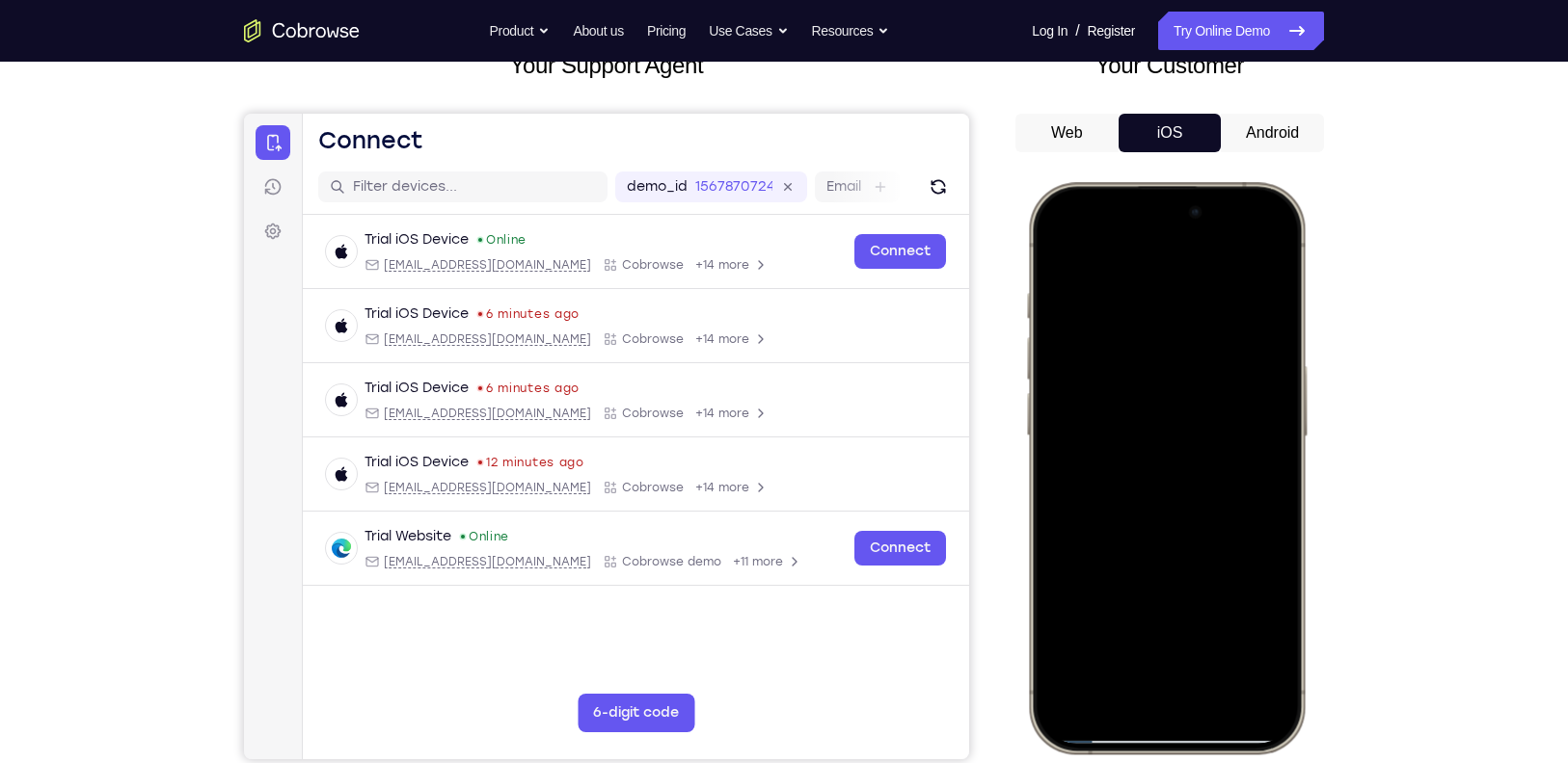
click at [1223, 366] on div at bounding box center [1167, 468] width 254 height 551
click at [1193, 438] on div at bounding box center [1167, 468] width 254 height 551
drag, startPoint x: 1194, startPoint y: 467, endPoint x: 1207, endPoint y: 345, distance: 122.7
click at [1207, 345] on div at bounding box center [1167, 468] width 254 height 551
drag, startPoint x: 1178, startPoint y: 464, endPoint x: 1197, endPoint y: 364, distance: 101.8
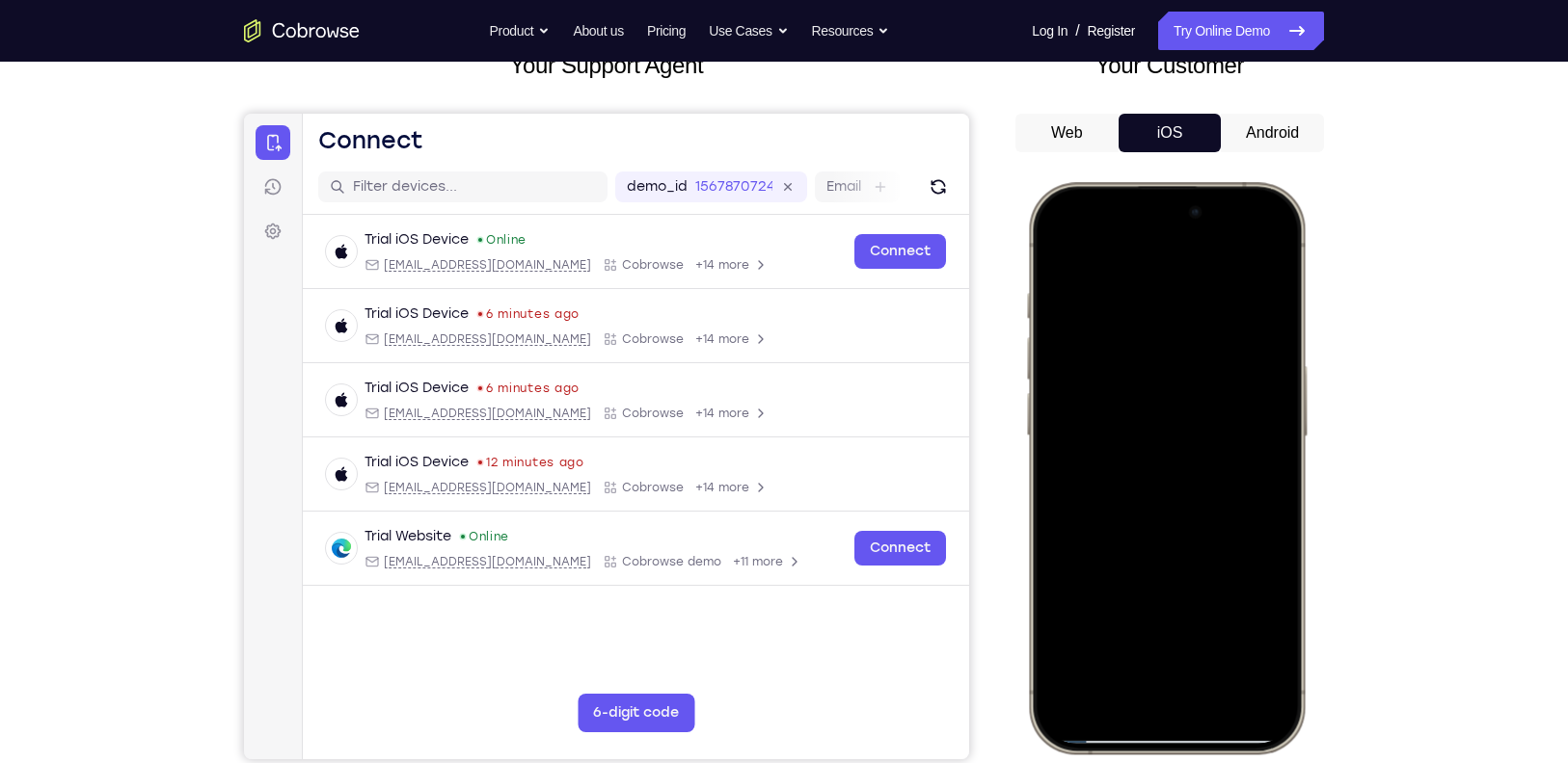
click at [1197, 364] on div at bounding box center [1167, 468] width 254 height 551
drag, startPoint x: 1185, startPoint y: 481, endPoint x: 1193, endPoint y: 433, distance: 48.7
click at [1193, 433] on div at bounding box center [1167, 468] width 254 height 551
click at [1224, 437] on div at bounding box center [1167, 468] width 254 height 551
click at [1132, 445] on div at bounding box center [1167, 468] width 254 height 551
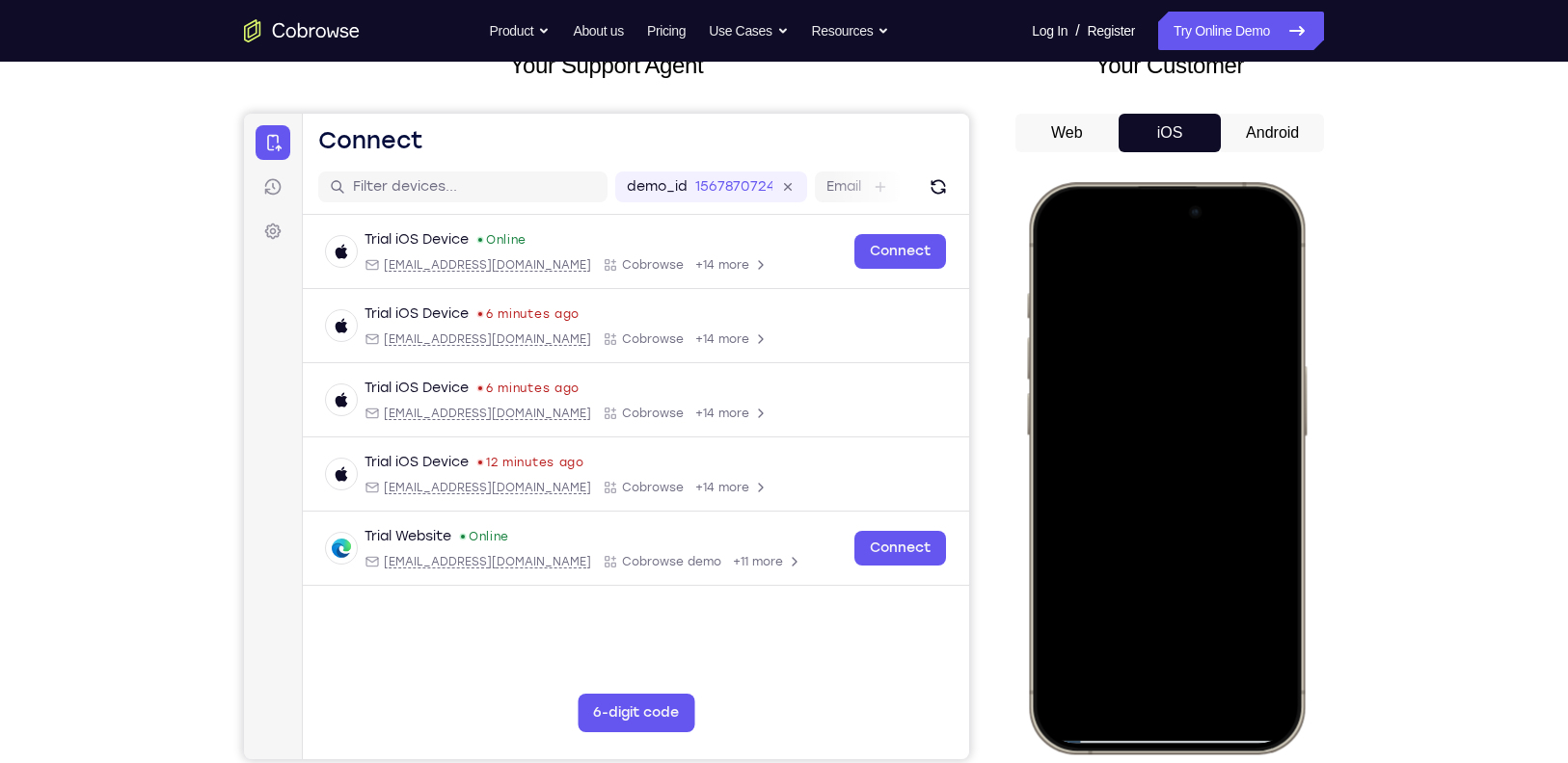
drag, startPoint x: 1181, startPoint y: 460, endPoint x: 1188, endPoint y: 377, distance: 83.3
click at [1188, 377] on div at bounding box center [1167, 468] width 254 height 551
drag, startPoint x: 1177, startPoint y: 461, endPoint x: 1184, endPoint y: 386, distance: 75.3
click at [1184, 386] on div at bounding box center [1167, 468] width 254 height 551
drag, startPoint x: 1181, startPoint y: 464, endPoint x: 1185, endPoint y: 393, distance: 71.1
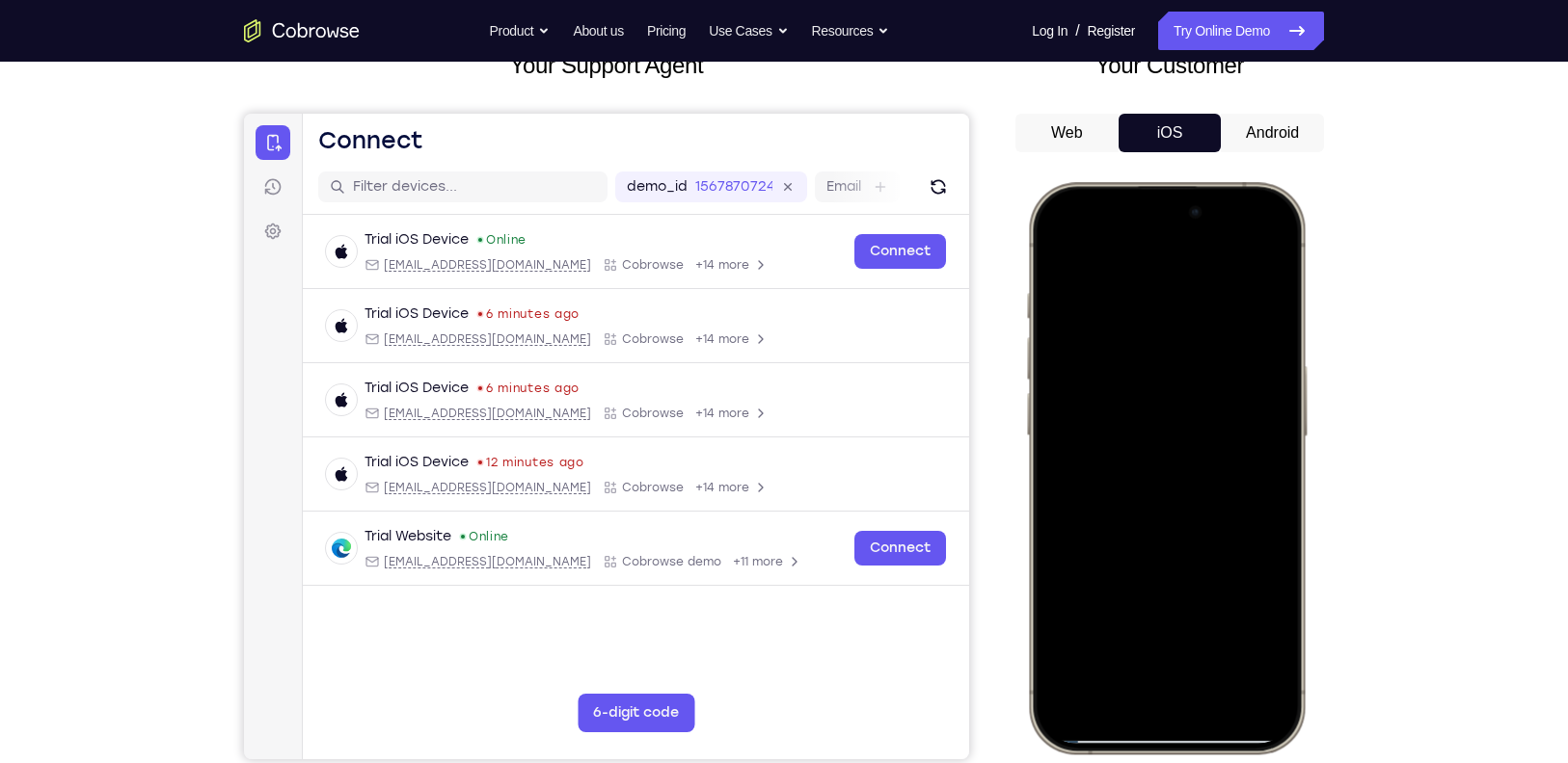
click at [1185, 393] on div at bounding box center [1167, 468] width 254 height 551
drag, startPoint x: 1185, startPoint y: 470, endPoint x: 1190, endPoint y: 401, distance: 69.2
click at [1190, 401] on div at bounding box center [1167, 468] width 254 height 551
drag, startPoint x: 1189, startPoint y: 484, endPoint x: 1200, endPoint y: 395, distance: 89.7
click at [1200, 395] on div at bounding box center [1167, 468] width 254 height 551
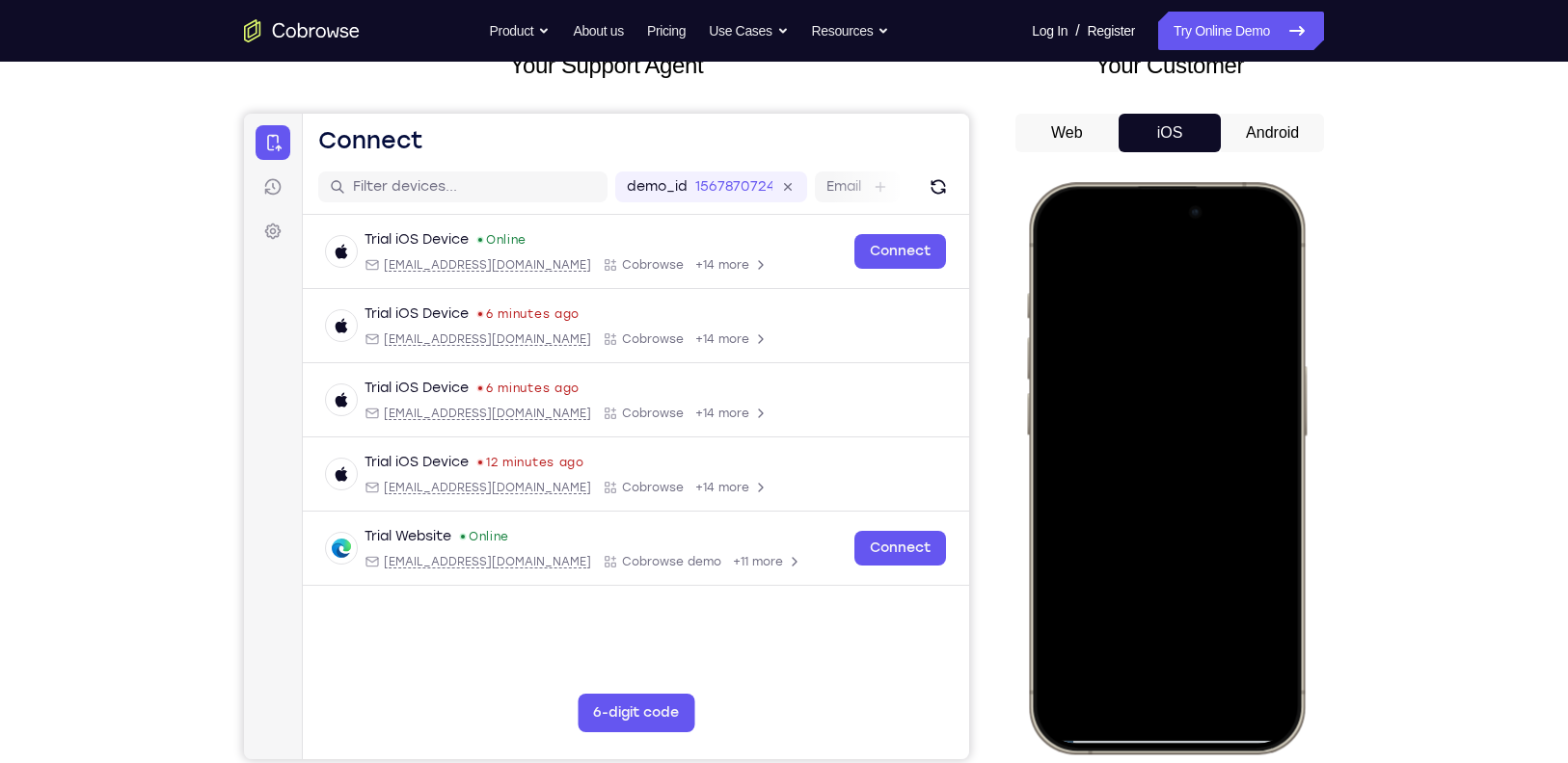
click at [1222, 436] on div at bounding box center [1167, 468] width 254 height 551
click at [1134, 453] on div at bounding box center [1167, 468] width 254 height 551
drag, startPoint x: 1197, startPoint y: 461, endPoint x: 1197, endPoint y: 378, distance: 83.0
click at [1197, 378] on div at bounding box center [1167, 468] width 254 height 551
drag, startPoint x: 1193, startPoint y: 471, endPoint x: 1198, endPoint y: 423, distance: 48.3
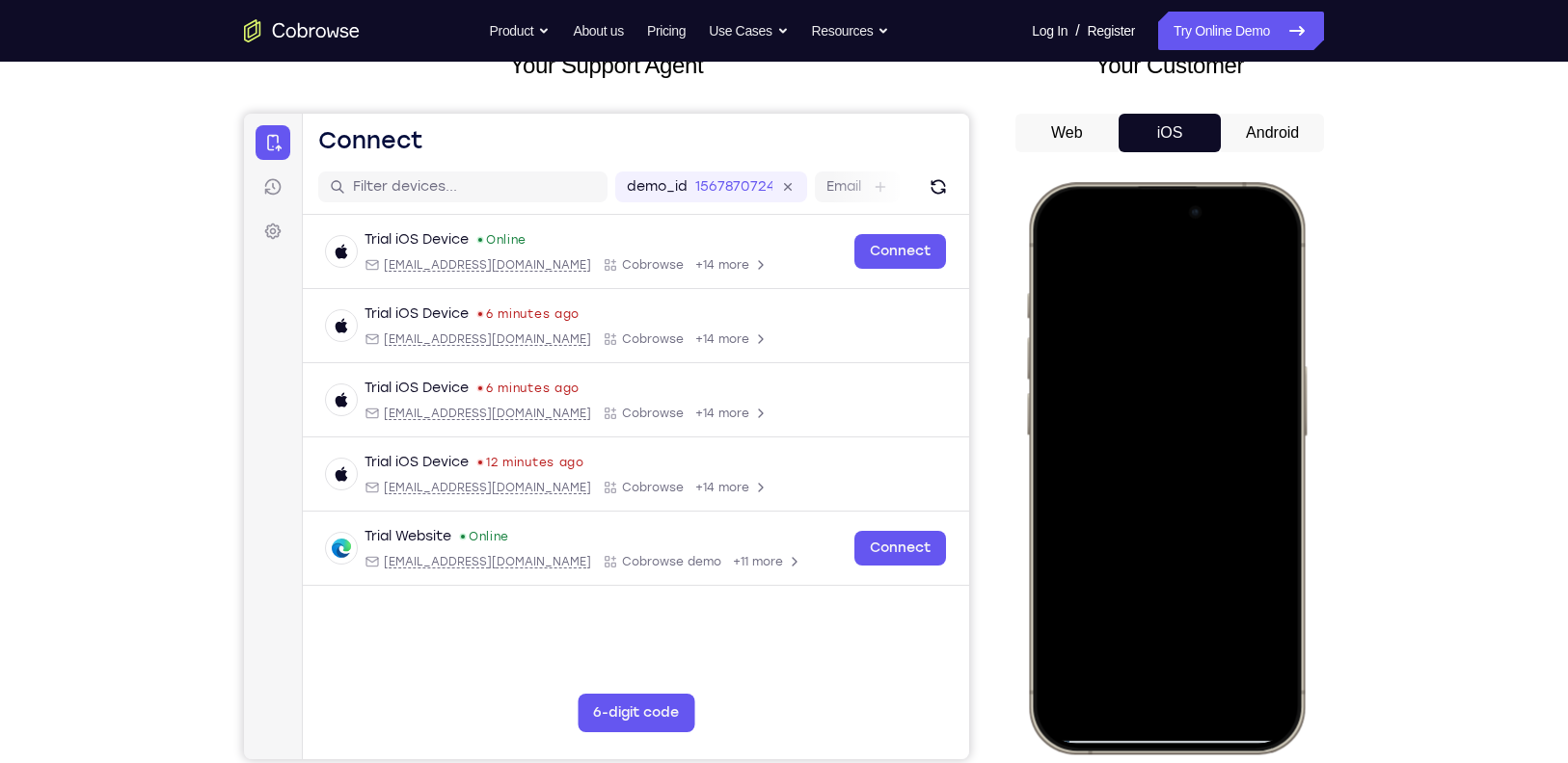
click at [1198, 423] on div at bounding box center [1167, 468] width 254 height 551
drag, startPoint x: 1193, startPoint y: 484, endPoint x: 1194, endPoint y: 447, distance: 37.0
click at [1194, 447] on div at bounding box center [1167, 468] width 254 height 551
drag, startPoint x: 1195, startPoint y: 486, endPoint x: 1191, endPoint y: 374, distance: 112.1
click at [1191, 374] on div at bounding box center [1167, 468] width 254 height 551
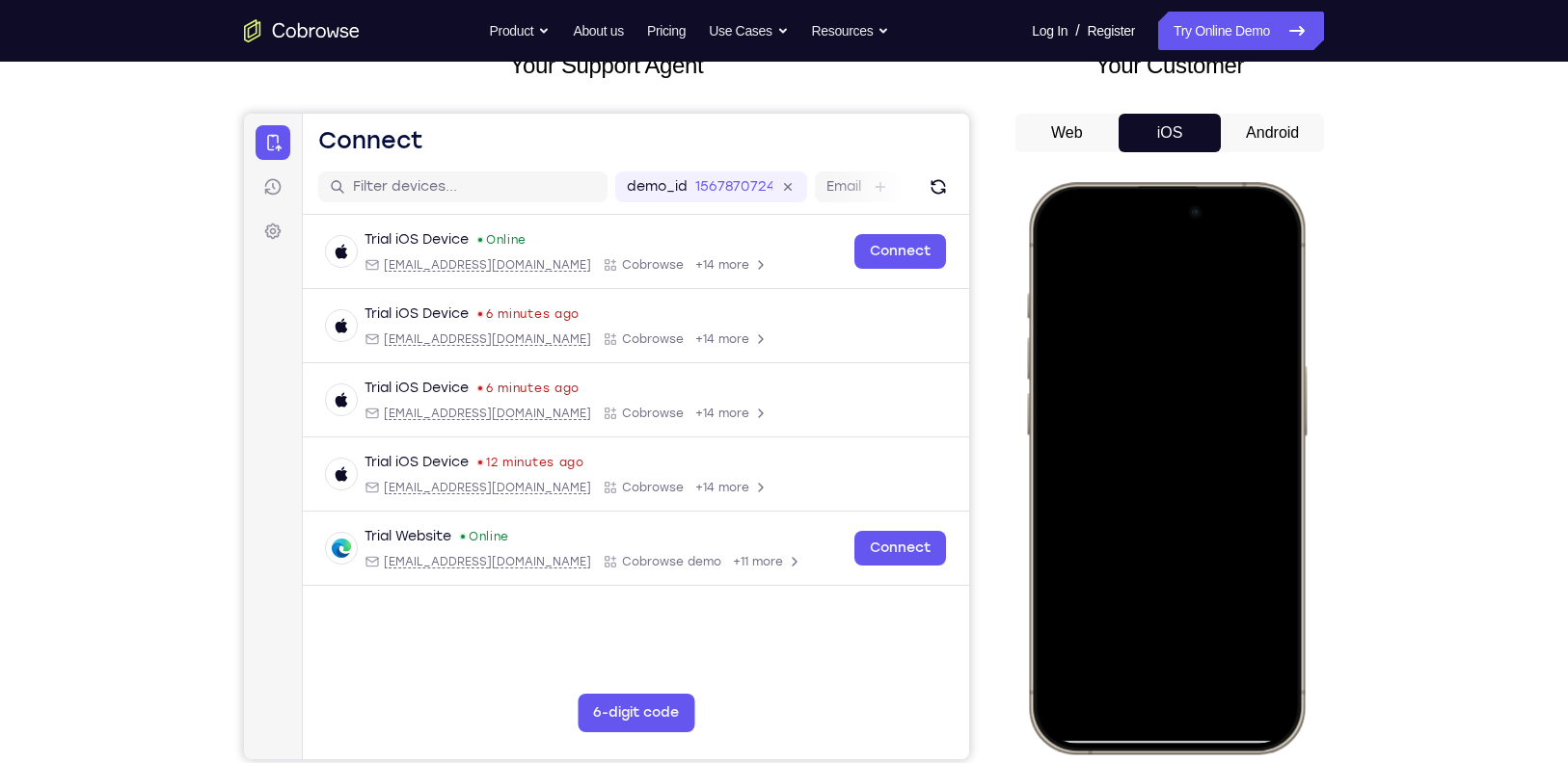
drag, startPoint x: 1193, startPoint y: 480, endPoint x: 1197, endPoint y: 400, distance: 80.1
click at [1197, 400] on div at bounding box center [1167, 468] width 254 height 551
drag, startPoint x: 1192, startPoint y: 491, endPoint x: 1195, endPoint y: 430, distance: 61.1
click at [1195, 430] on div at bounding box center [1167, 468] width 254 height 551
drag, startPoint x: 1196, startPoint y: 482, endPoint x: 1204, endPoint y: 408, distance: 74.4
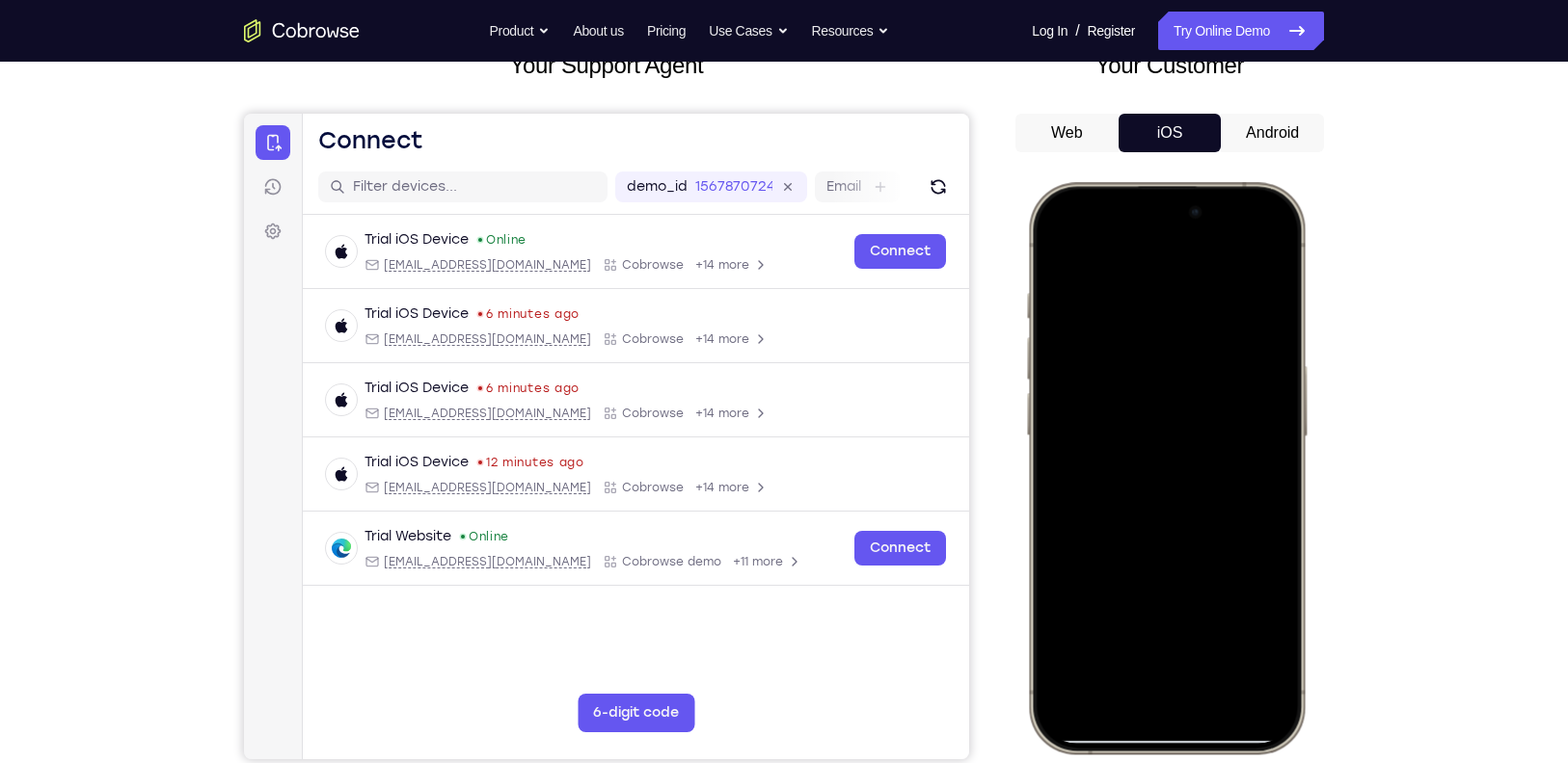
click at [1204, 408] on div at bounding box center [1167, 468] width 254 height 551
drag, startPoint x: 1197, startPoint y: 466, endPoint x: 1196, endPoint y: 390, distance: 76.0
click at [1196, 390] on div at bounding box center [1167, 468] width 254 height 551
drag, startPoint x: 1193, startPoint y: 477, endPoint x: 1189, endPoint y: 500, distance: 23.3
click at [1189, 500] on div at bounding box center [1167, 468] width 254 height 551
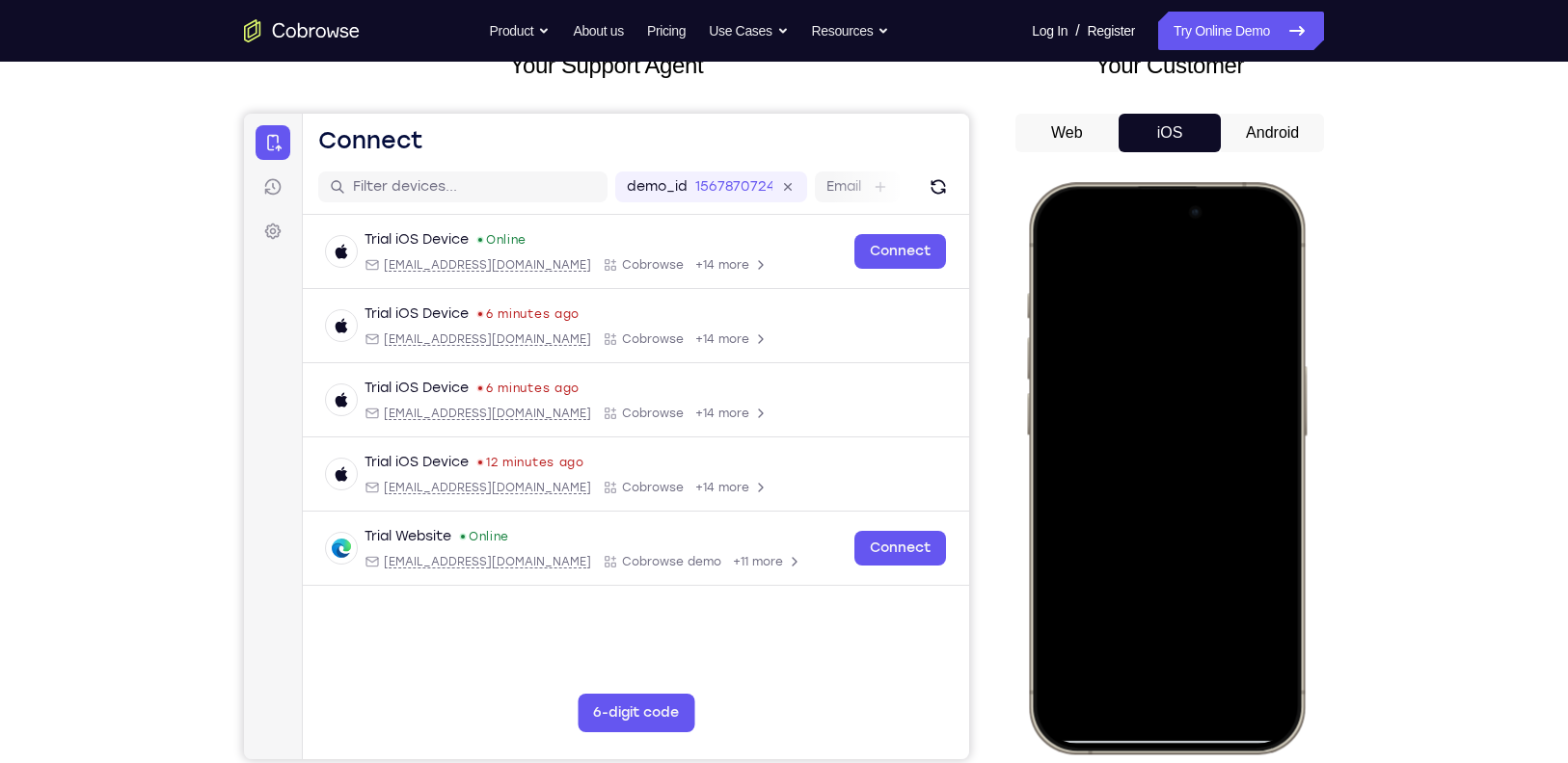
click at [1103, 391] on div at bounding box center [1167, 468] width 254 height 551
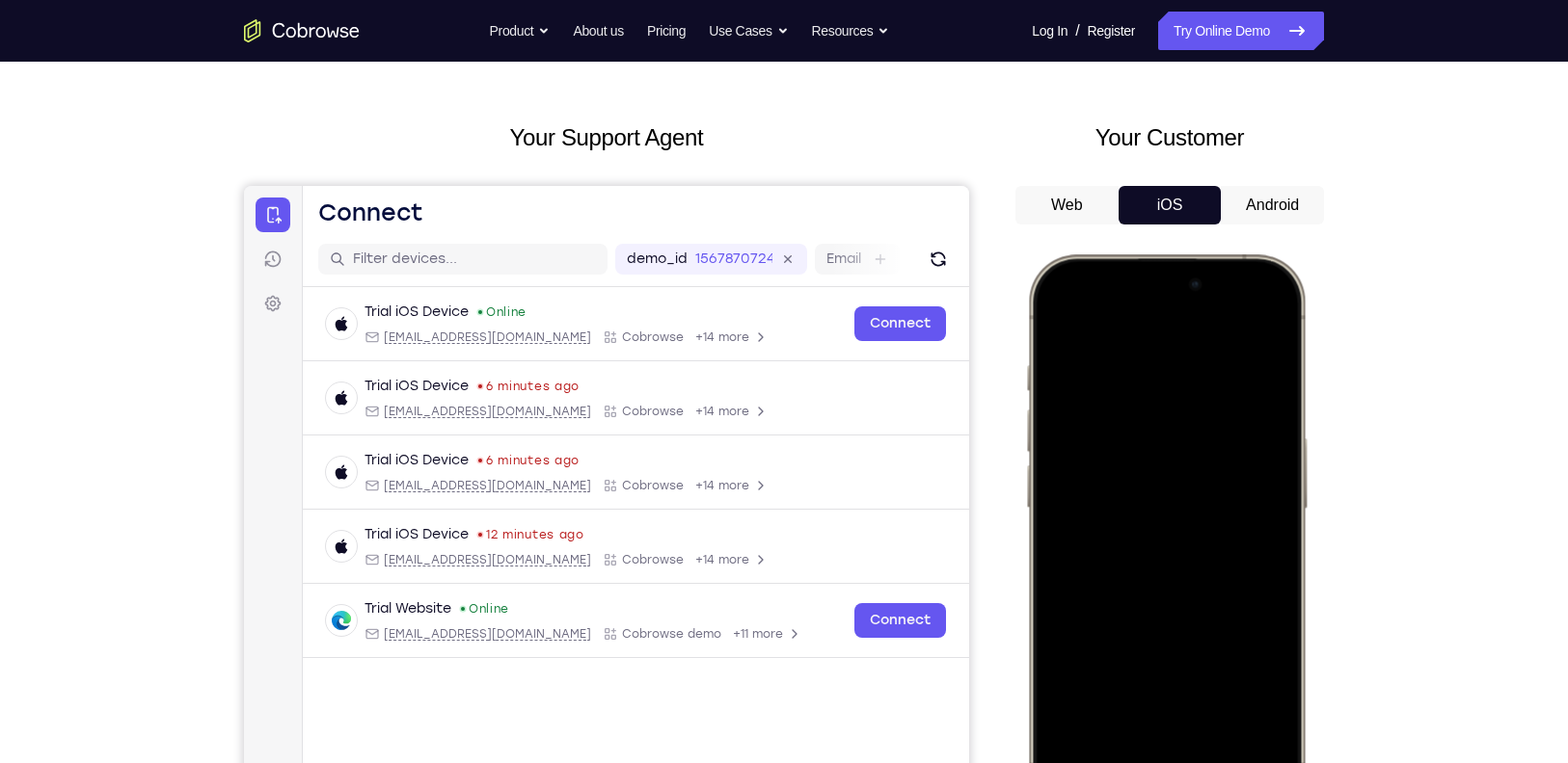
scroll to position [64, 0]
click at [1083, 387] on div at bounding box center [1167, 542] width 254 height 551
click at [1104, 446] on div at bounding box center [1167, 542] width 254 height 551
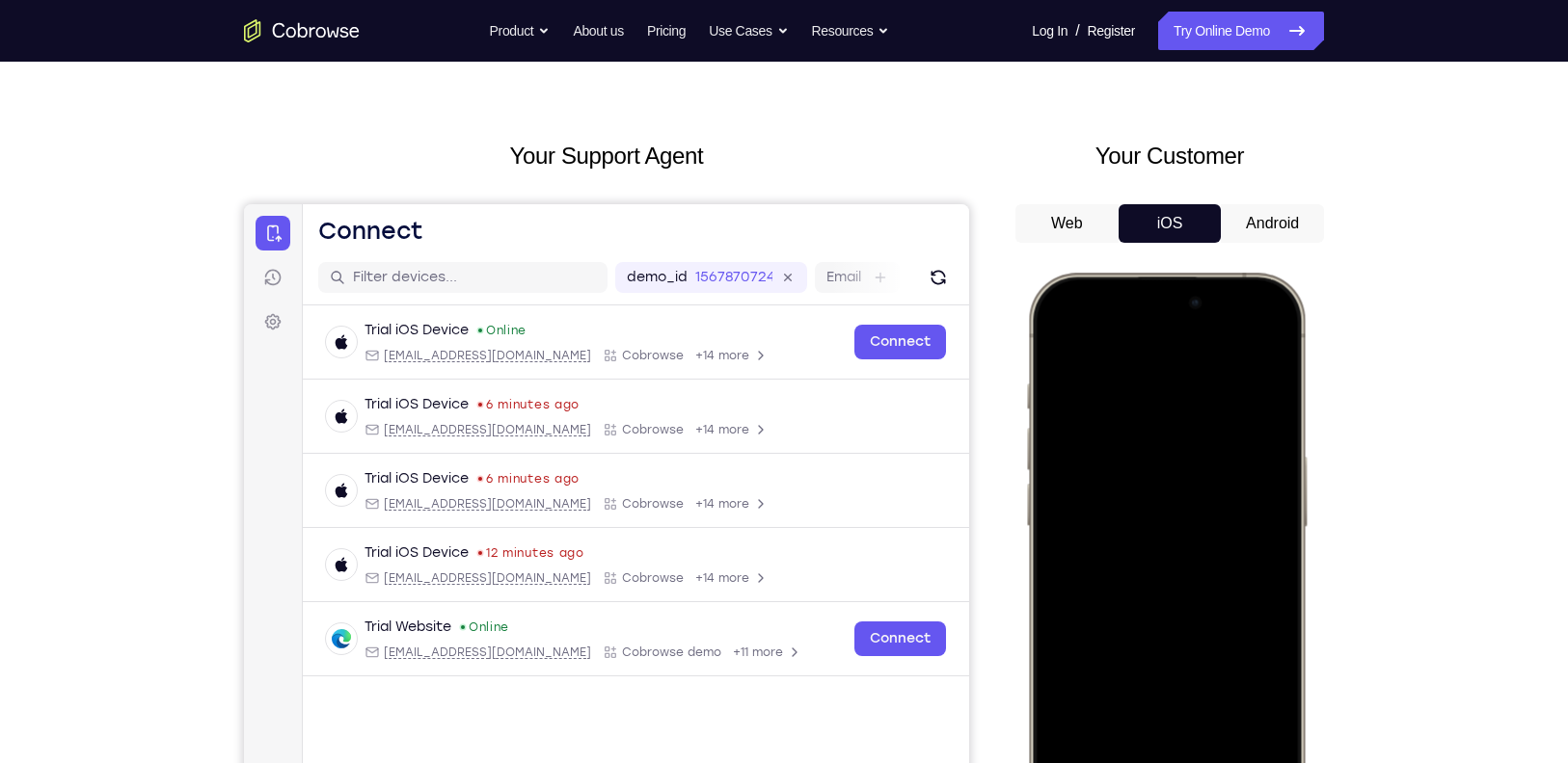
click at [1055, 336] on div at bounding box center [1167, 558] width 254 height 551
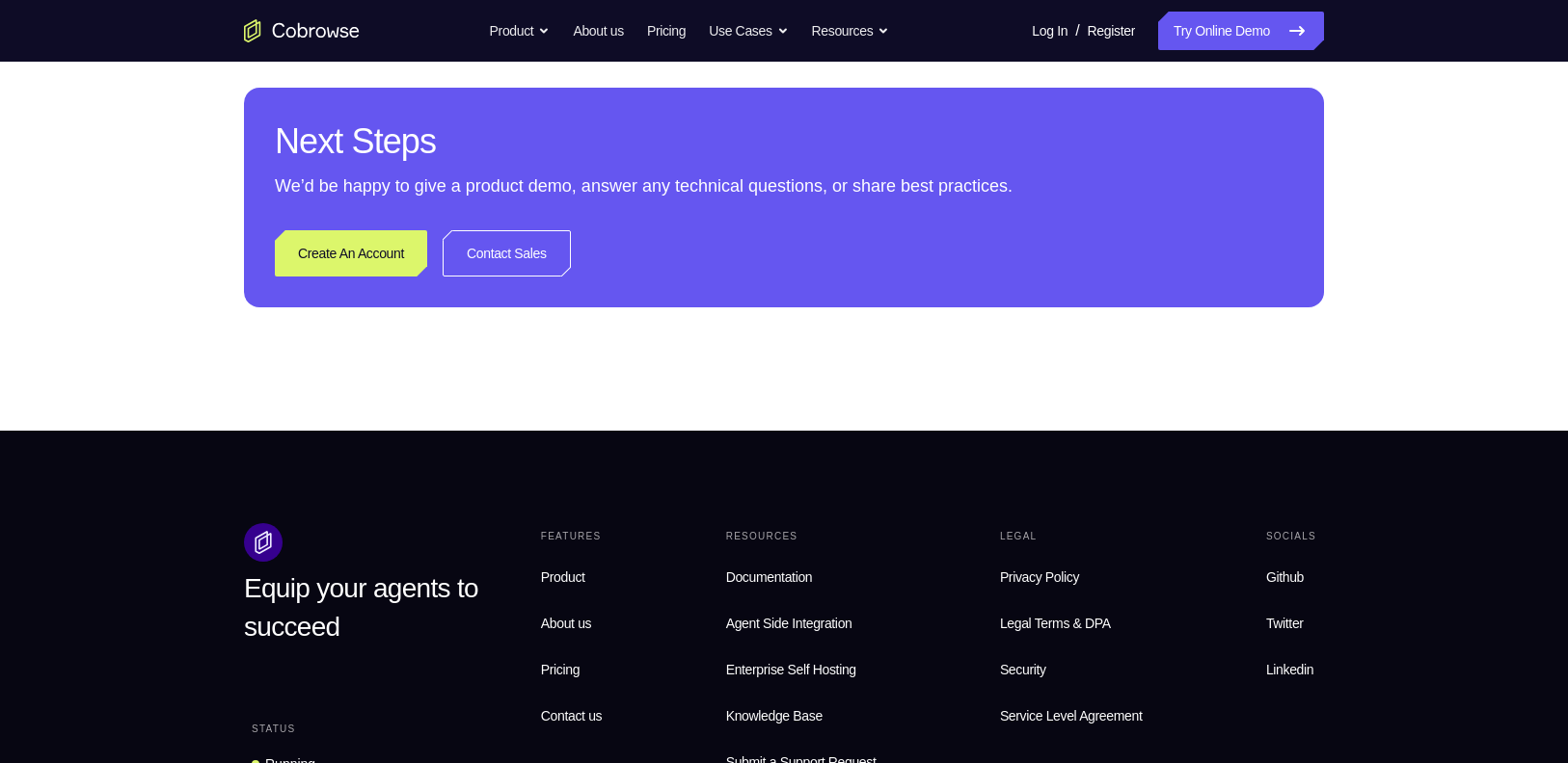
scroll to position [1012, 0]
